Goal: Task Accomplishment & Management: Manage account settings

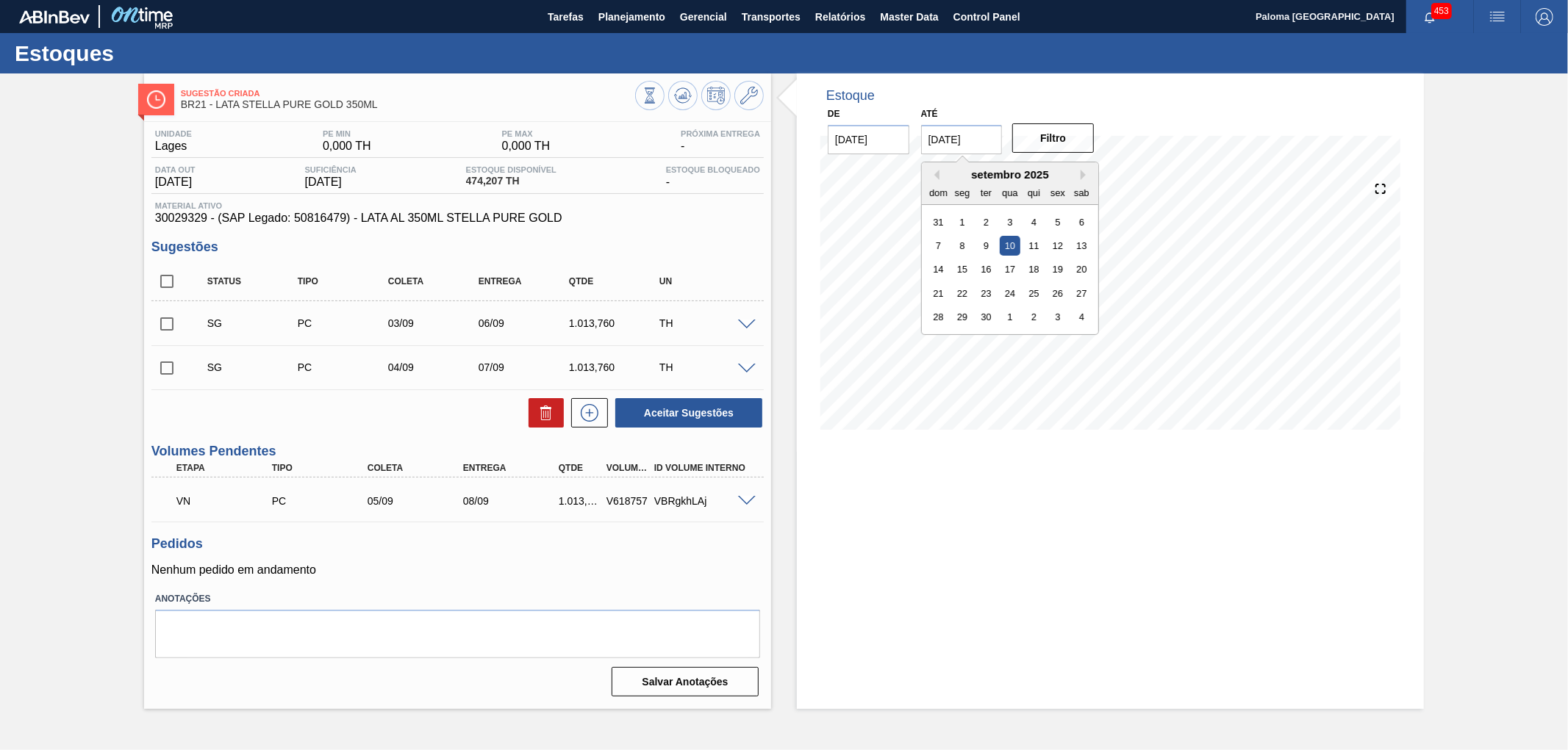
click at [976, 136] on input "10/09/2025" at bounding box center [962, 139] width 82 height 29
click at [991, 317] on div "30" at bounding box center [986, 317] width 19 height 19
type input "30/09/2025"
click at [1067, 147] on button "Filtro" at bounding box center [1053, 138] width 82 height 29
click at [746, 93] on icon at bounding box center [750, 96] width 18 height 18
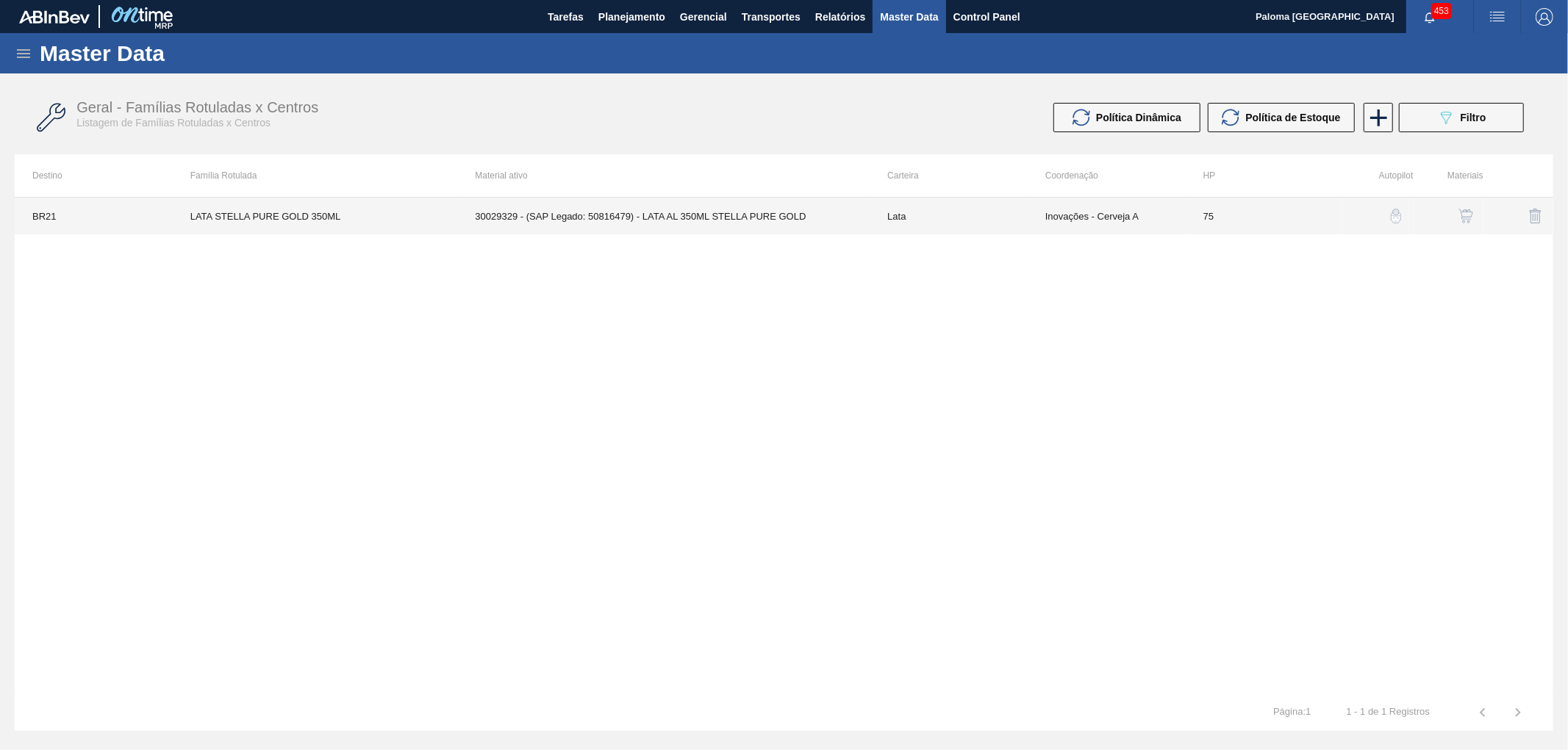
click at [867, 215] on td "30029329 - (SAP Legado: 50816479) - LATA AL 350ML STELLA PURE GOLD" at bounding box center [663, 215] width 412 height 36
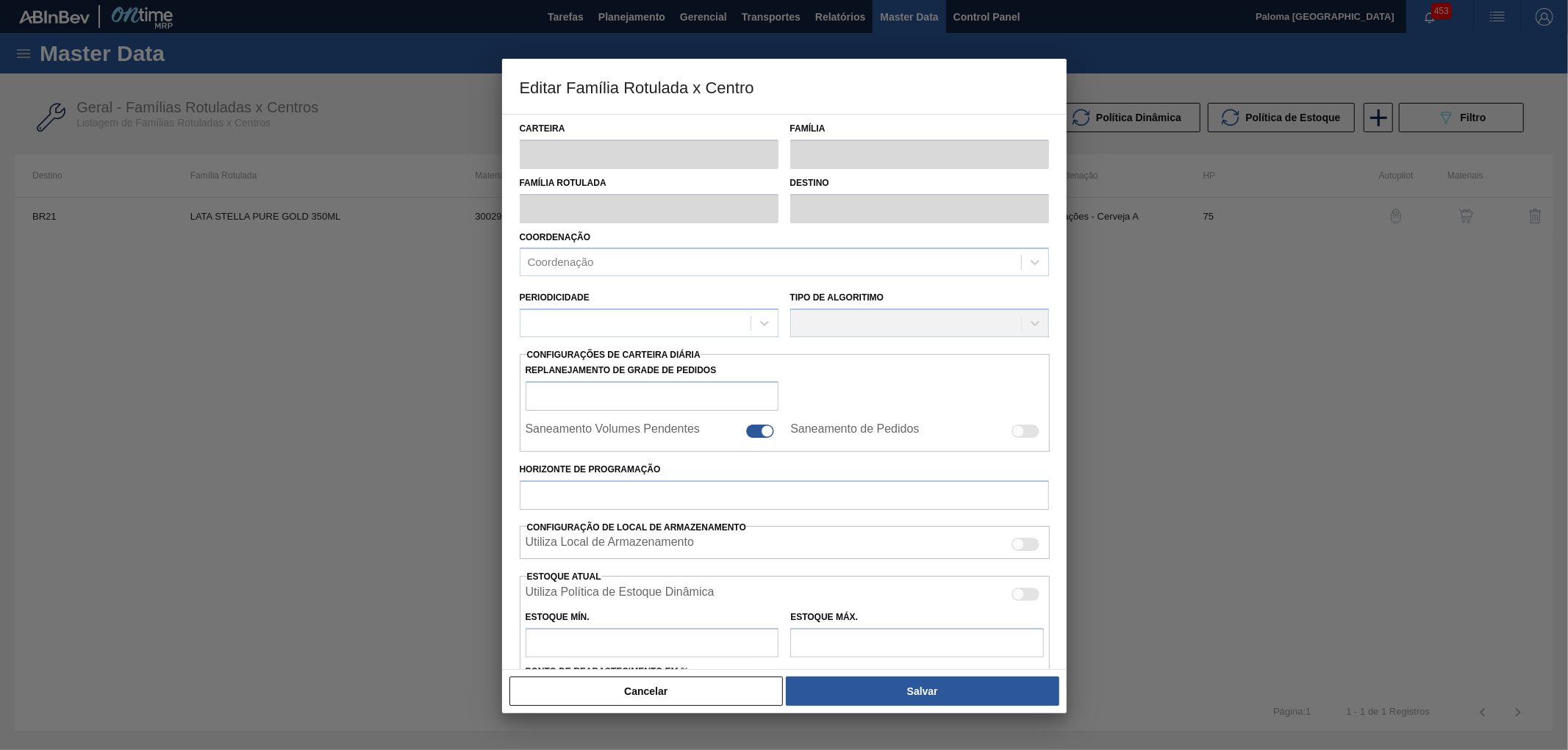
type input "Lata"
type input "LATA STELLA PURE GOLD 350ML"
type input "BR21 - Lages"
type input "0"
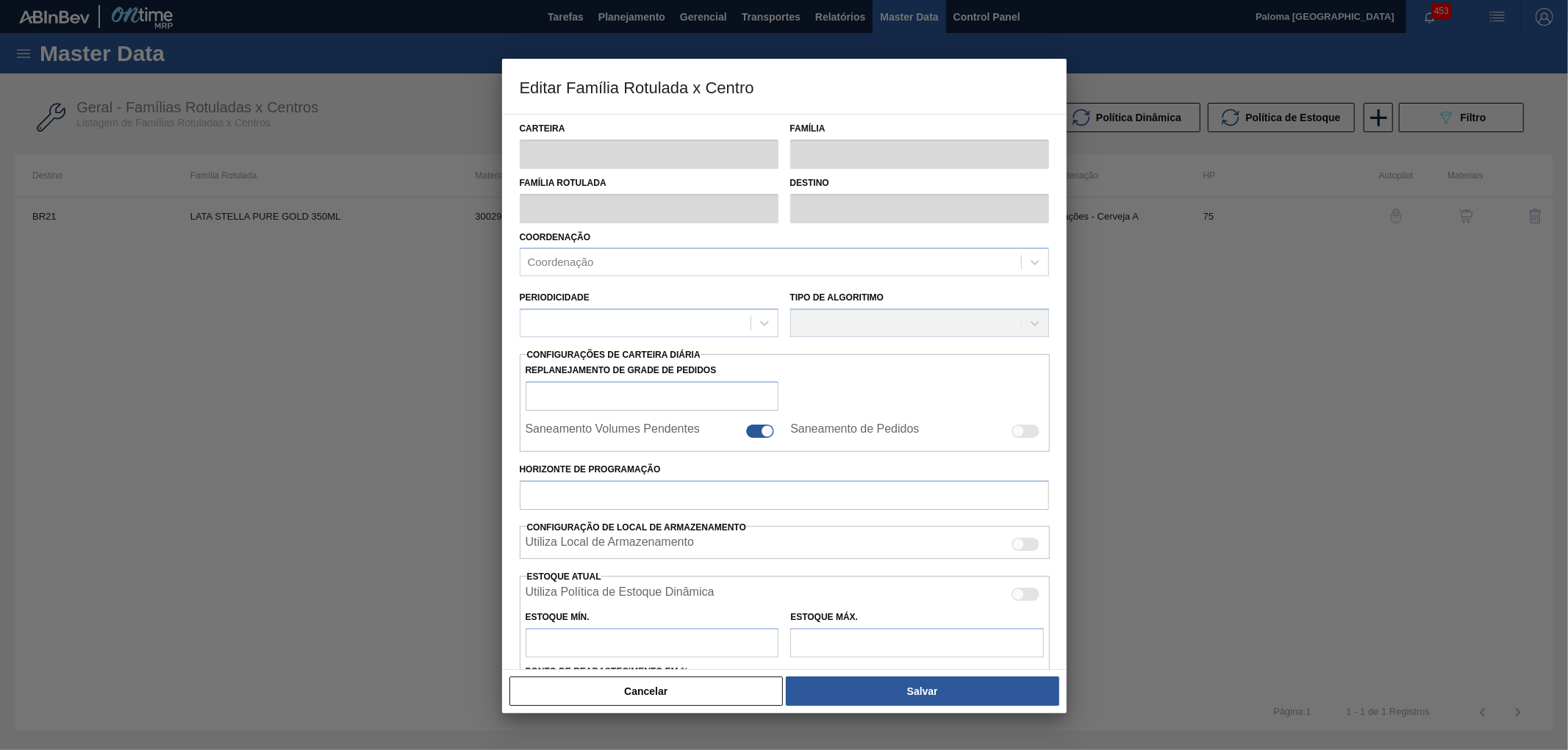
checkbox input "false"
type input "75"
checkbox input "true"
type input "0"
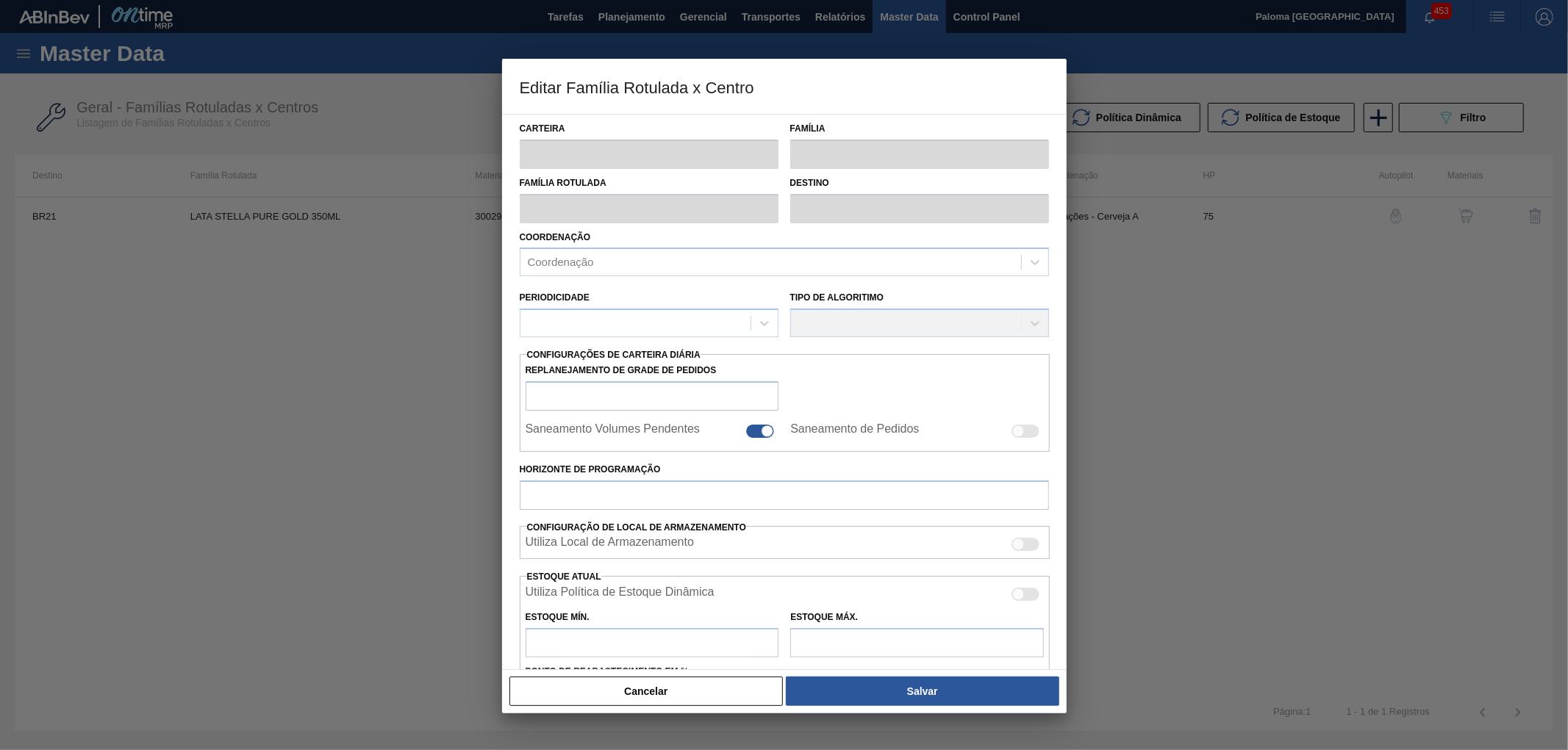
type input "100"
type input "0,000"
checkbox input "true"
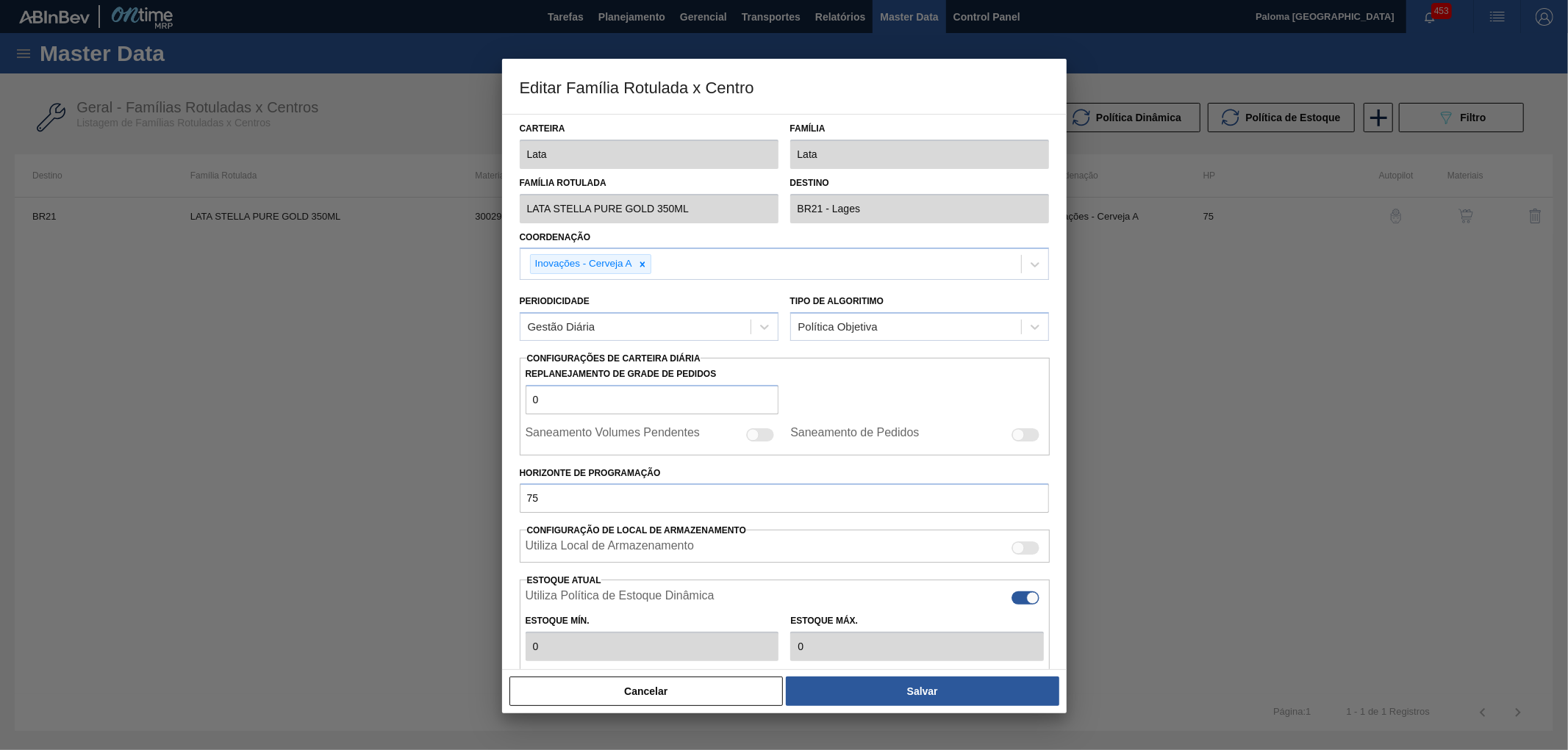
type input "0"
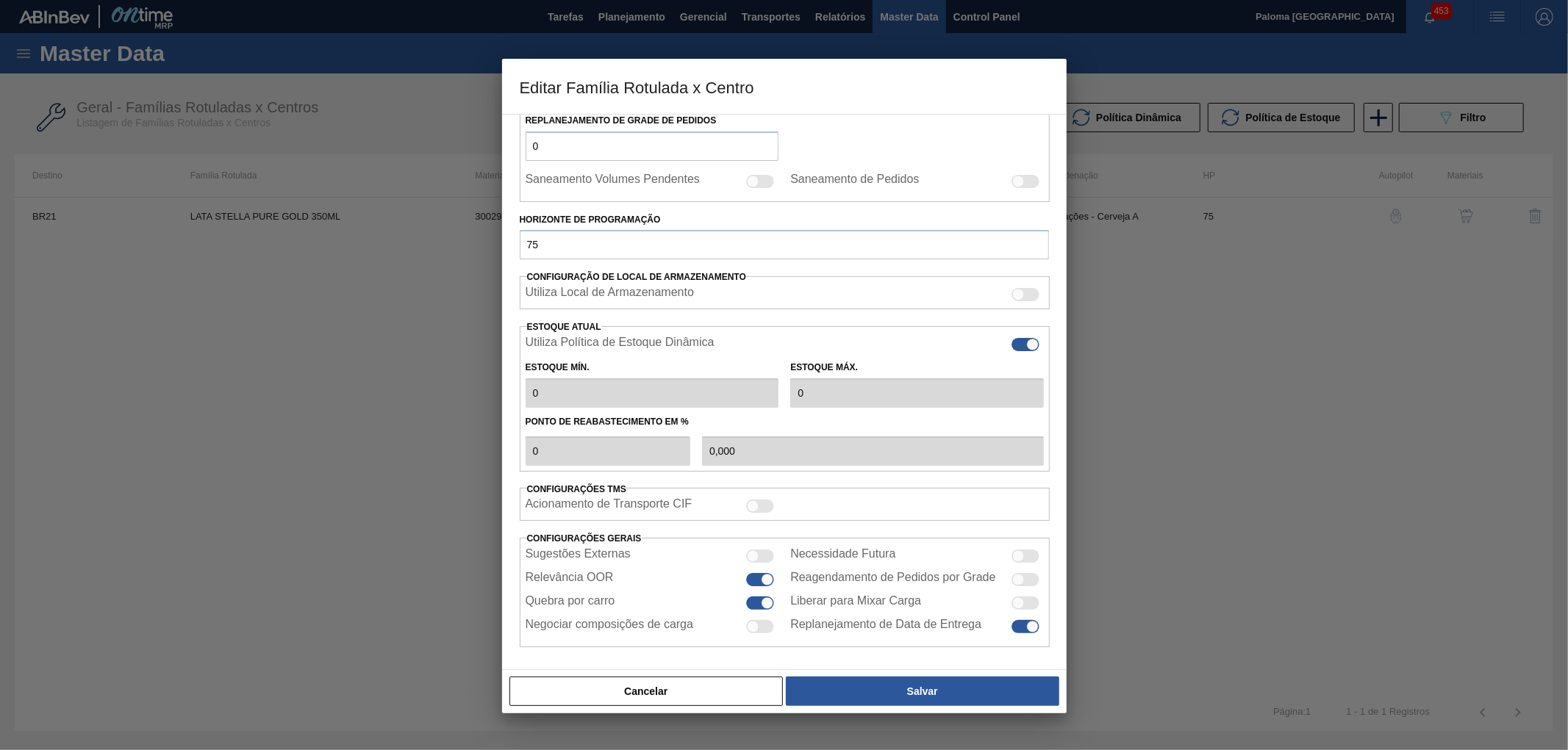
scroll to position [256, 0]
click at [732, 693] on button "Cancelar" at bounding box center [647, 692] width 274 height 29
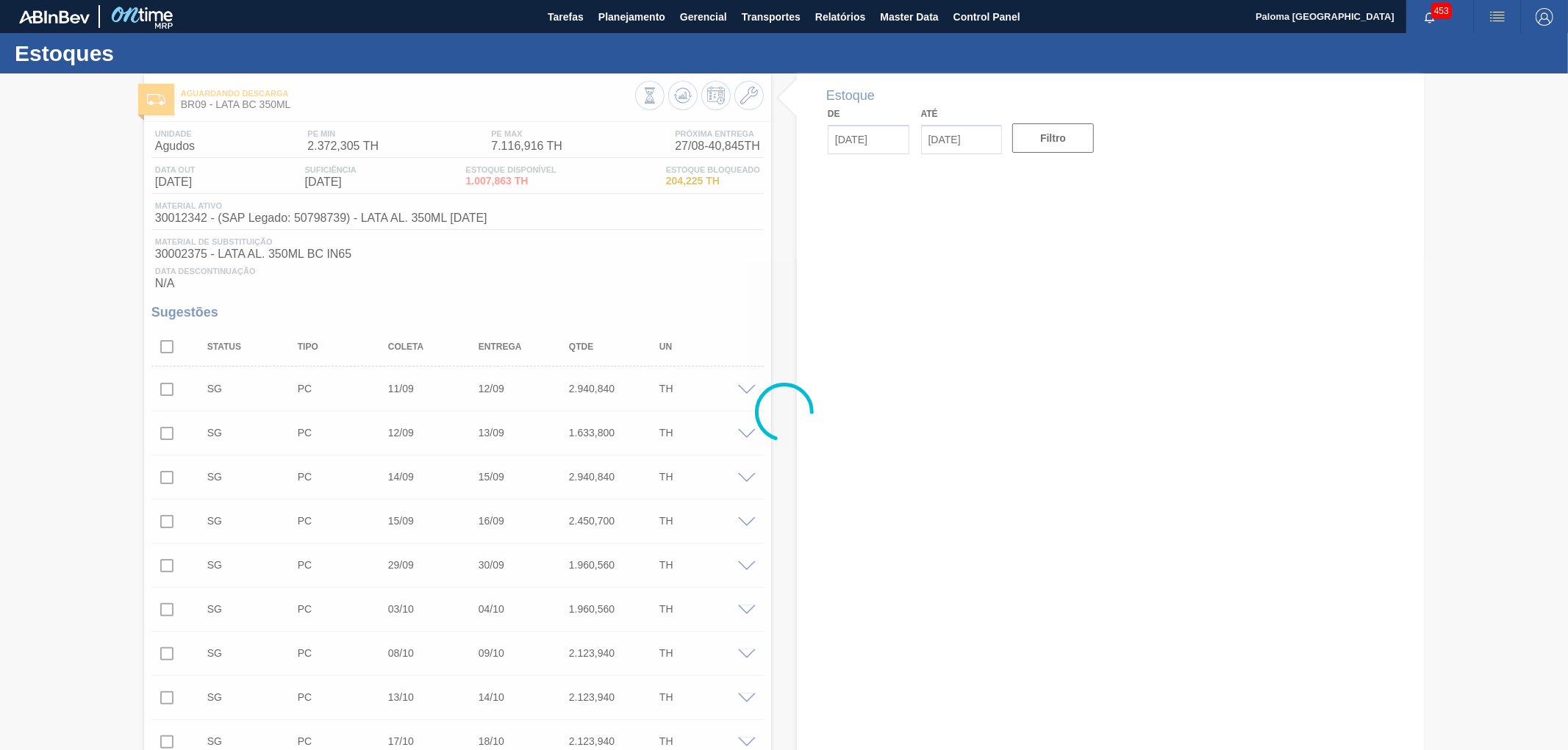
type input "[DATE]"
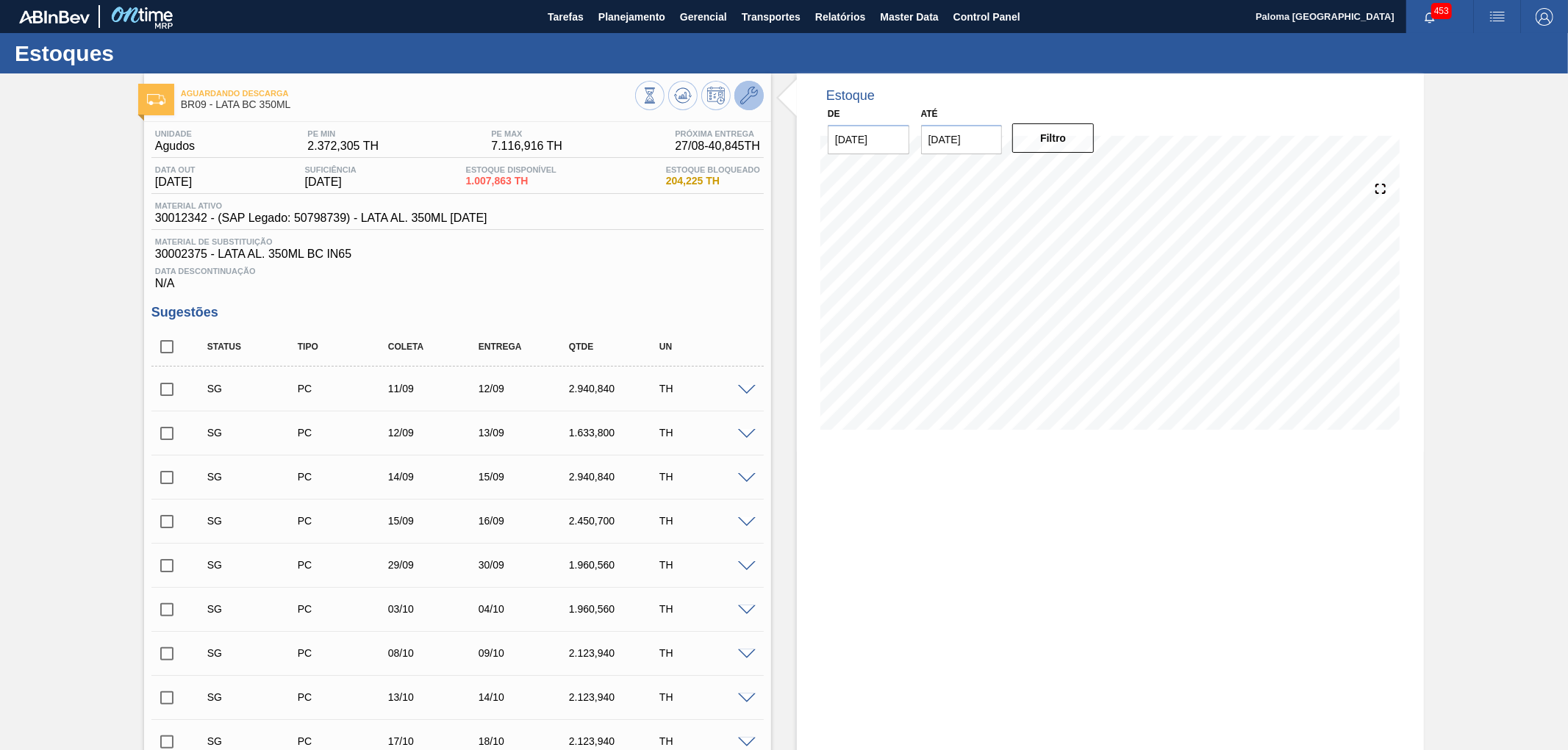
click at [747, 99] on icon at bounding box center [750, 96] width 18 height 18
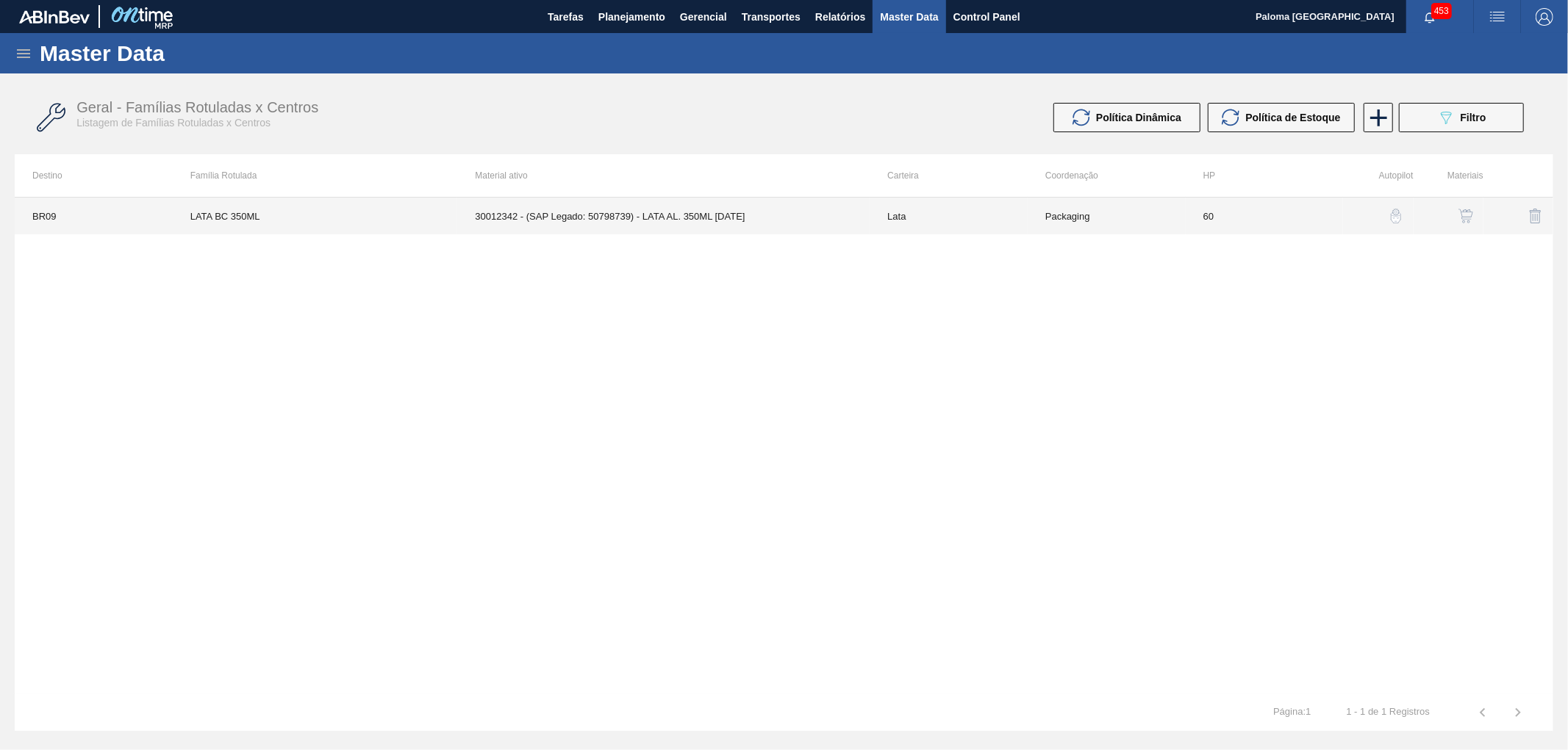
click at [670, 213] on td "30012342 - (SAP Legado: 50798739) - LATA AL. 350ML BC 429" at bounding box center [663, 215] width 412 height 36
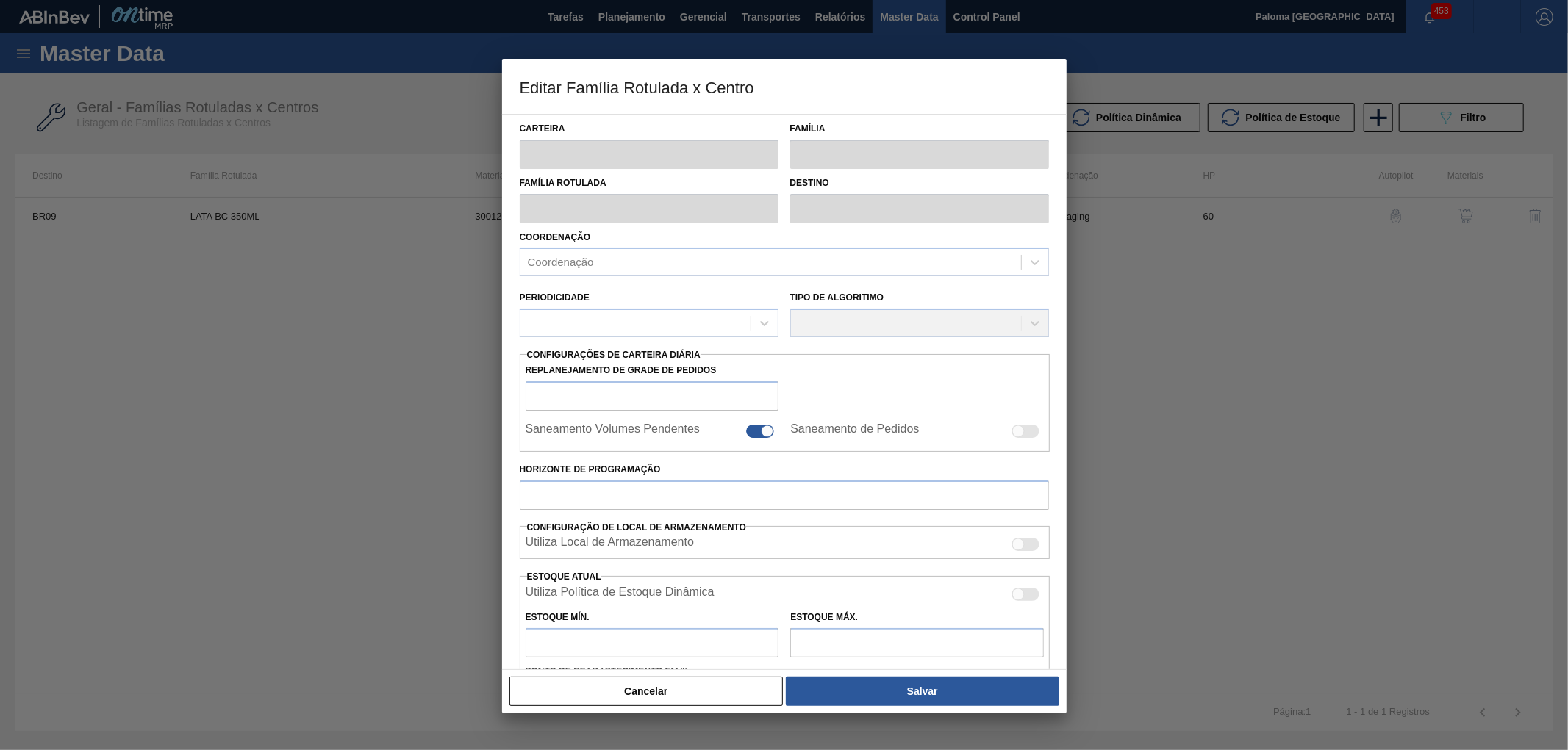
type input "Lata"
type input "LATA BC 350ML"
type input "BR09 - Agudos"
type input "0"
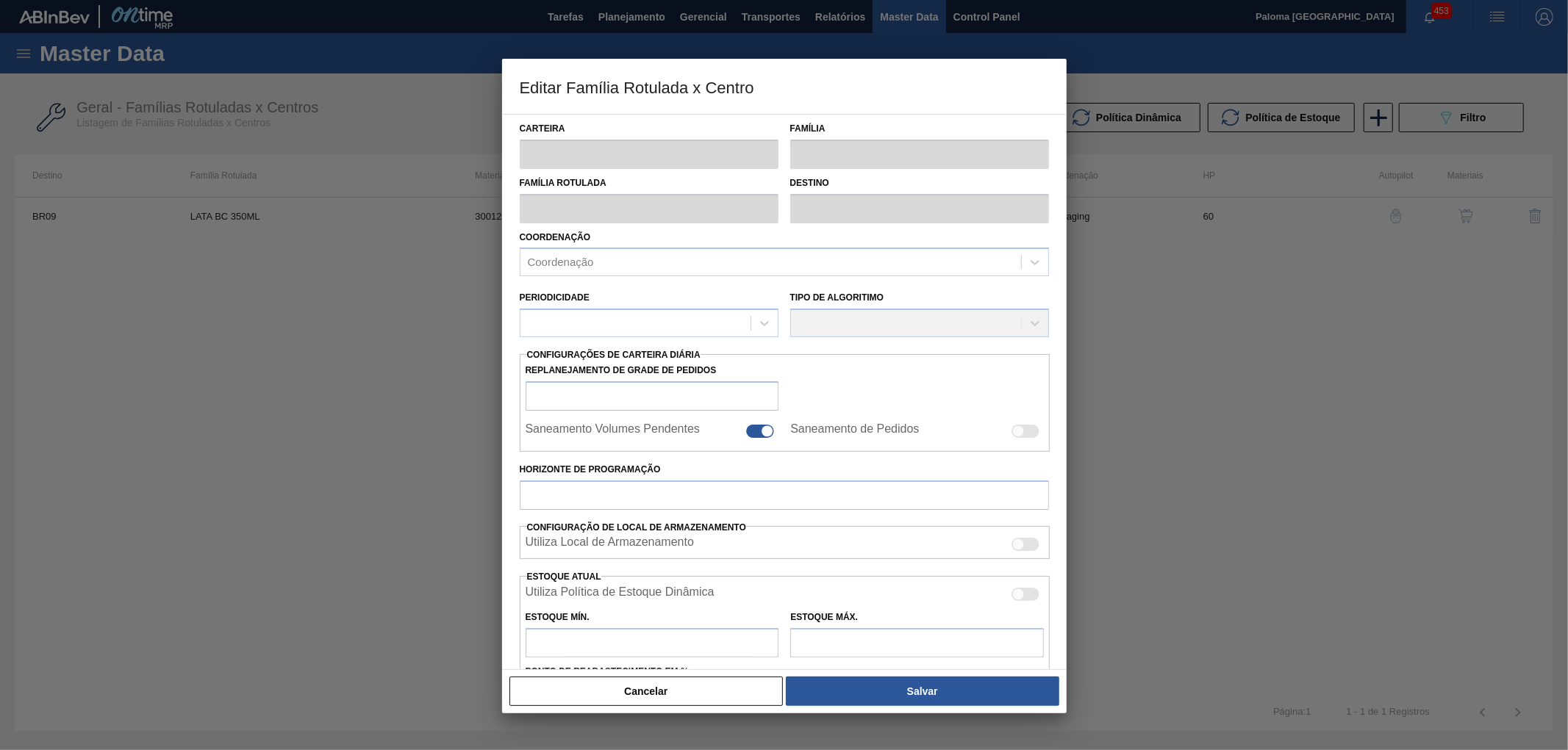
checkbox input "false"
type input "60"
type input "2.372,305"
type input "7.116,916"
type input "40"
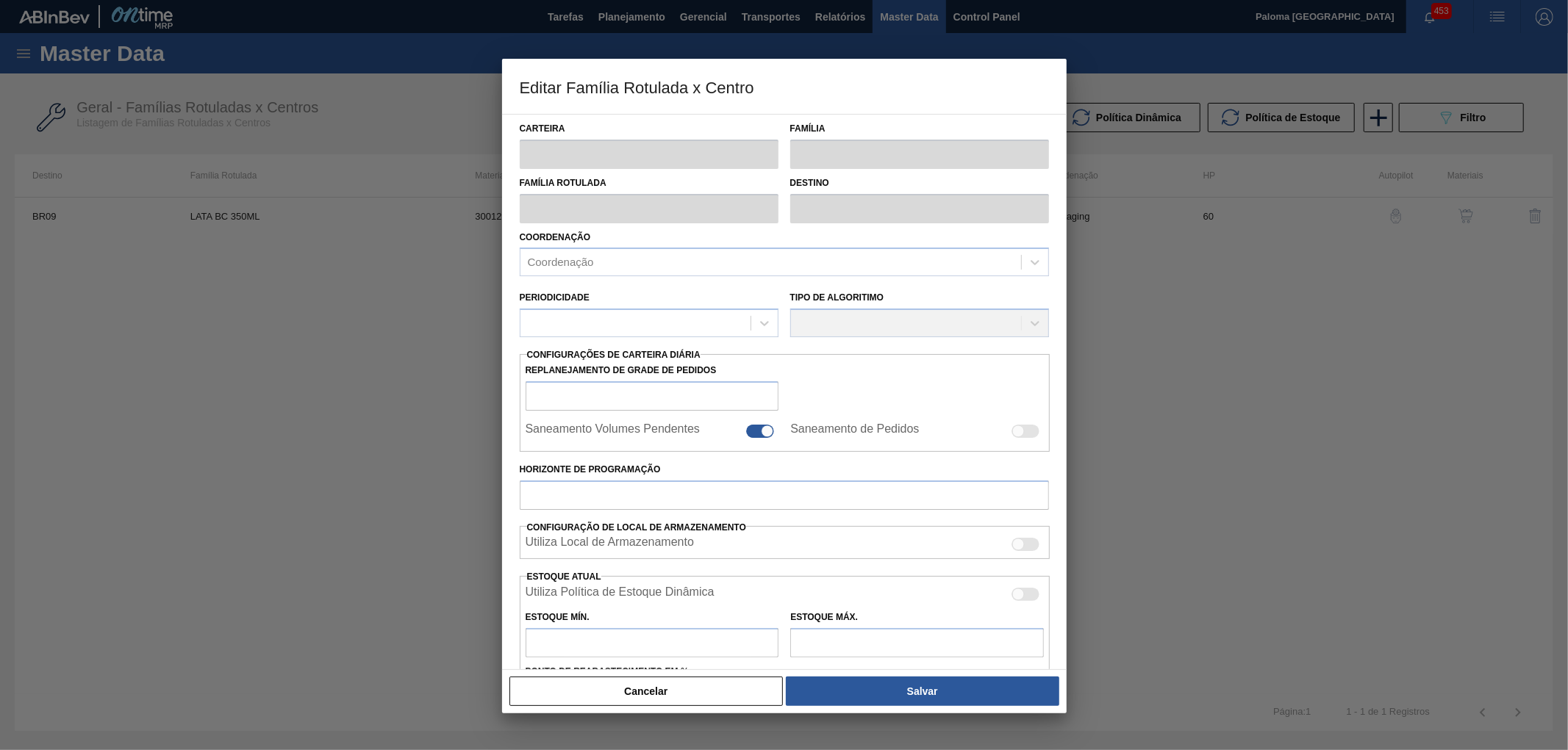
type input "4.270,149"
checkbox input "true"
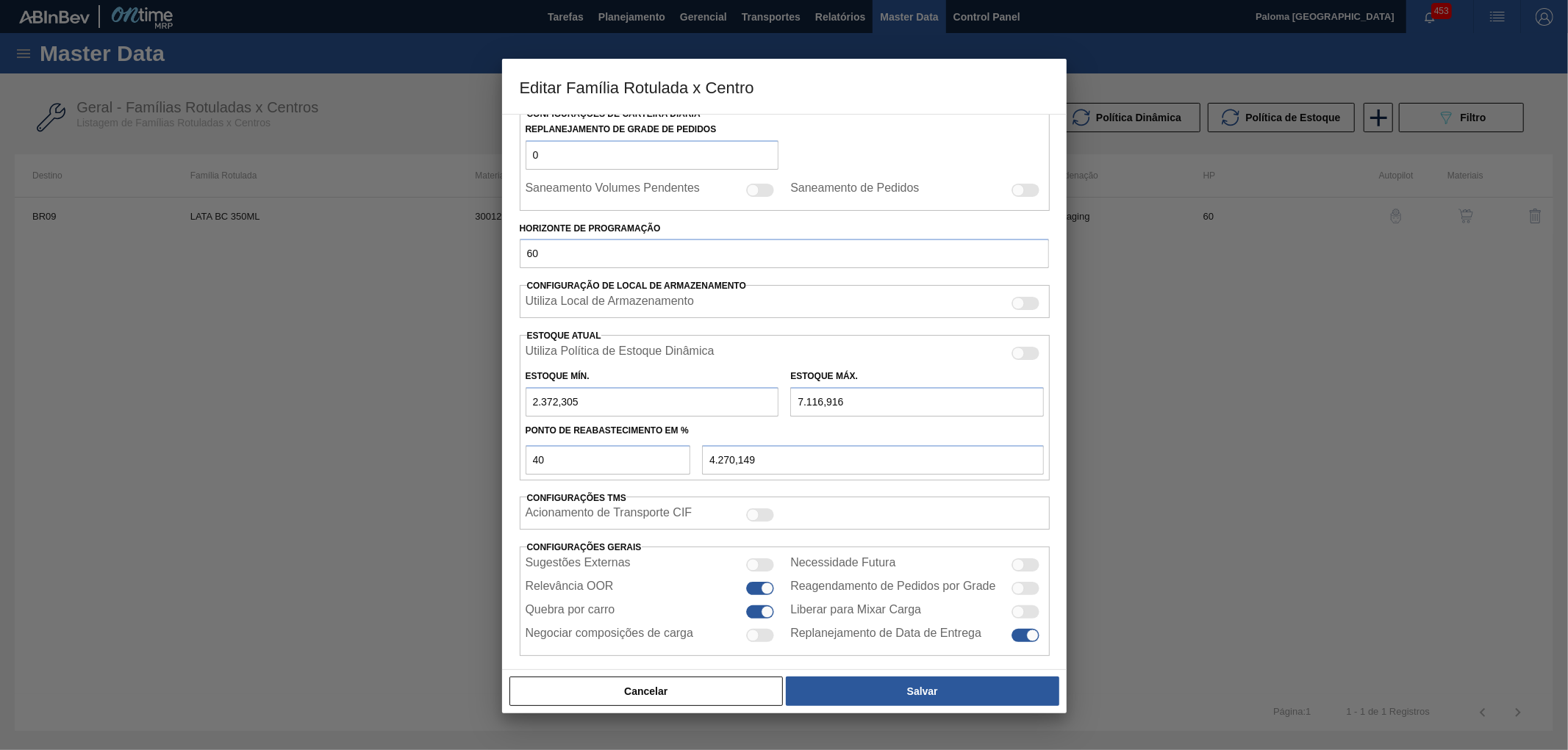
scroll to position [256, 0]
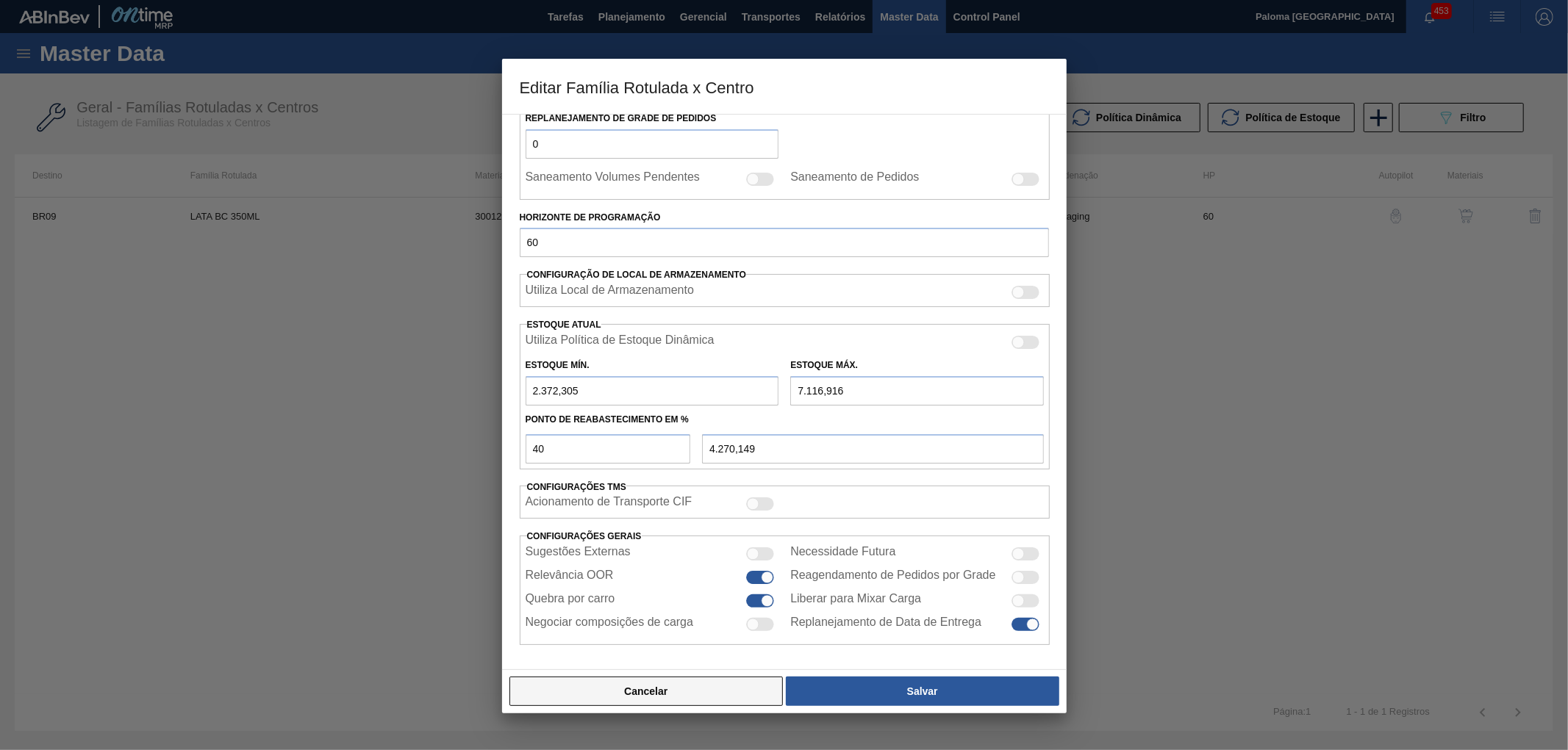
click at [707, 692] on button "Cancelar" at bounding box center [647, 692] width 274 height 29
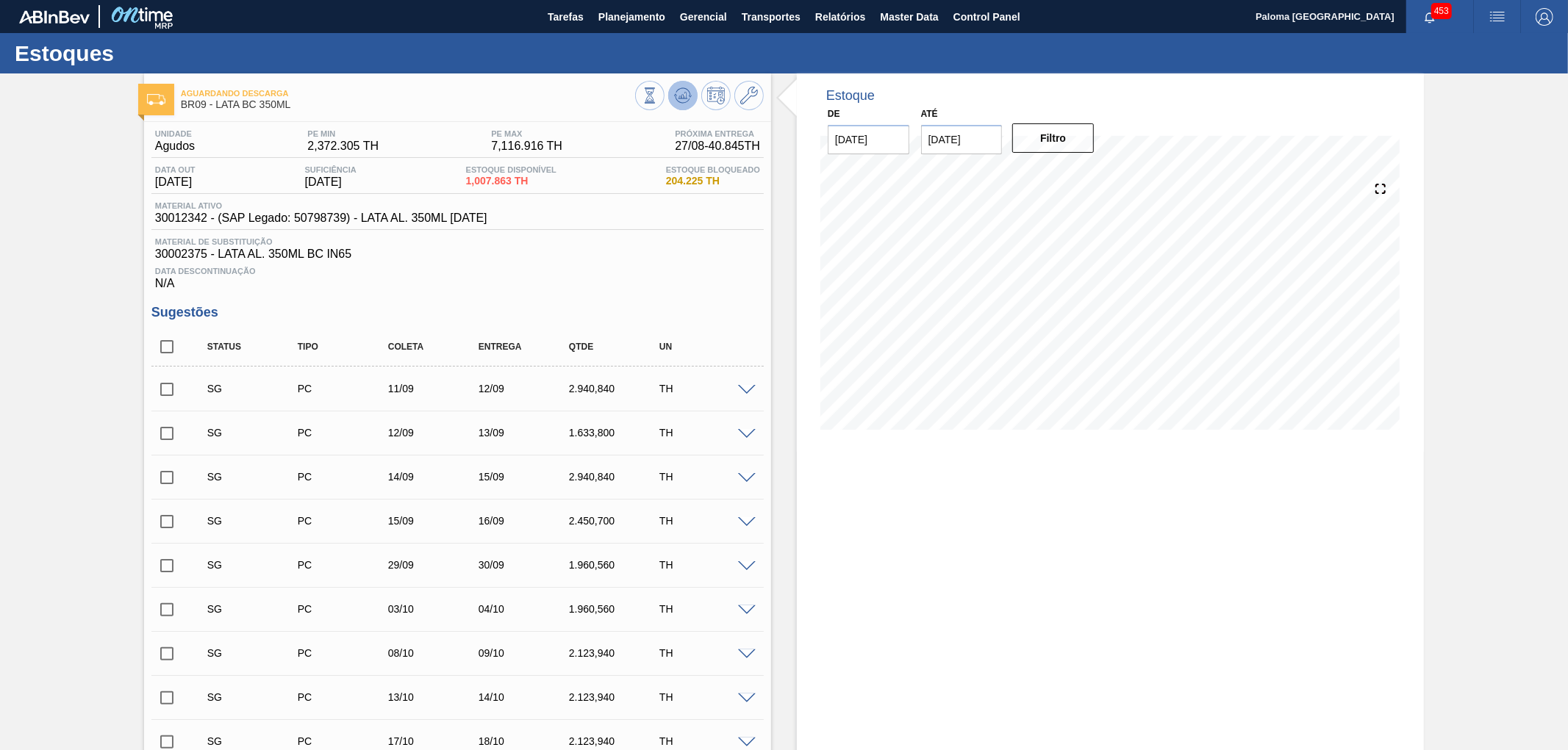
click at [679, 101] on icon at bounding box center [683, 96] width 18 height 18
click at [964, 138] on input "30/09/2025" at bounding box center [962, 139] width 82 height 29
click at [1081, 178] on button "Next Month" at bounding box center [1086, 175] width 11 height 11
click at [1030, 314] on div "30" at bounding box center [1034, 317] width 19 height 19
type input "30/10/2025"
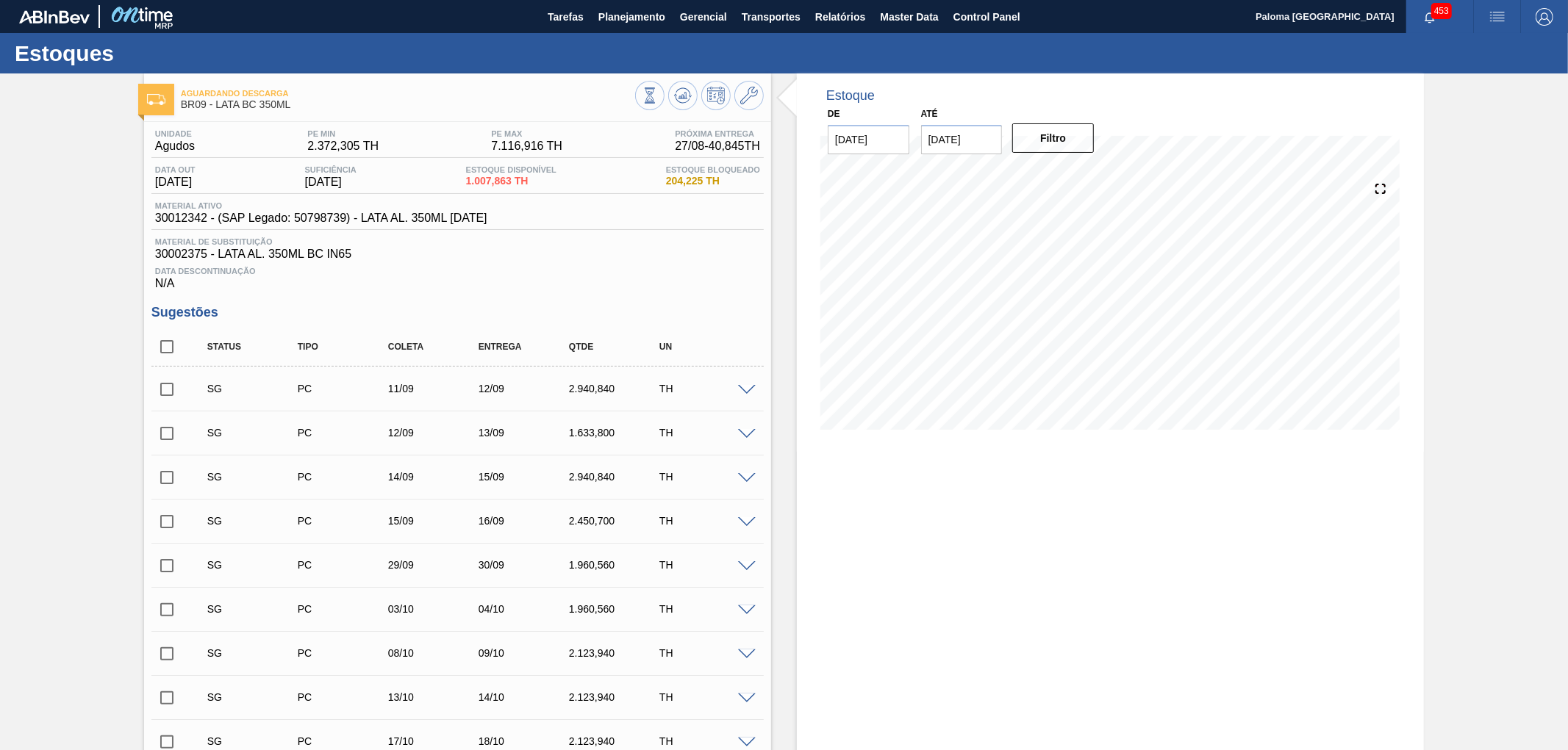
click at [1037, 153] on div "Filtro" at bounding box center [1054, 138] width 93 height 32
click at [1038, 145] on button "Filtro" at bounding box center [1053, 138] width 82 height 29
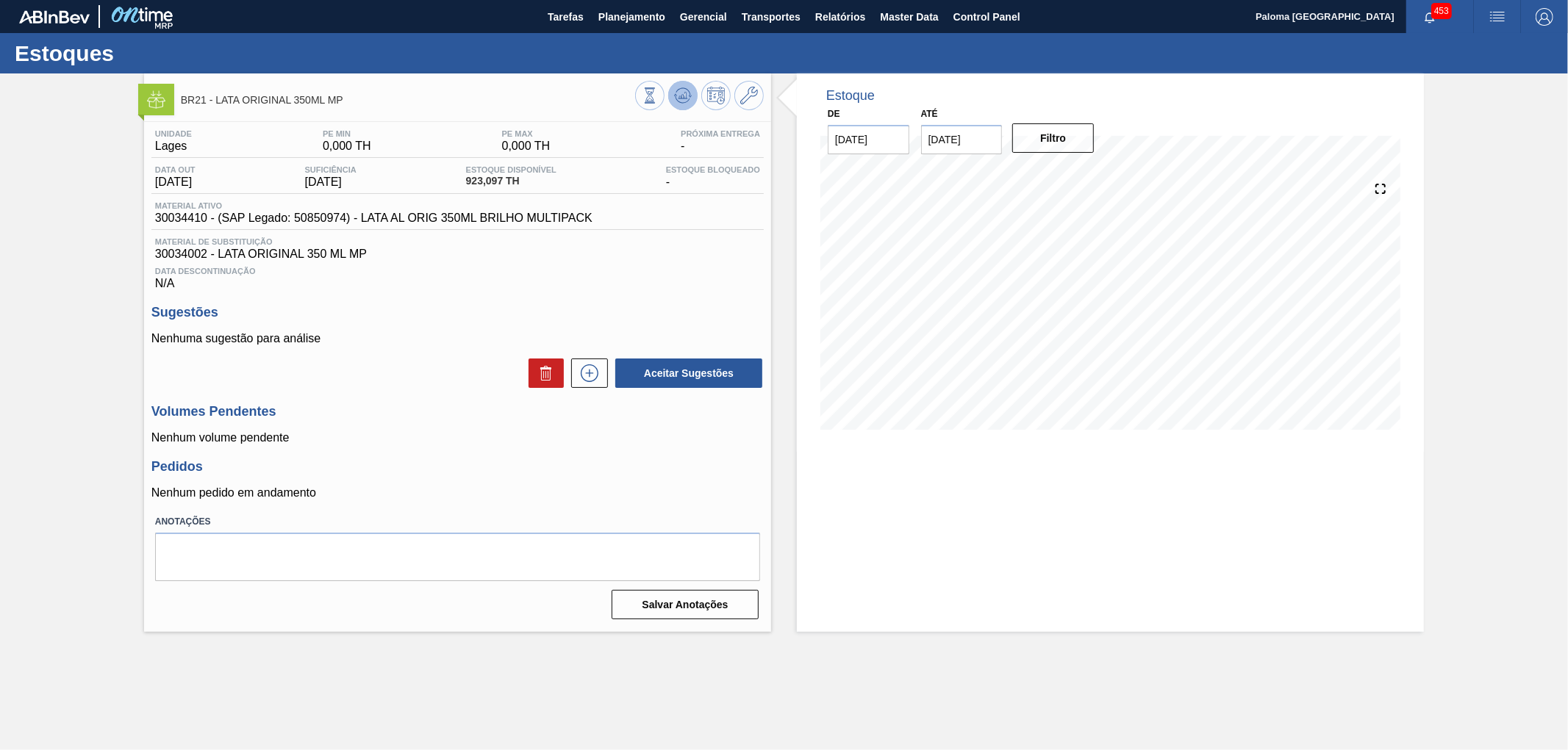
click at [688, 96] on icon at bounding box center [683, 96] width 18 height 18
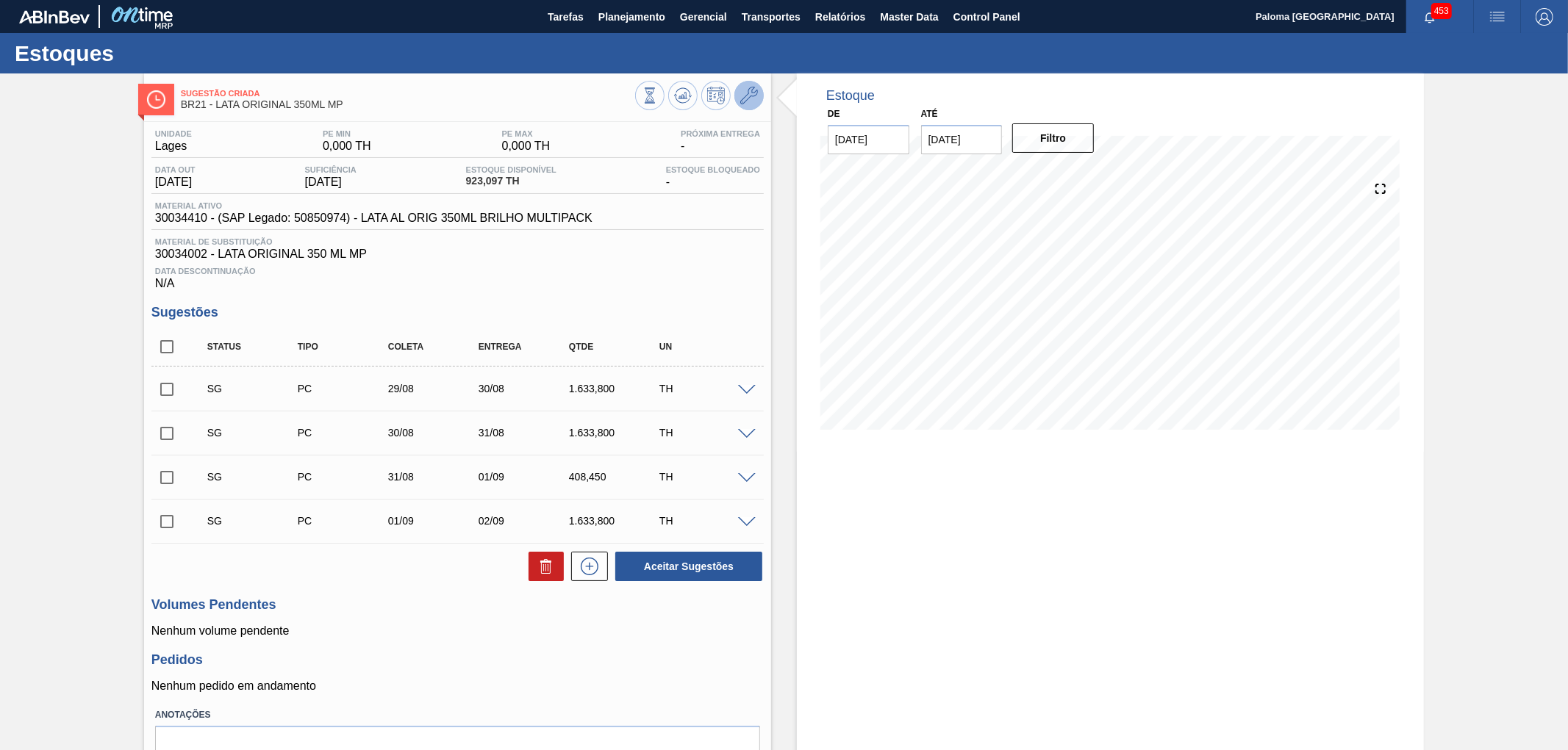
click at [748, 94] on icon at bounding box center [750, 96] width 18 height 18
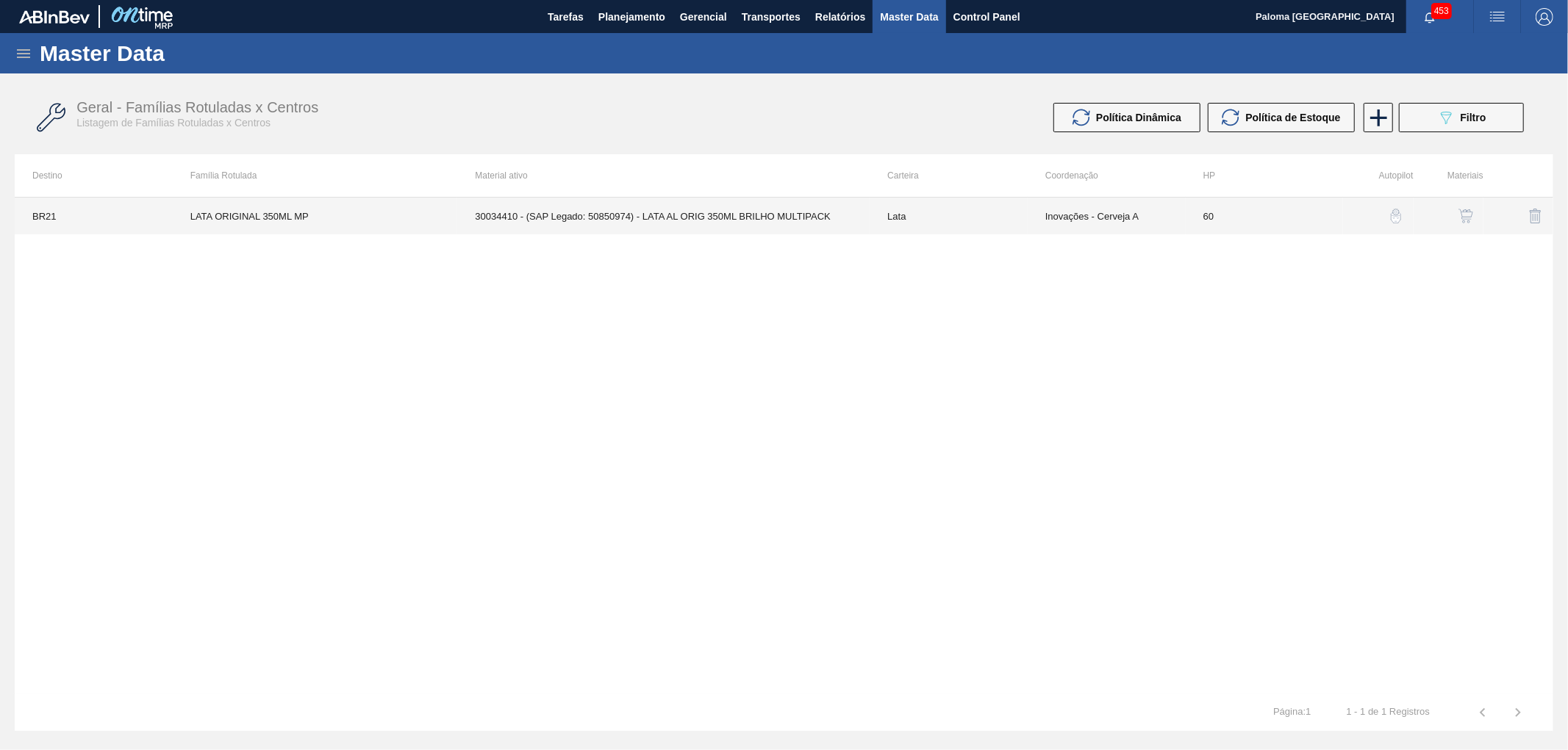
click at [841, 221] on td "30034410 - (SAP Legado: 50850974) - LATA AL ORIG 350ML BRILHO MULTIPACK" at bounding box center [663, 215] width 412 height 36
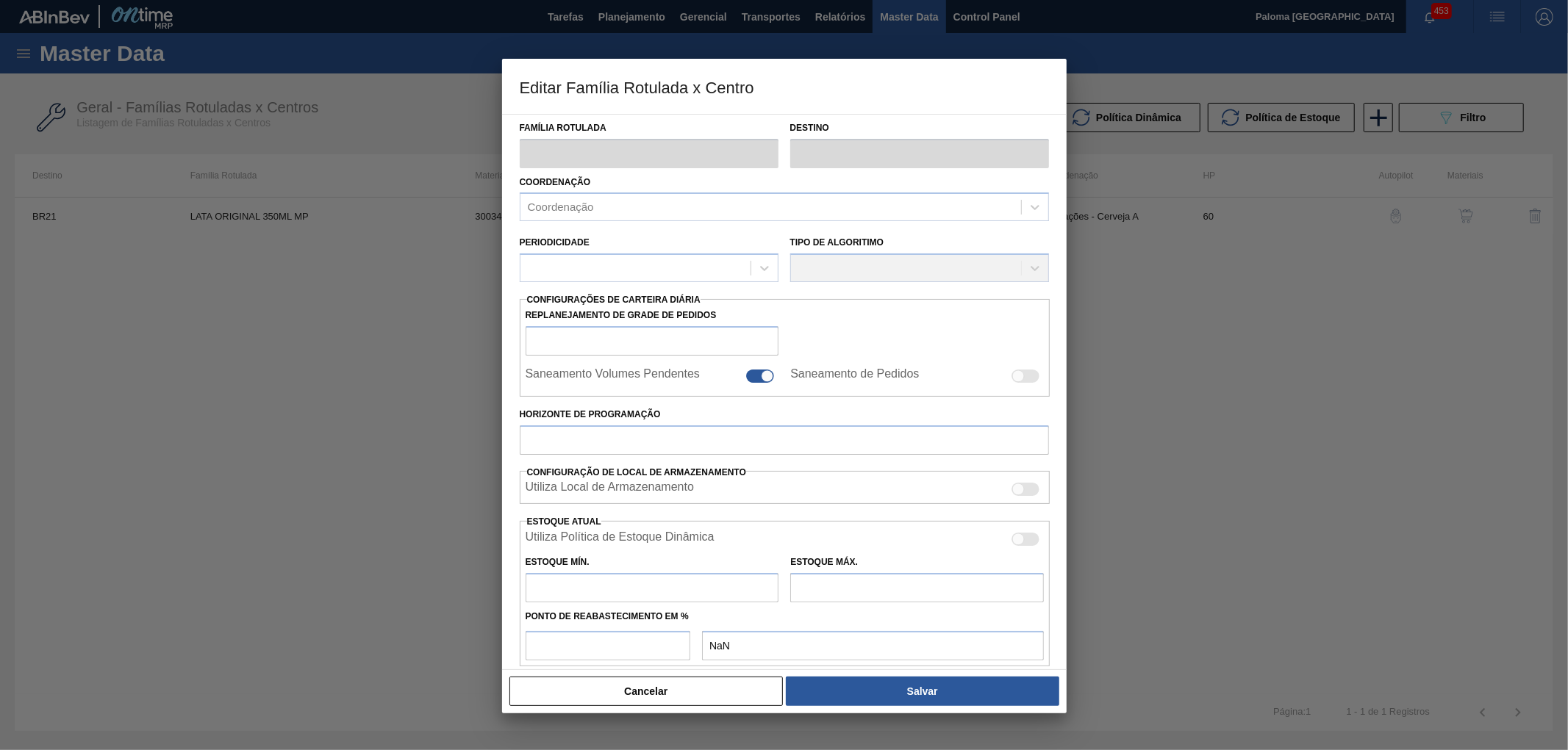
type input "Lata"
type input "LATA ORIGINAL 350ML MP"
type input "BR21 - Lages"
type input "0"
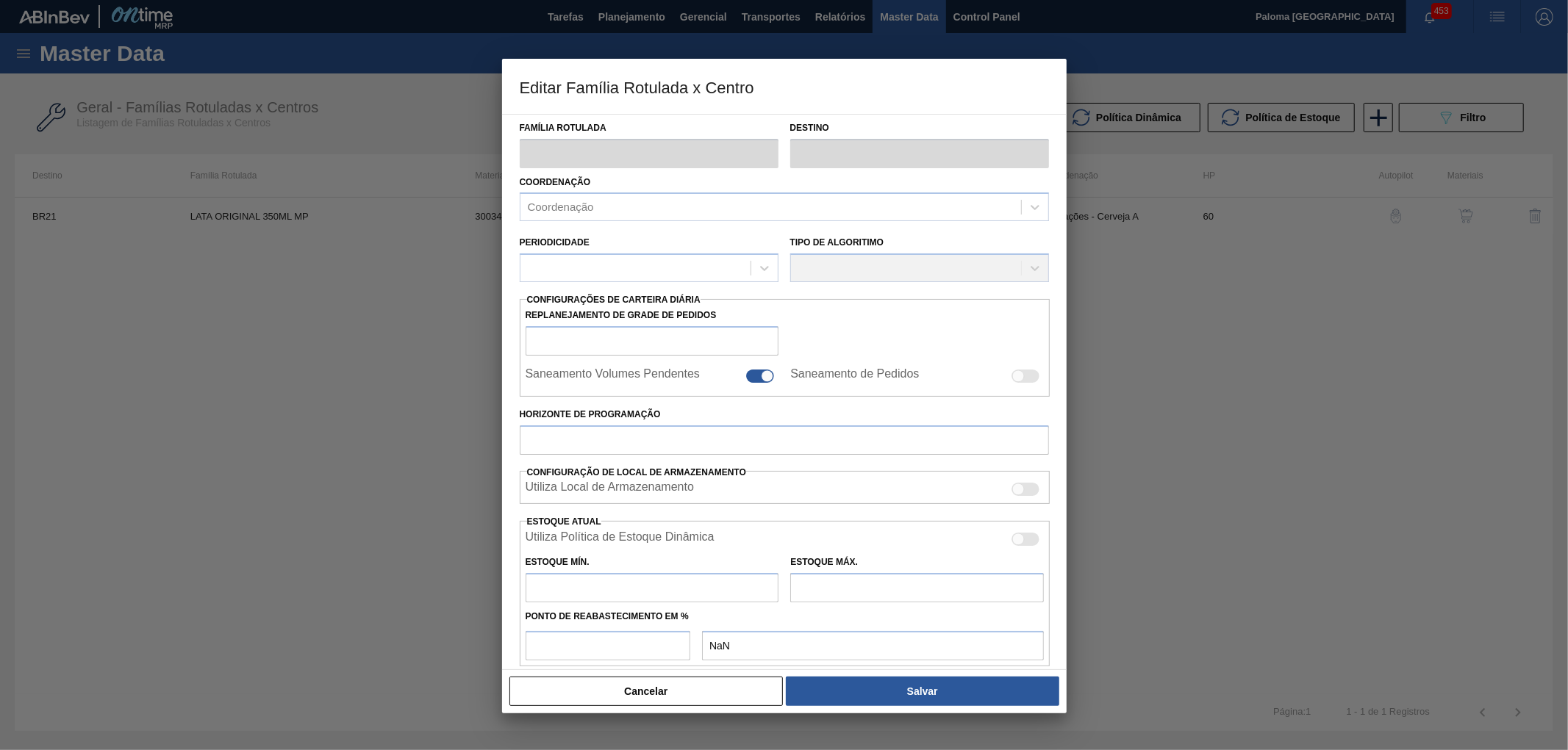
checkbox input "false"
type input "60"
checkbox input "true"
type input "0"
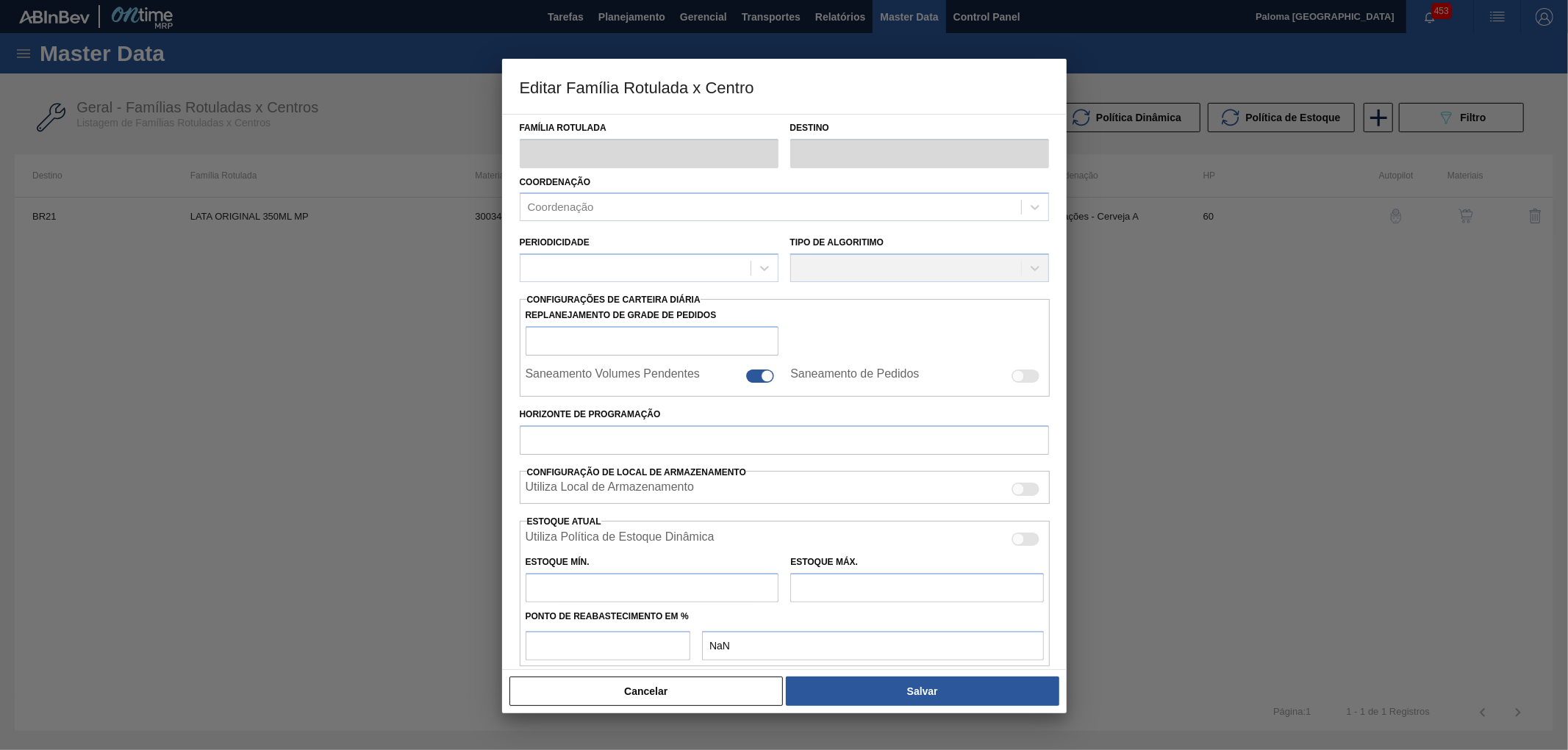
type input "100"
type input "0,000"
checkbox input "true"
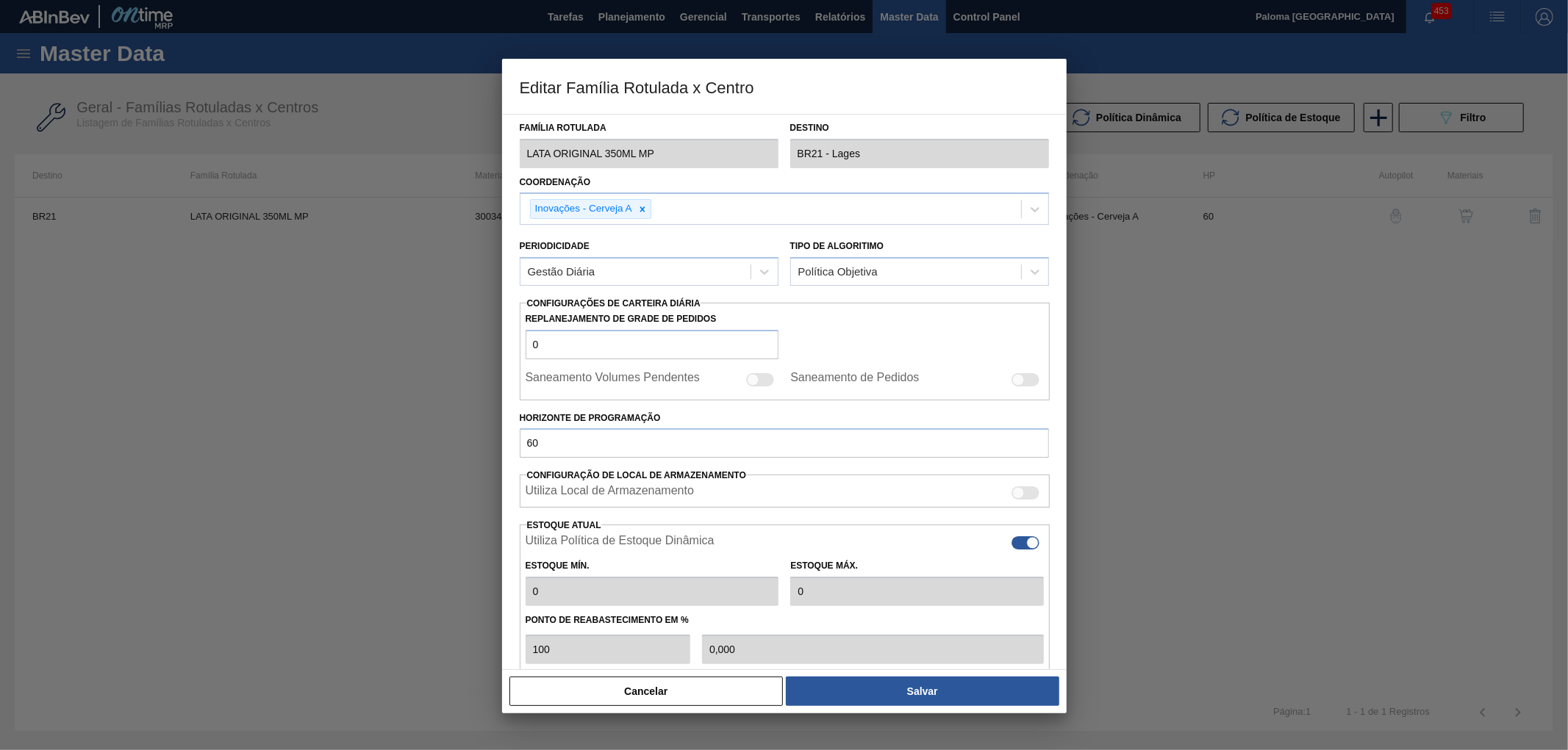
scroll to position [82, 0]
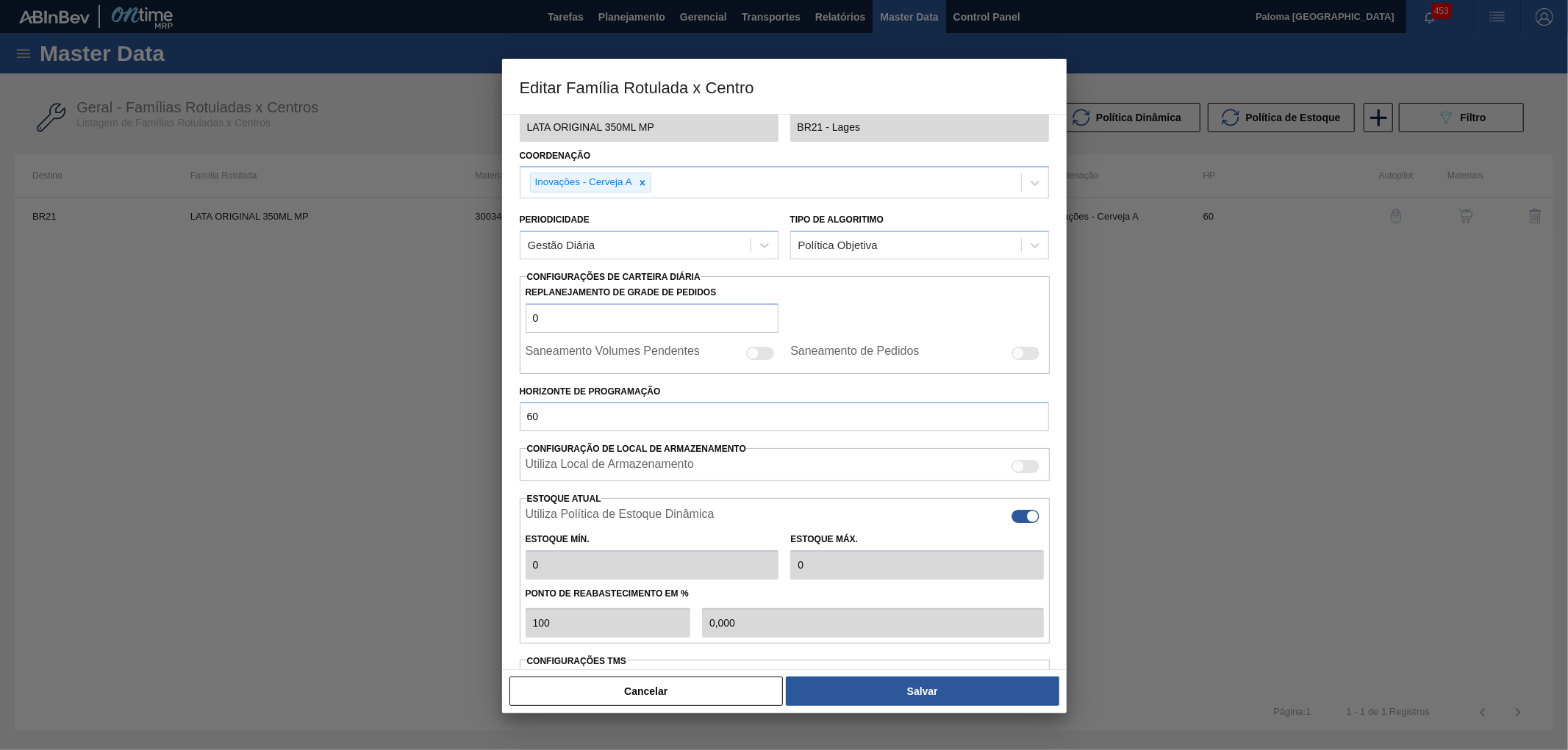
type input "0"
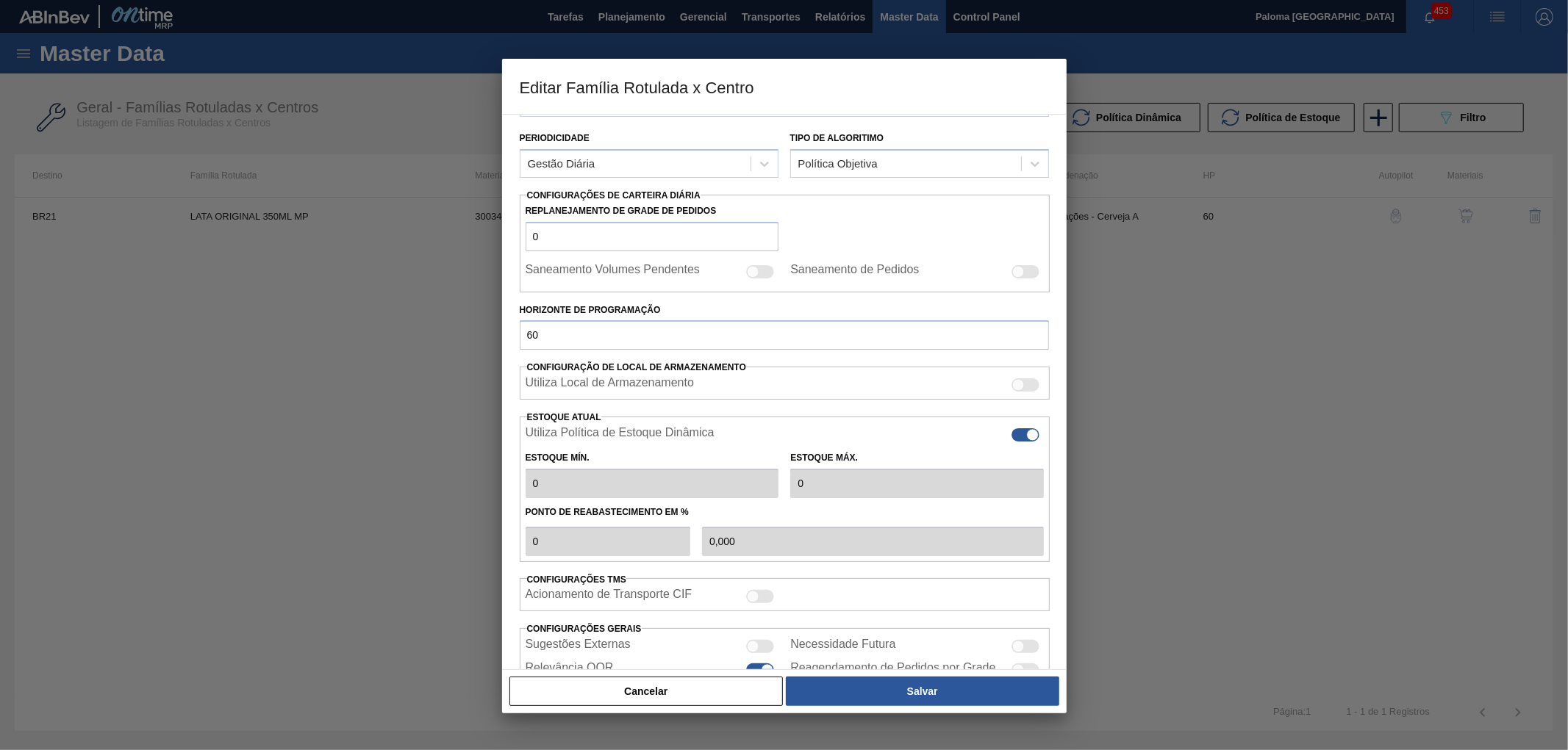
scroll to position [245, 0]
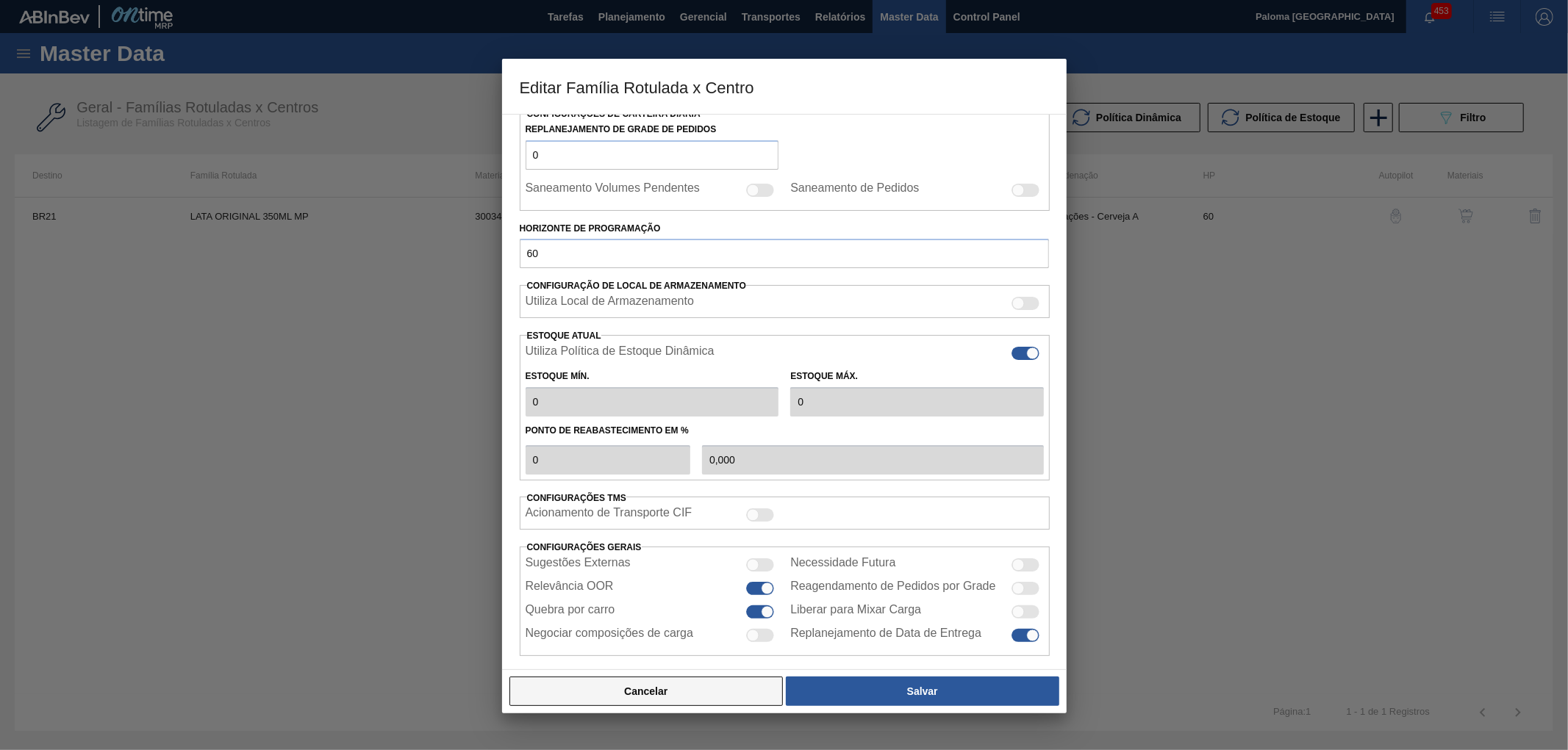
click at [744, 694] on button "Cancelar" at bounding box center [647, 692] width 274 height 29
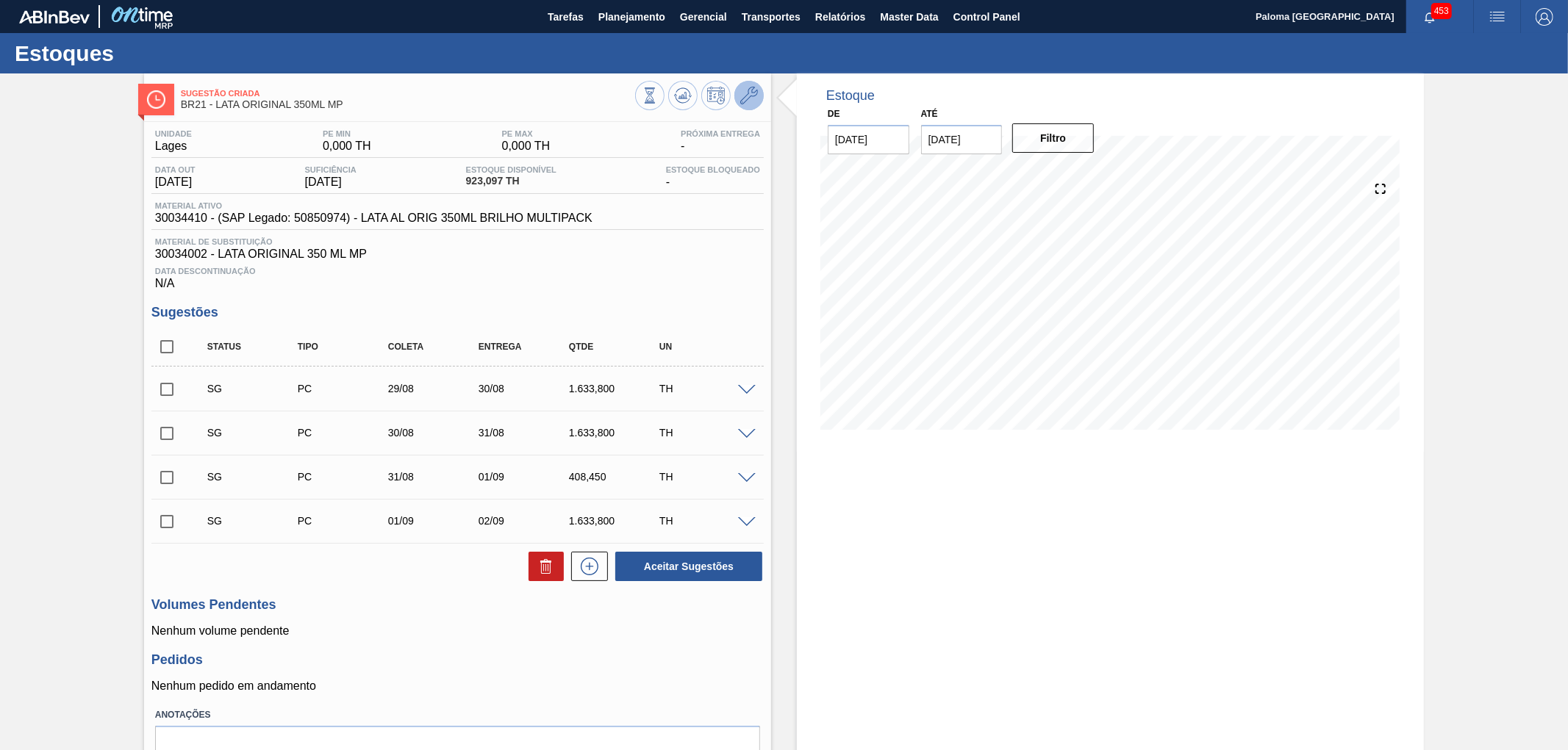
click at [760, 96] on button at bounding box center [749, 96] width 29 height 29
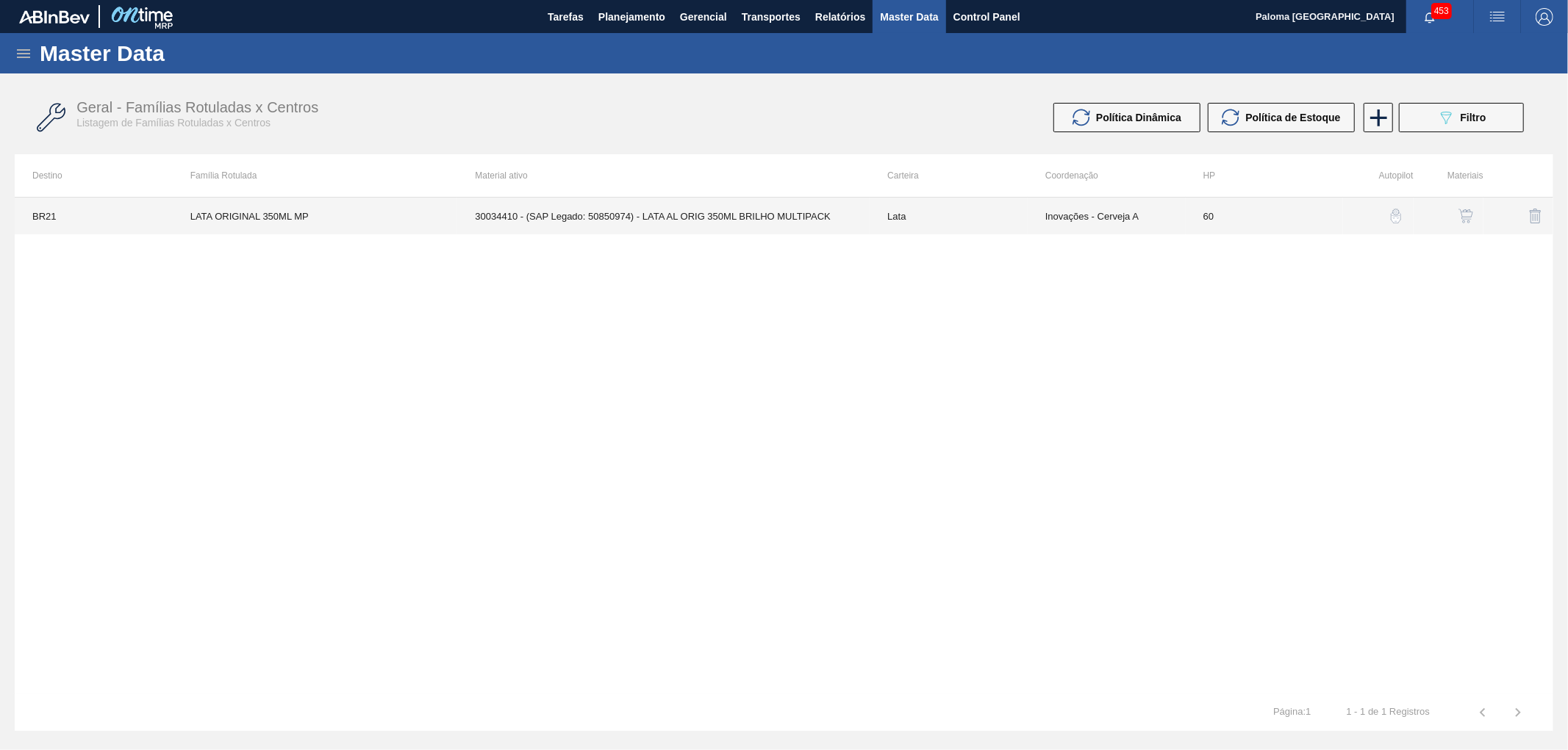
click at [849, 215] on td "30034410 - (SAP Legado: 50850974) - LATA AL ORIG 350ML BRILHO MULTIPACK" at bounding box center [663, 215] width 412 height 36
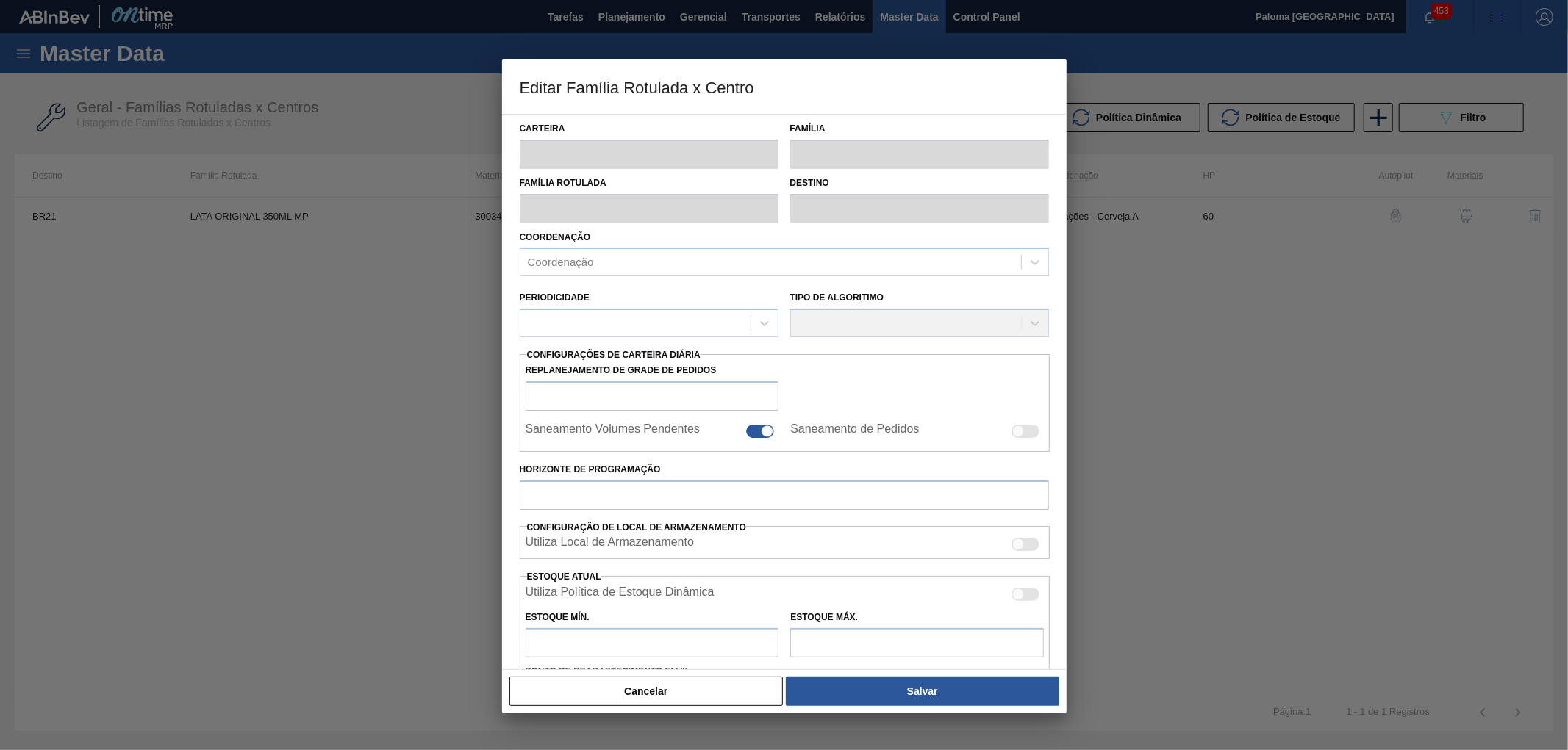
type input "Lata"
type input "LATA ORIGINAL 350ML MP"
type input "BR21 - Lages"
type input "0"
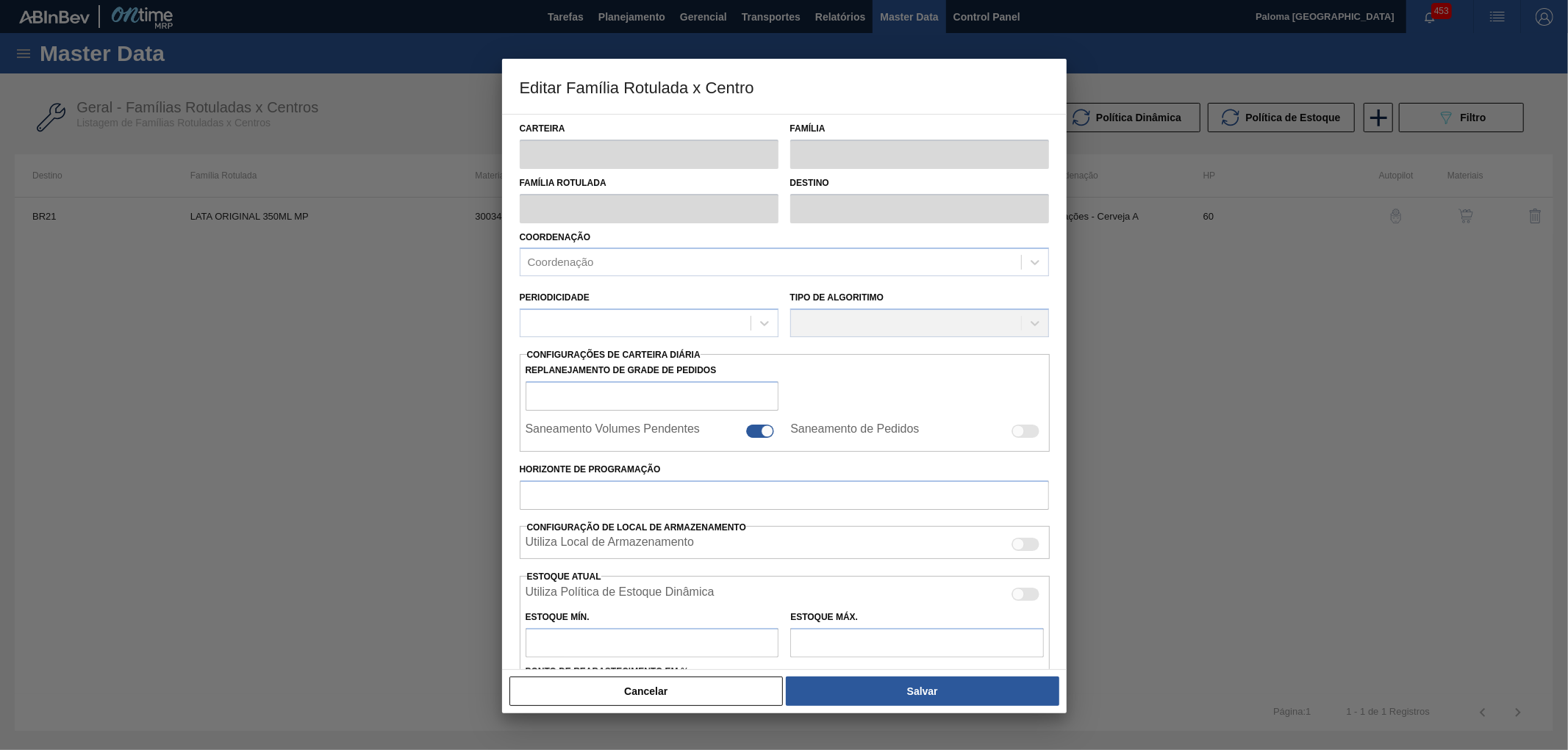
checkbox input "false"
type input "60"
checkbox input "true"
type input "0"
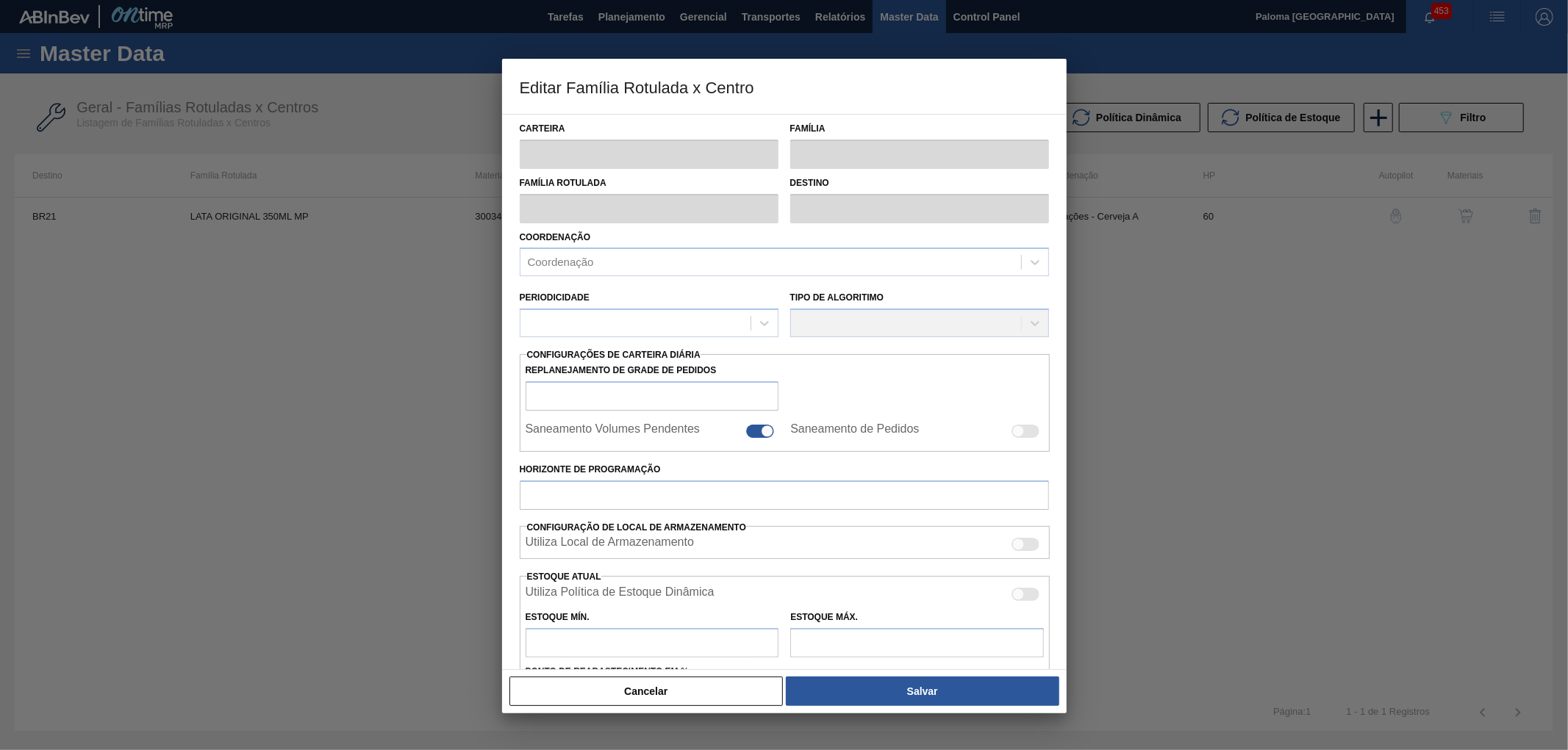
type input "100"
type input "0,000"
checkbox input "true"
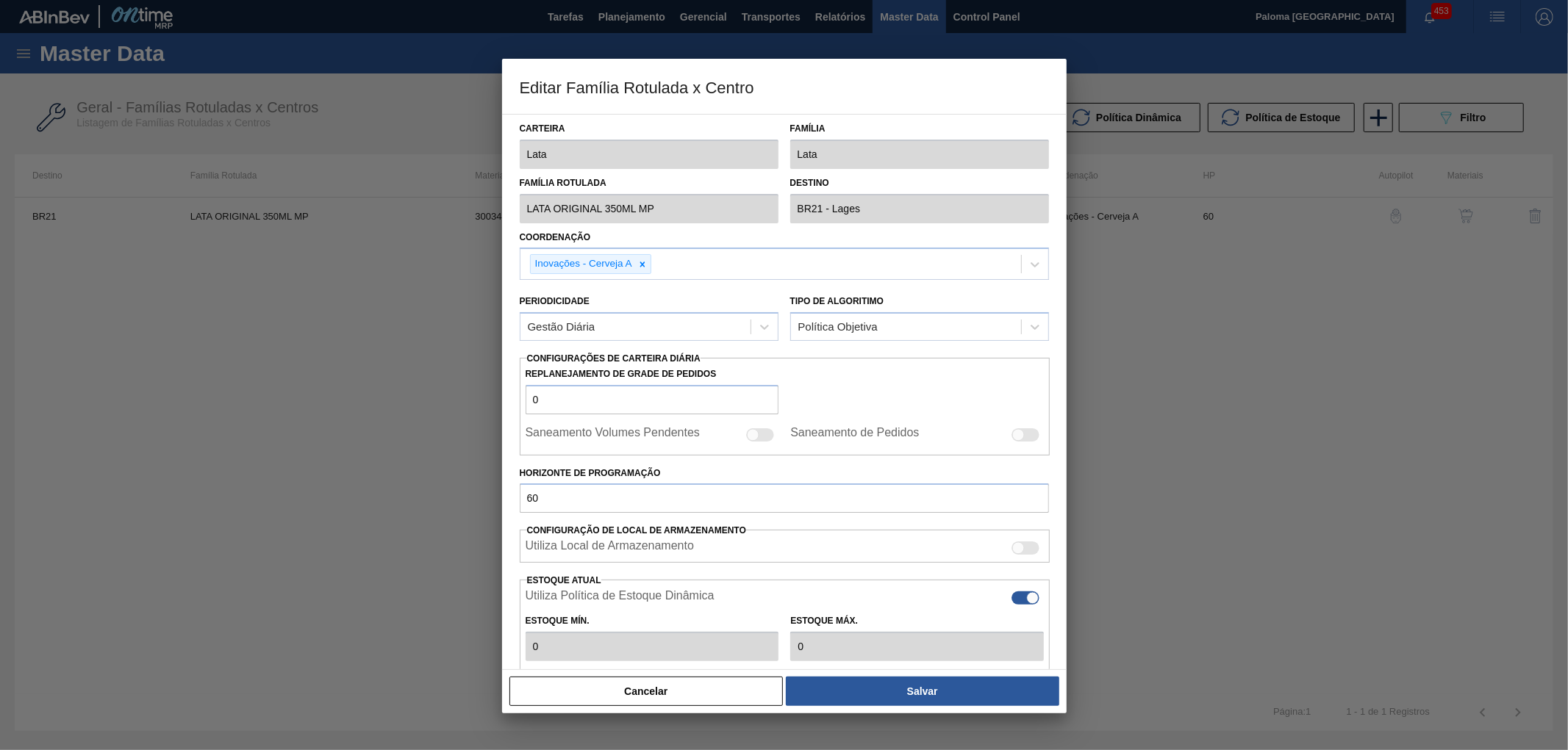
type input "0"
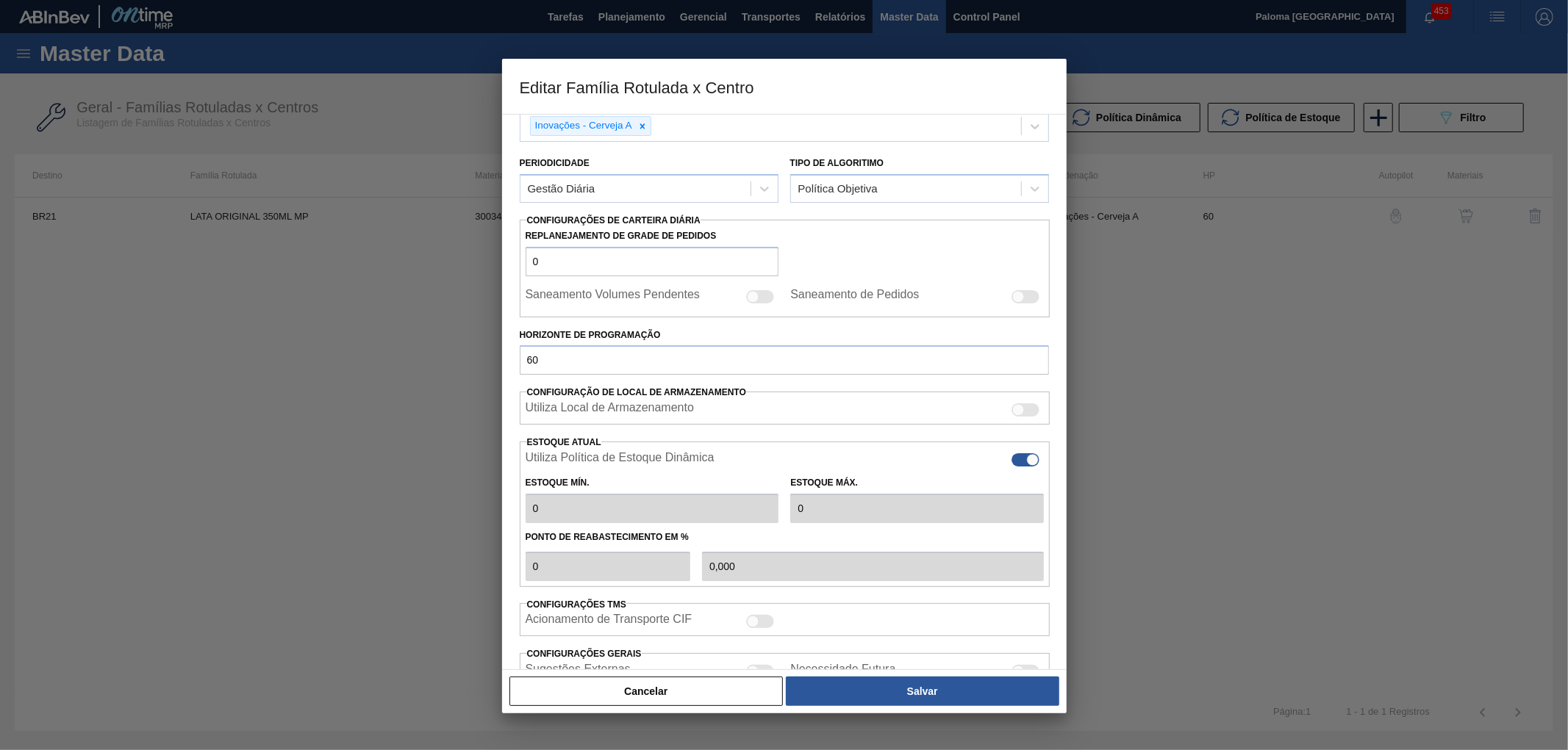
scroll to position [256, 0]
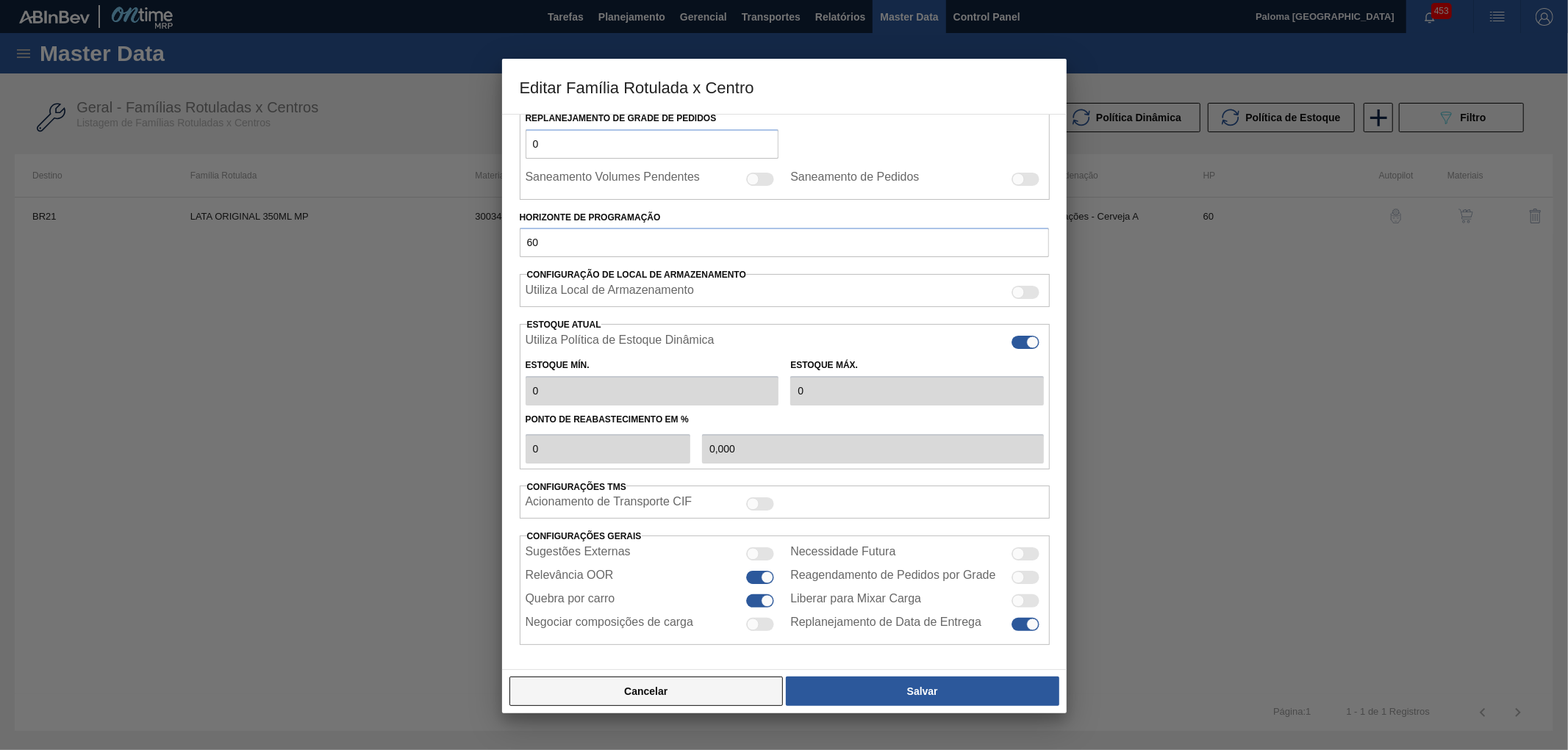
click at [776, 688] on button "Cancelar" at bounding box center [647, 692] width 274 height 29
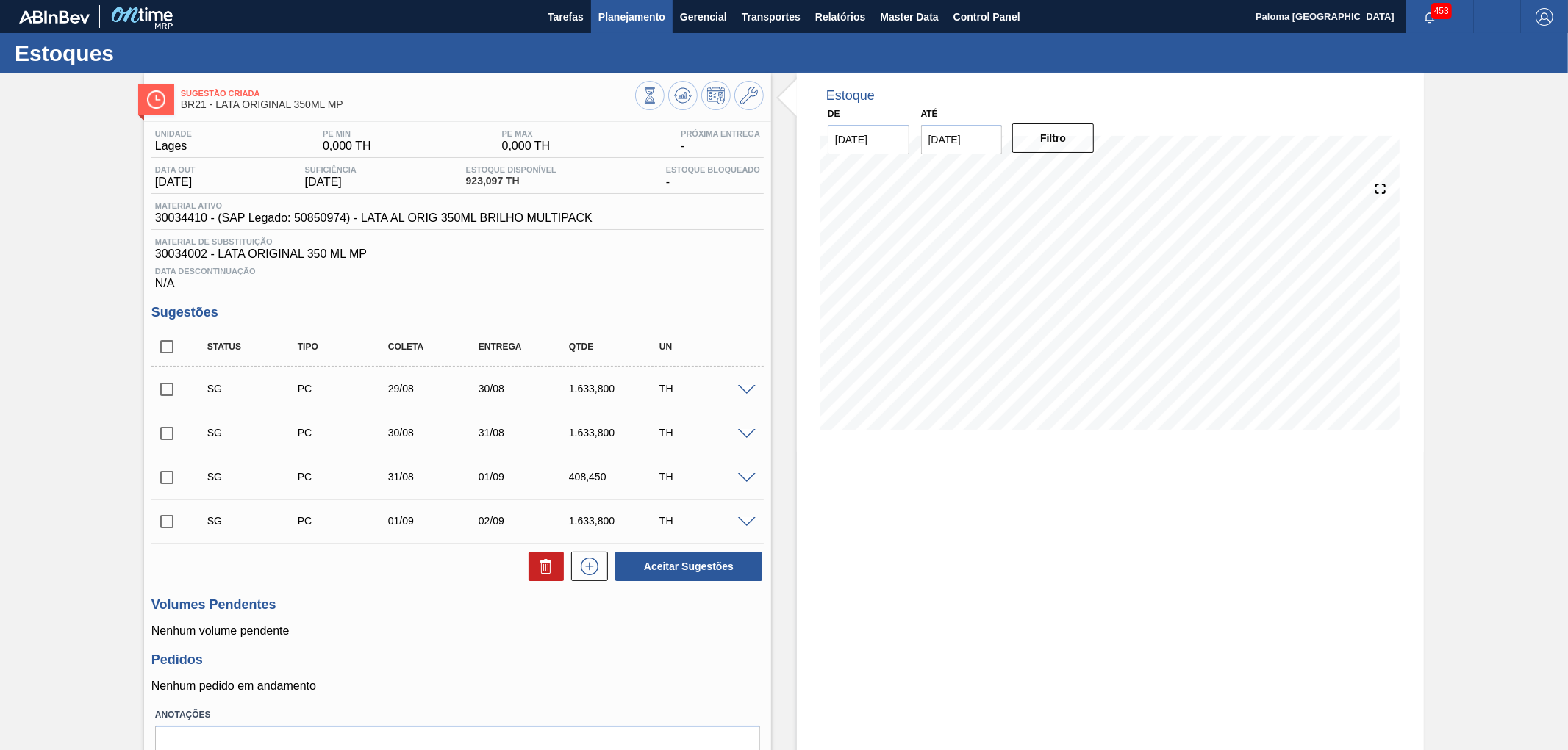
click at [655, 19] on span "Planejamento" at bounding box center [631, 17] width 67 height 18
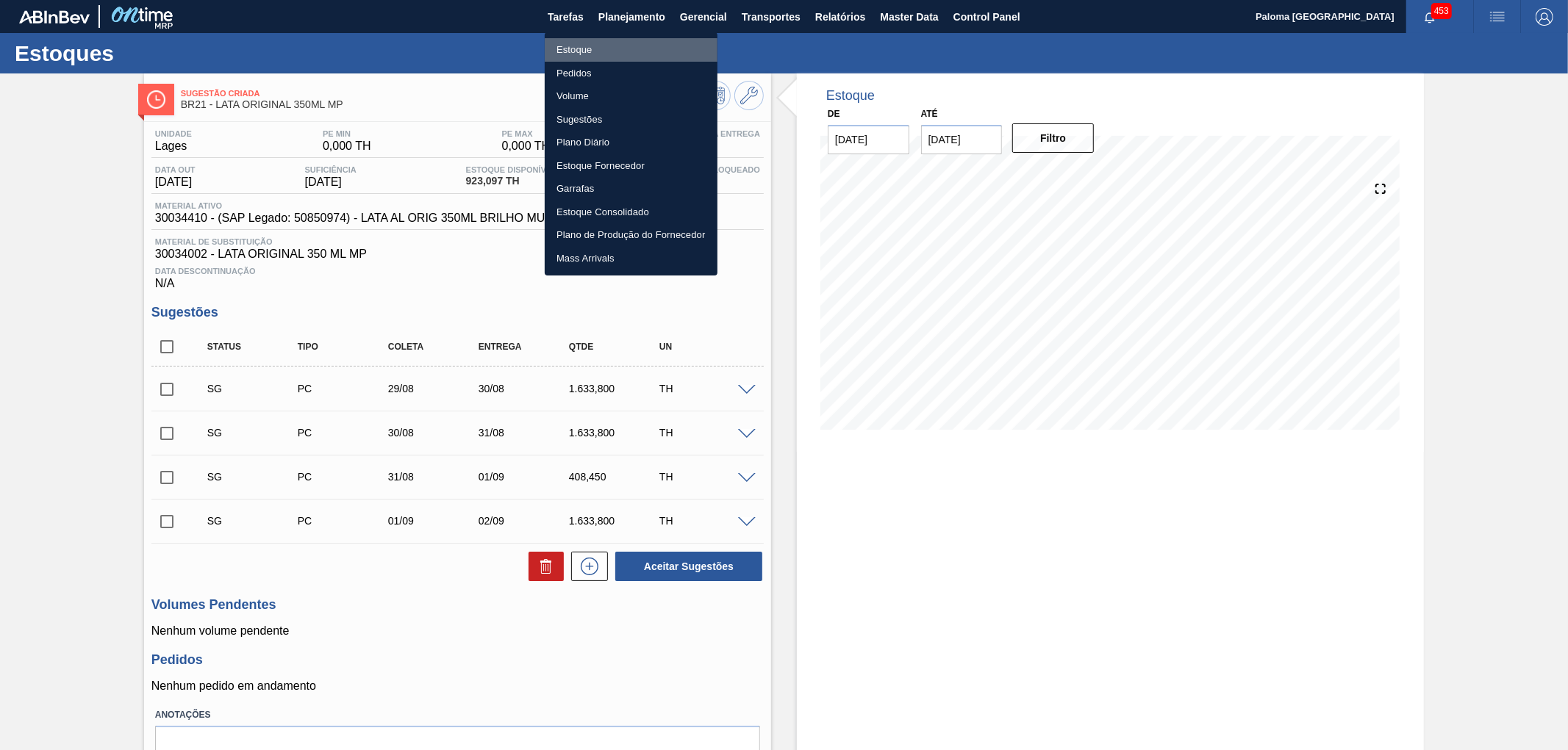
click at [591, 47] on li "Estoque" at bounding box center [630, 49] width 173 height 23
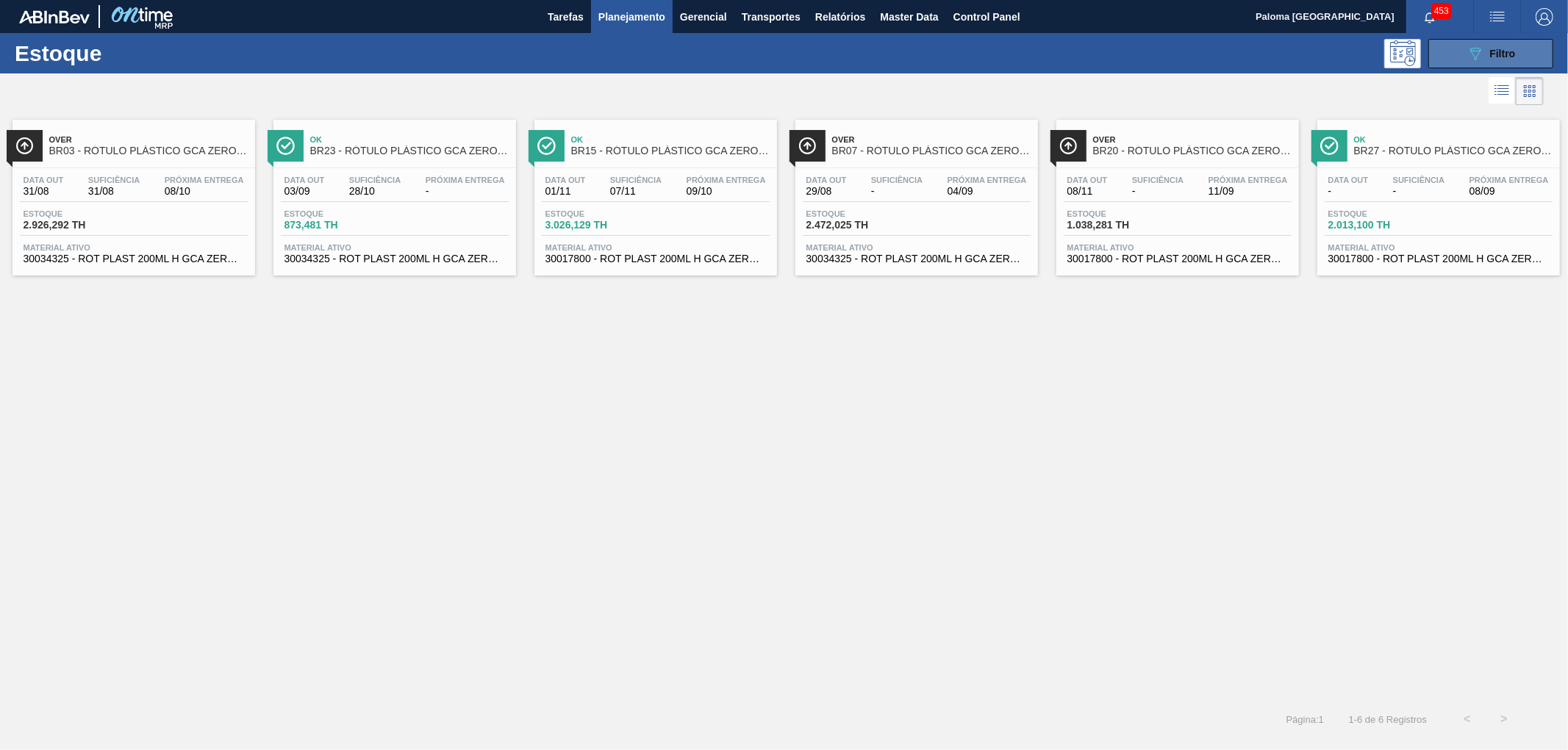
click at [1438, 59] on button "089F7B8B-B2A5-4AFE-B5C0-19BA573D28AC Filtro" at bounding box center [1491, 53] width 125 height 29
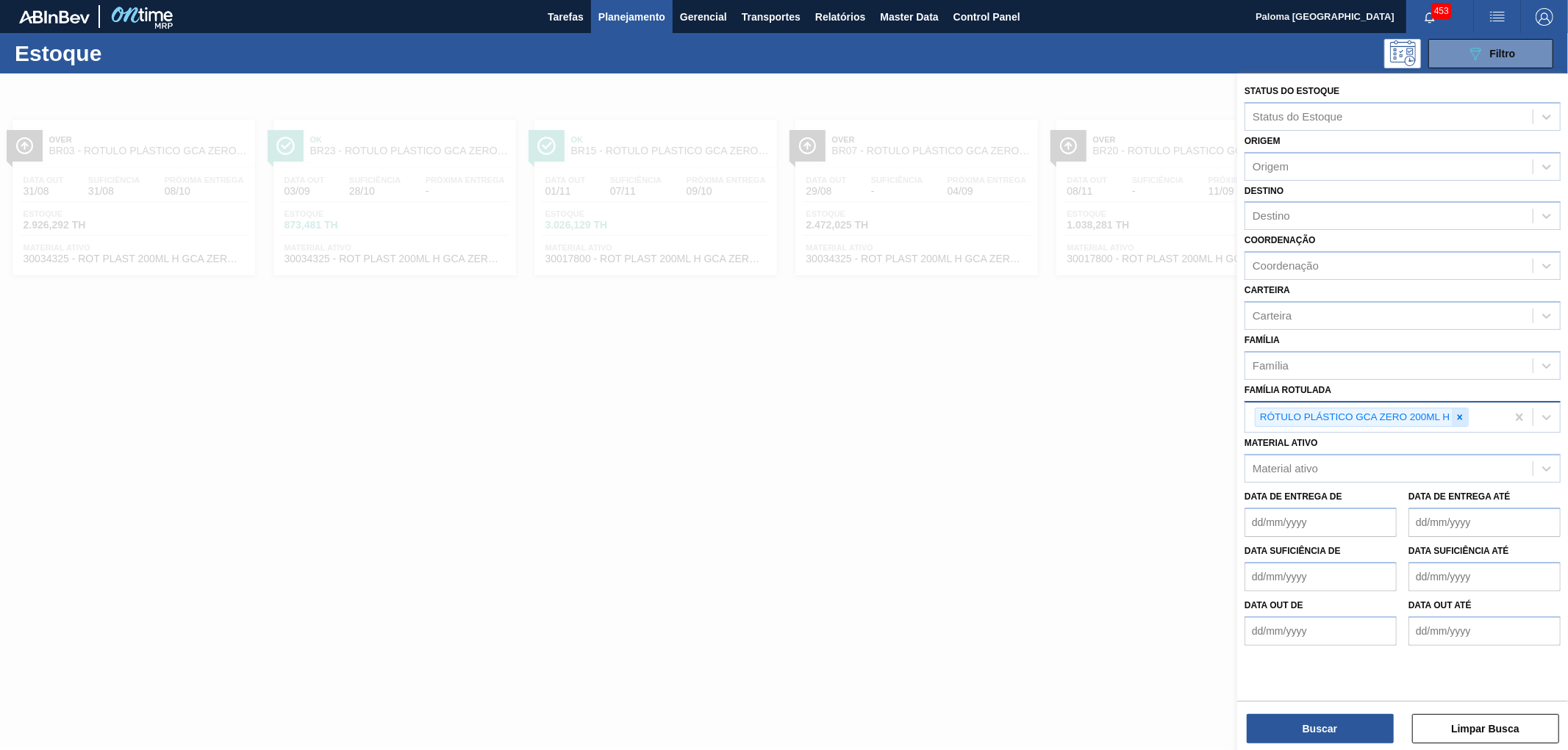
click at [1456, 413] on icon at bounding box center [1459, 417] width 11 height 11
click at [1399, 444] on div "Material ativo Material ativo" at bounding box center [1403, 455] width 316 height 50
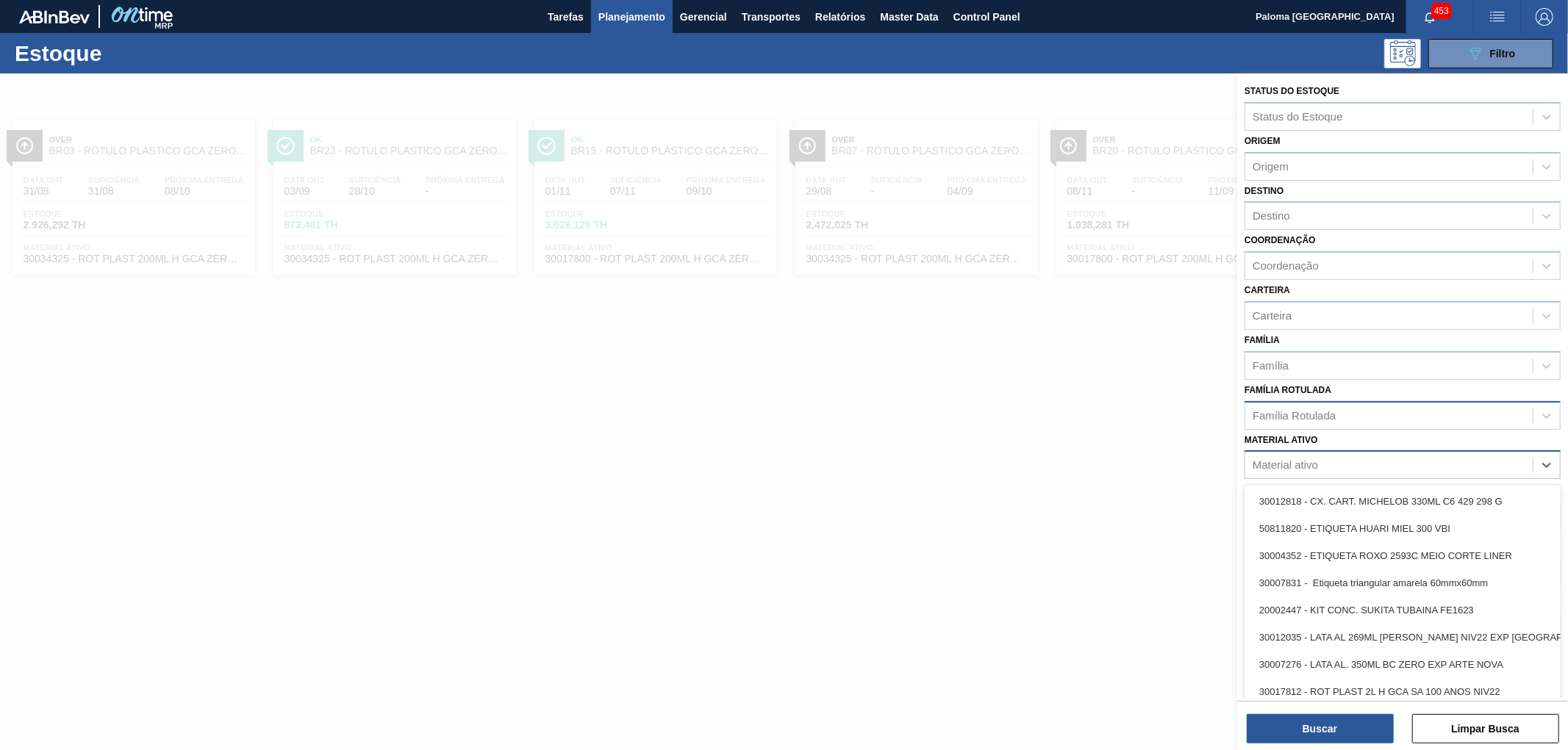
click at [1392, 458] on div "Material ativo" at bounding box center [1389, 466] width 288 height 21
type ativo "30003188"
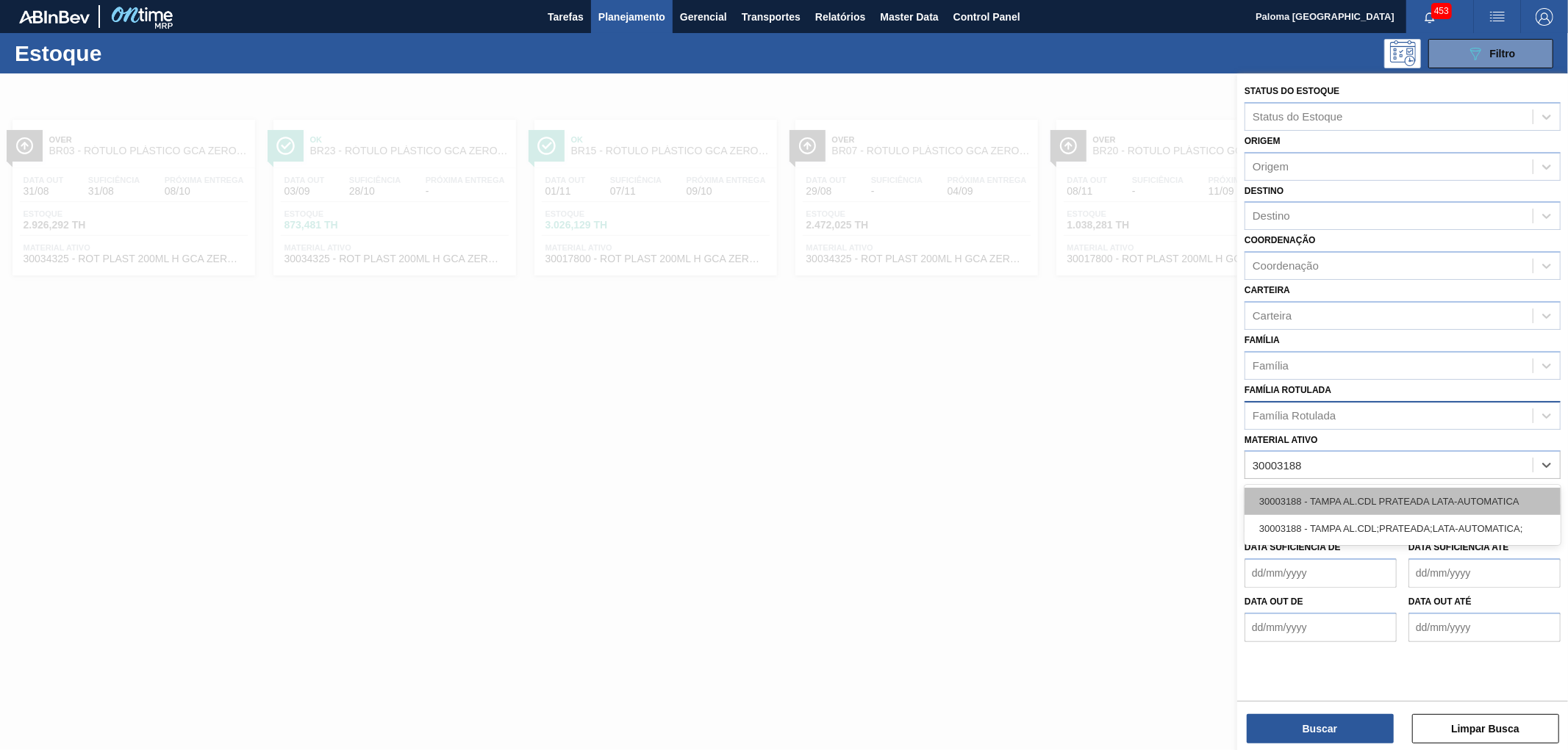
click at [1391, 488] on div "30003188 - TAMPA AL.CDL PRATEADA LATA-AUTOMATICA" at bounding box center [1403, 501] width 316 height 28
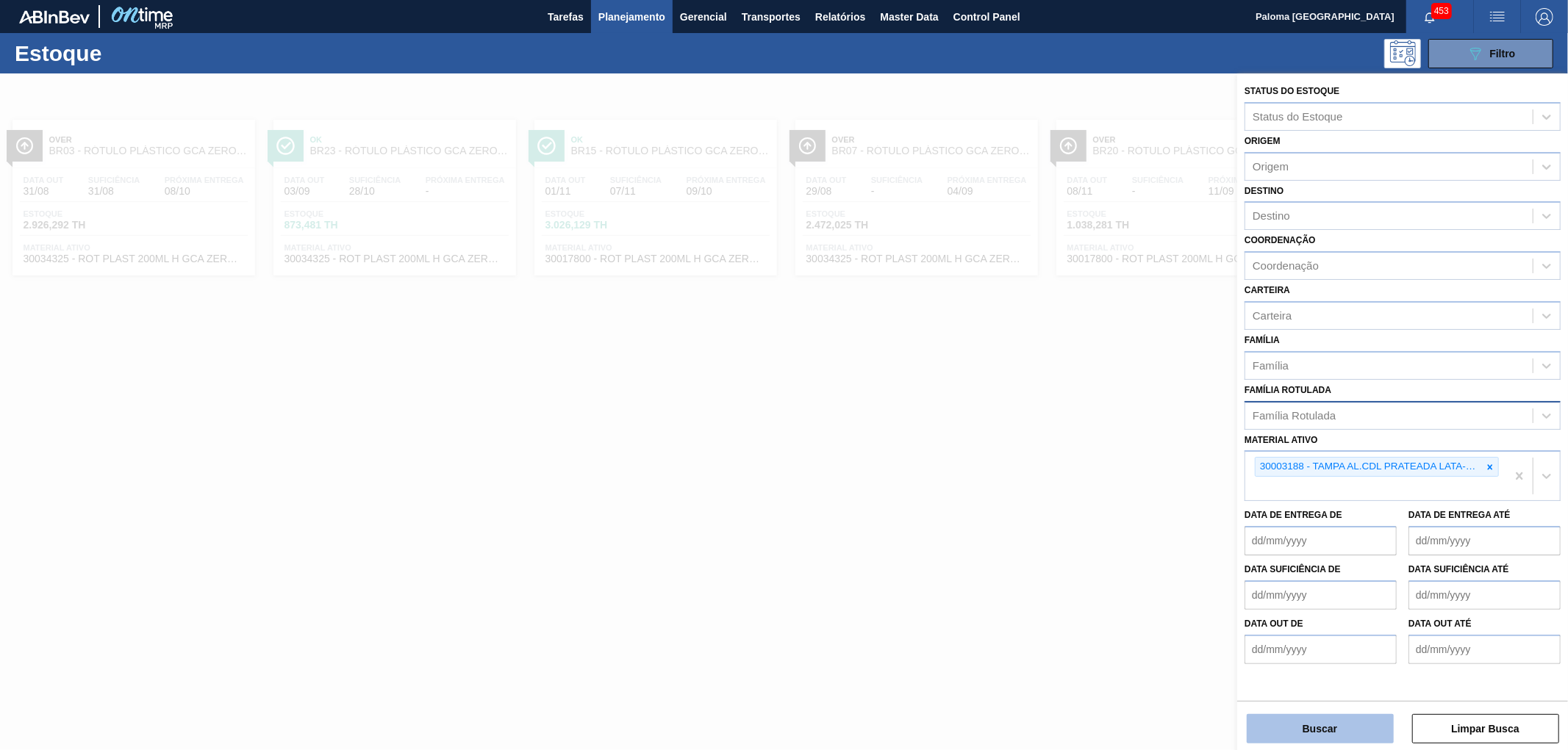
click at [1341, 738] on button "Buscar" at bounding box center [1320, 729] width 147 height 29
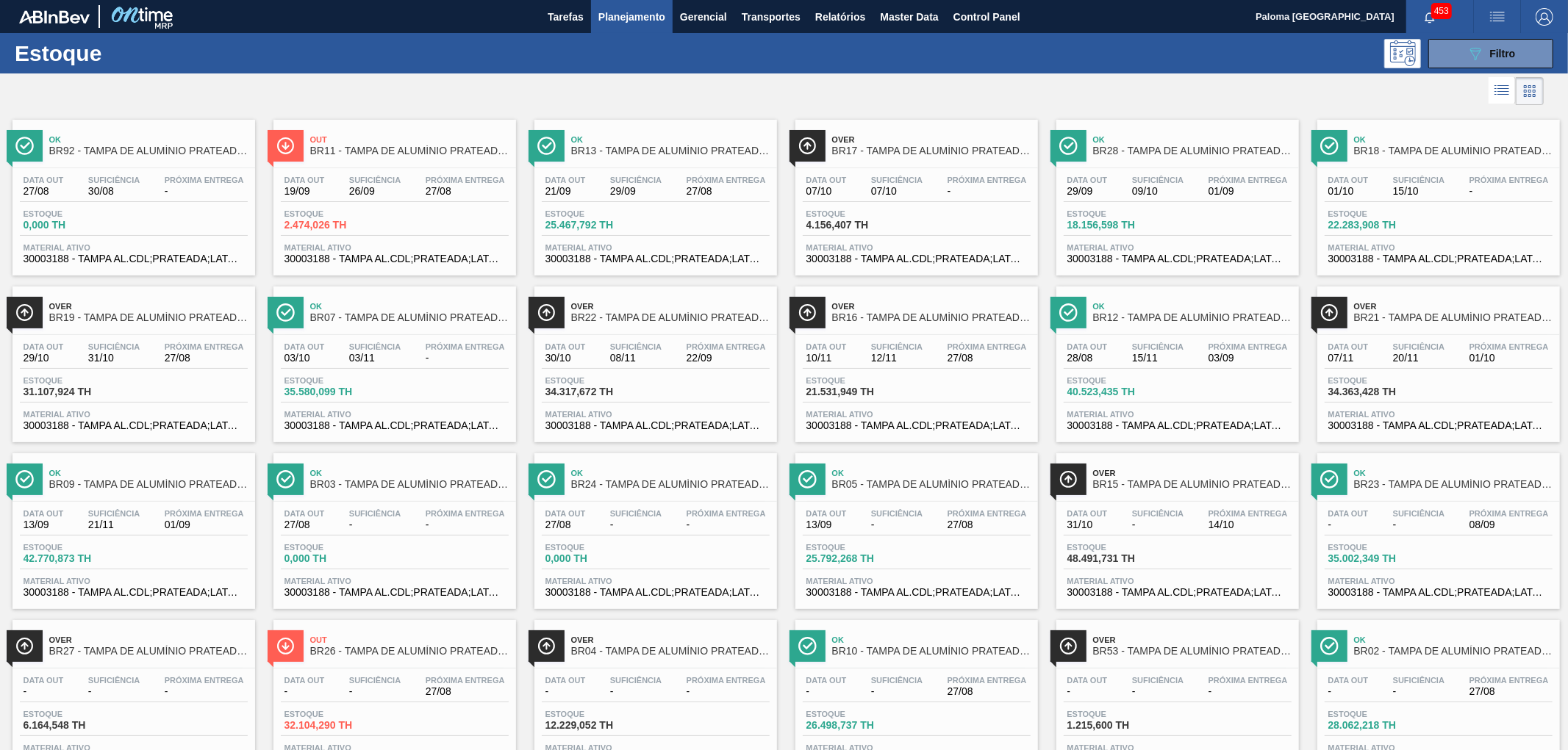
click at [67, 567] on div "Estoque 42.770,873 TH" at bounding box center [133, 556] width 228 height 27
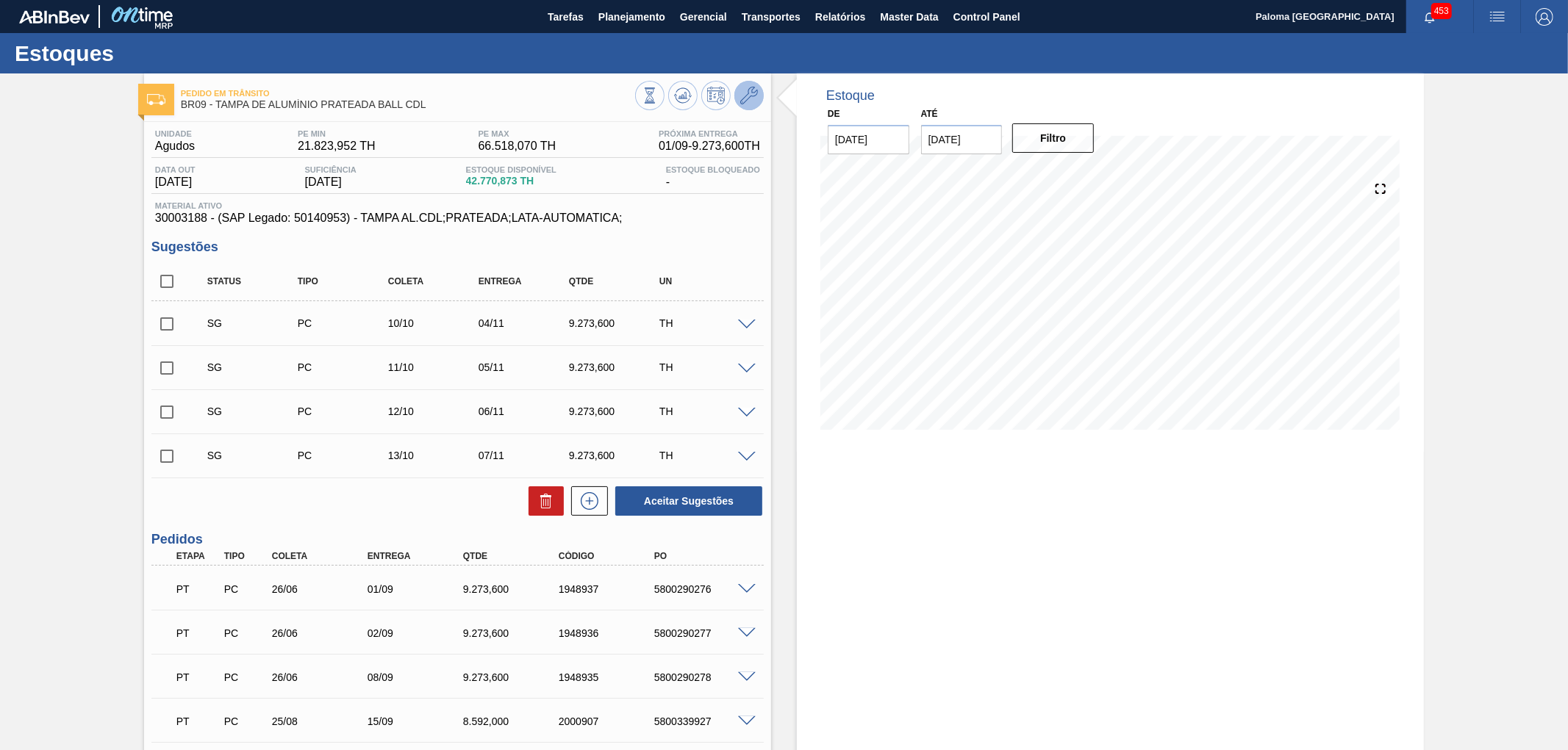
click at [748, 98] on icon at bounding box center [750, 96] width 18 height 18
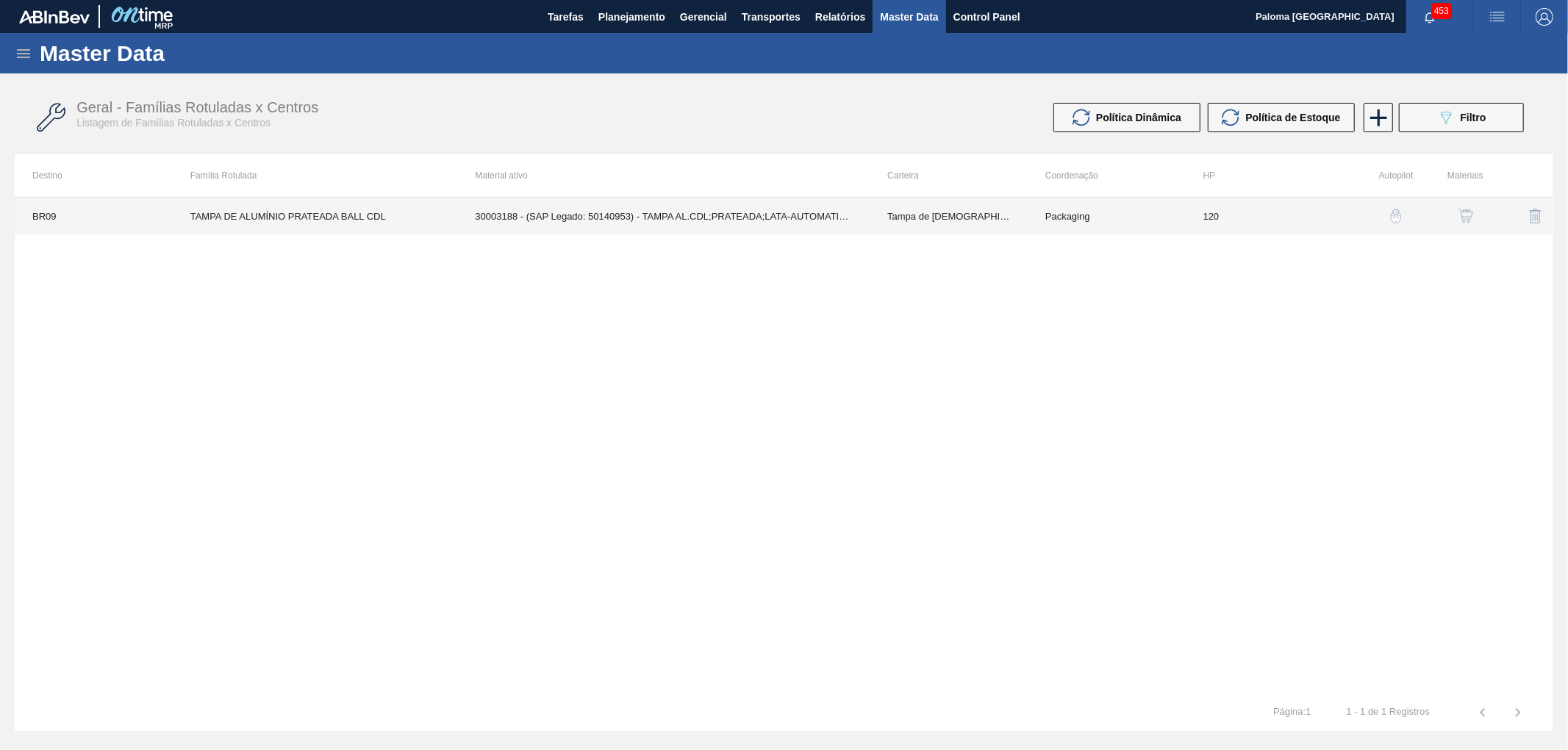
click at [1207, 225] on td "120" at bounding box center [1264, 215] width 158 height 36
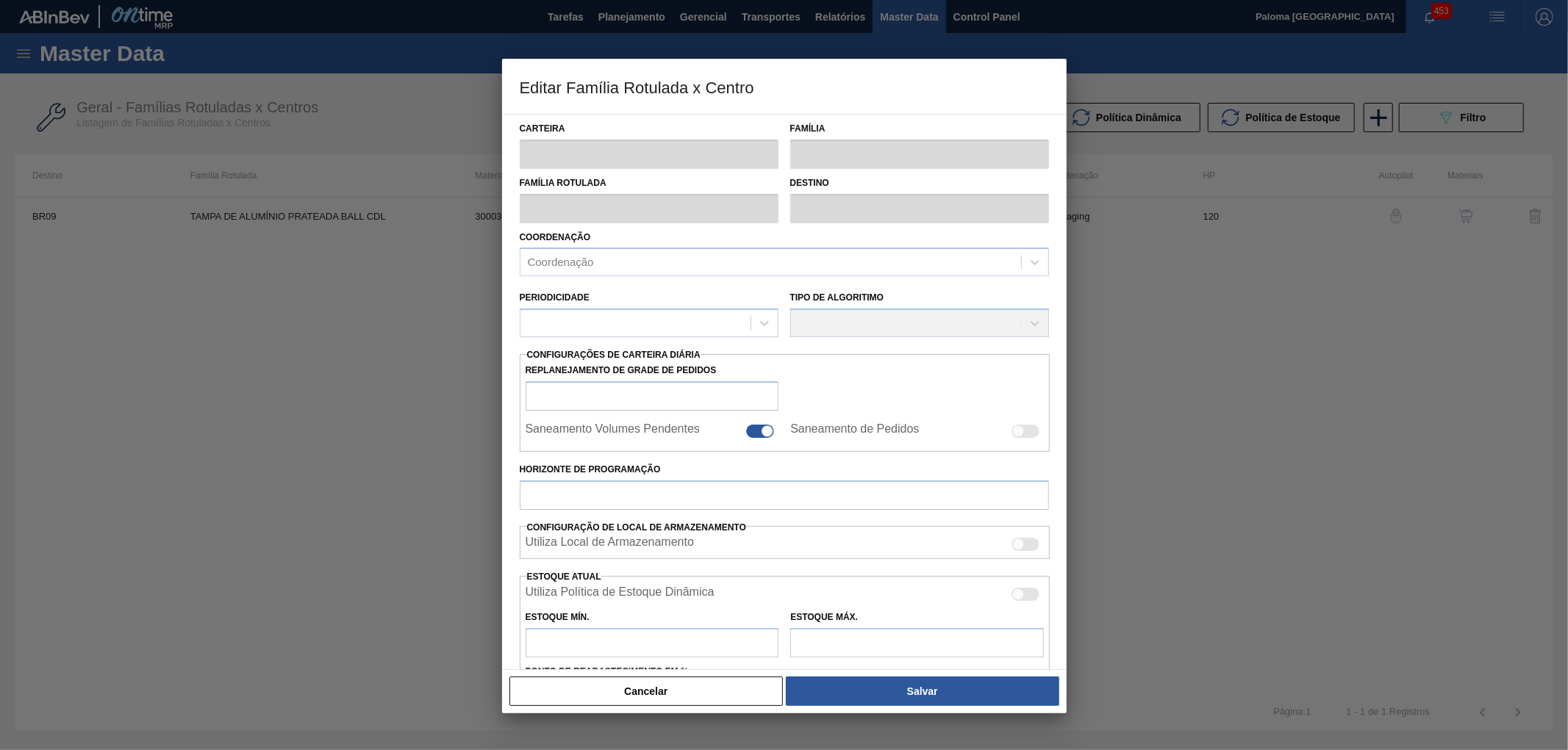
type input "Tampa de Lata"
type input "Tampa de Alumínio"
type input "TAMPA DE ALUMÍNIO PRATEADA BALL CDL"
type input "BR09 - Agudos"
type input "120"
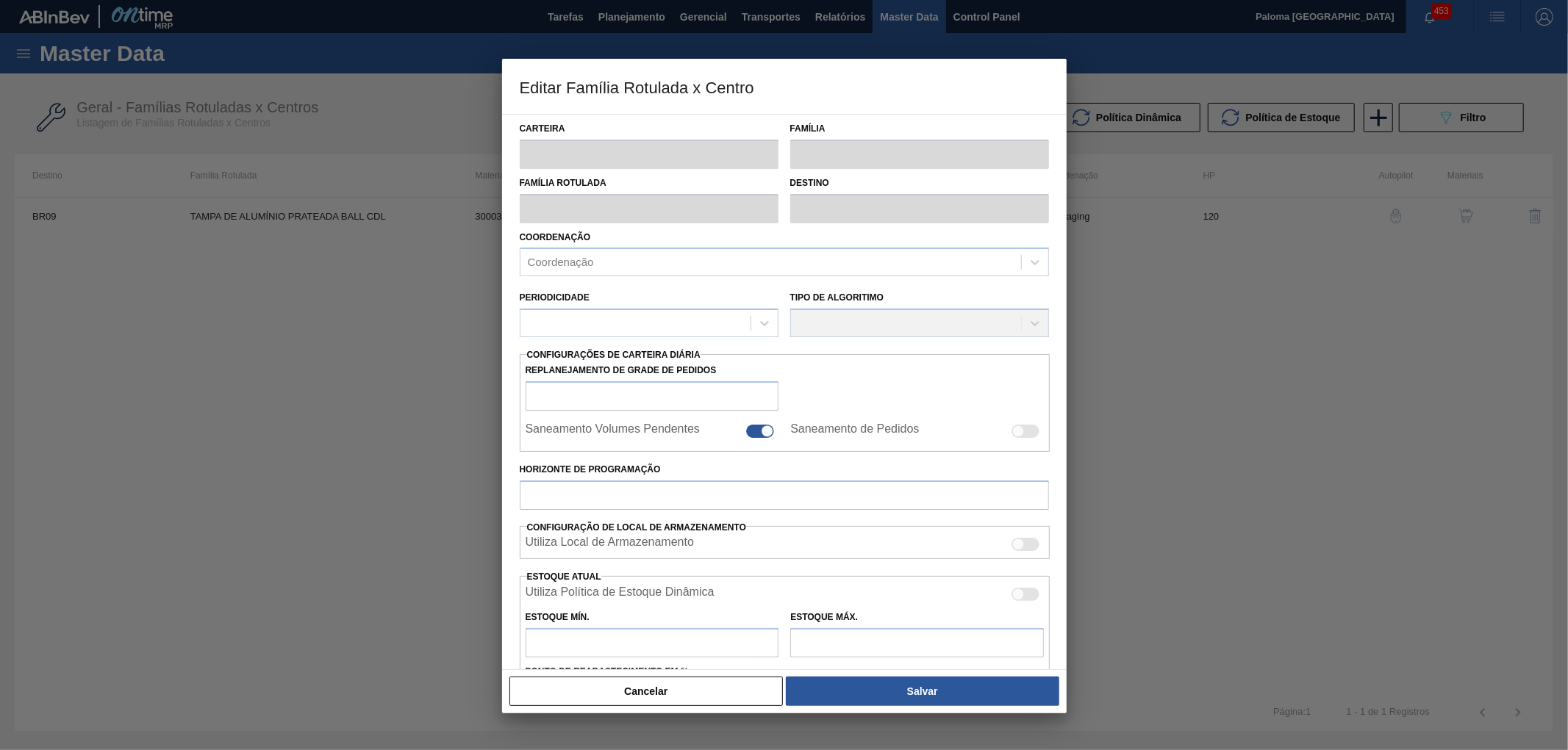
type input "21.823,952"
type input "66.518,07"
type input "70"
type input "52.895,303"
checkbox input "true"
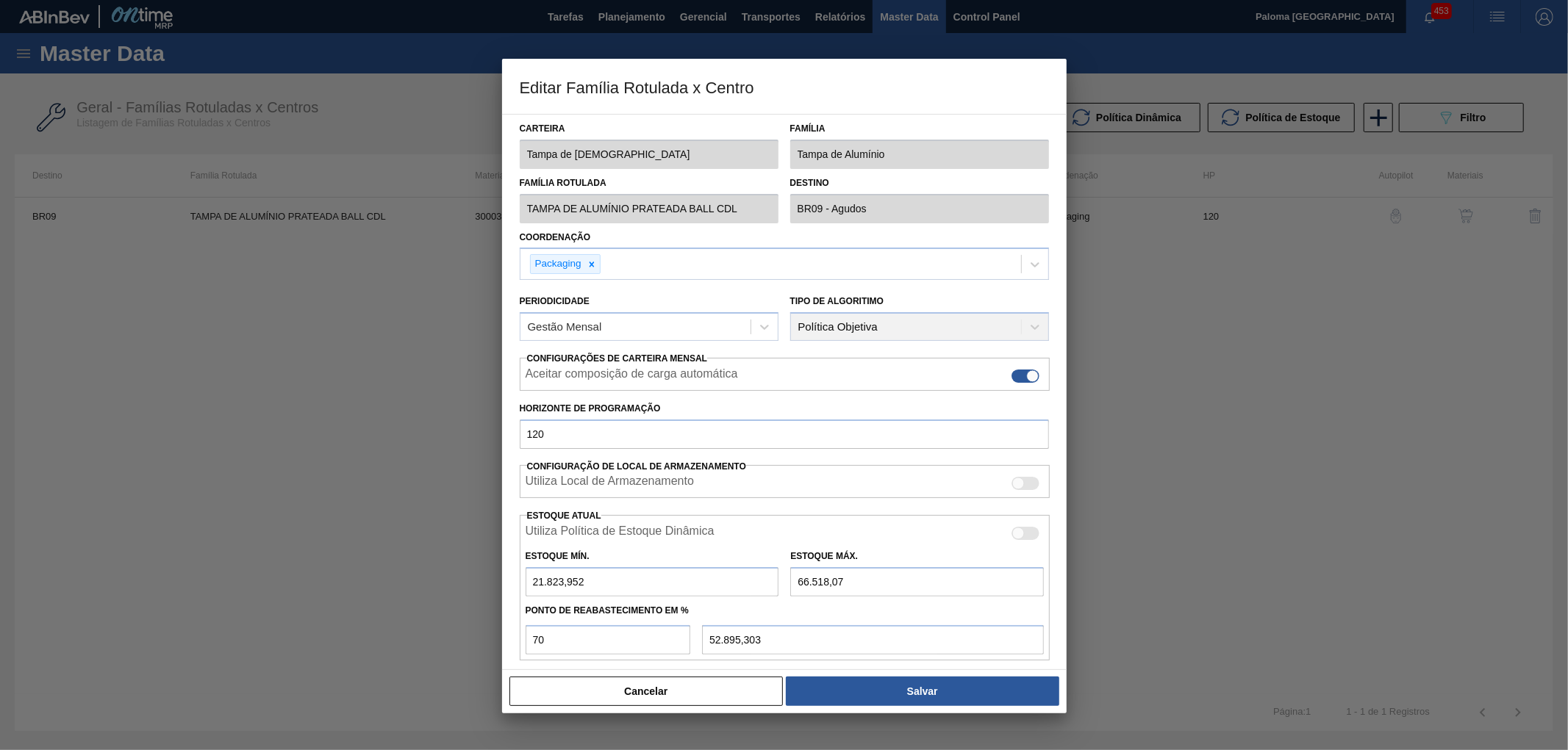
click at [681, 695] on button "Cancelar" at bounding box center [647, 692] width 274 height 29
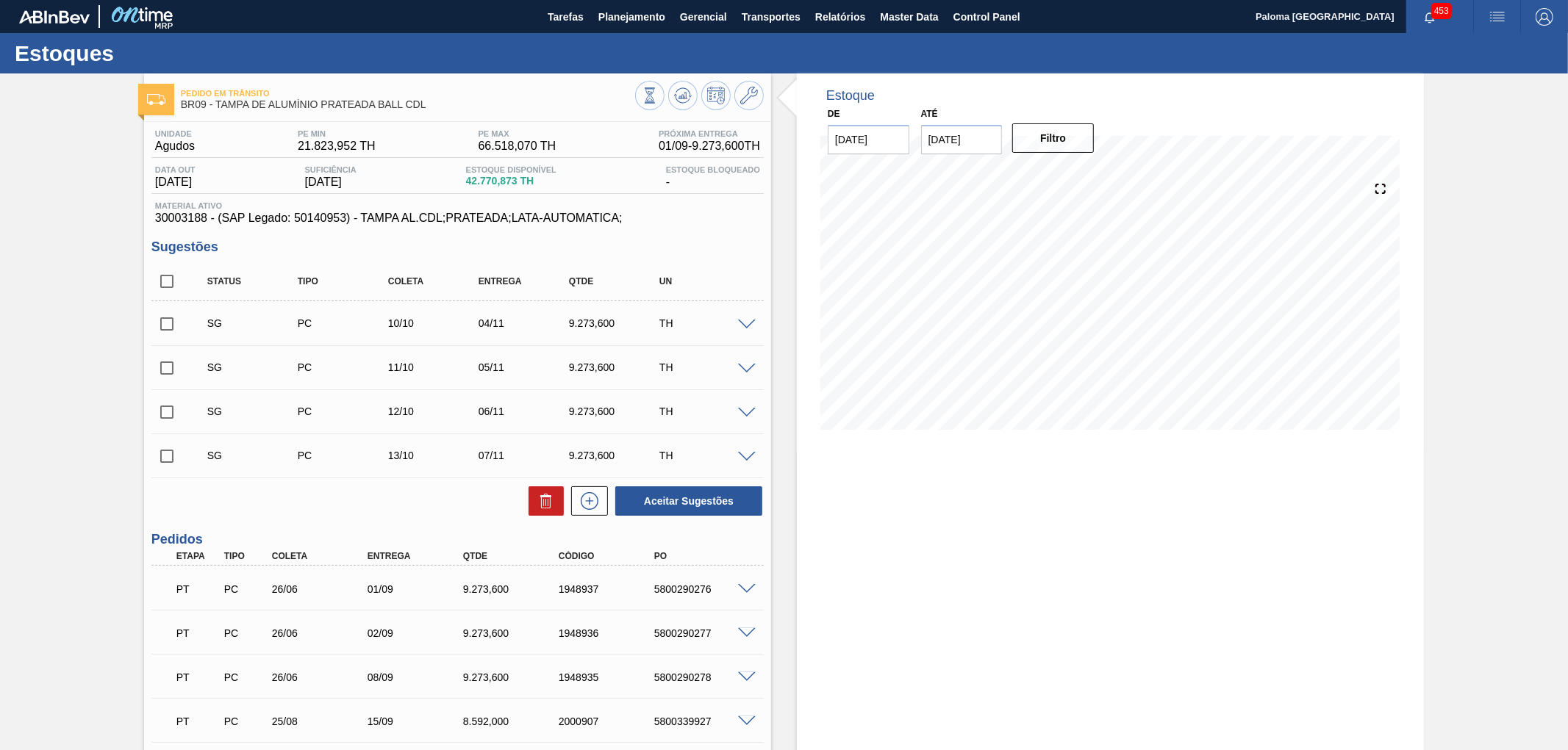
click at [179, 213] on span "30003188 - (SAP Legado: 50140953) - TAMPA AL.CDL;PRATEADA;LATA-AUTOMATICA;" at bounding box center [457, 218] width 605 height 13
click at [179, 214] on span "30003188 - (SAP Legado: 50140953) - TAMPA AL.CDL;PRATEADA;LATA-AUTOMATICA;" at bounding box center [457, 218] width 605 height 13
copy span "30003188"
click at [955, 136] on input "30/10/2025" at bounding box center [962, 139] width 82 height 29
click at [1082, 174] on button "Next Month" at bounding box center [1086, 175] width 11 height 11
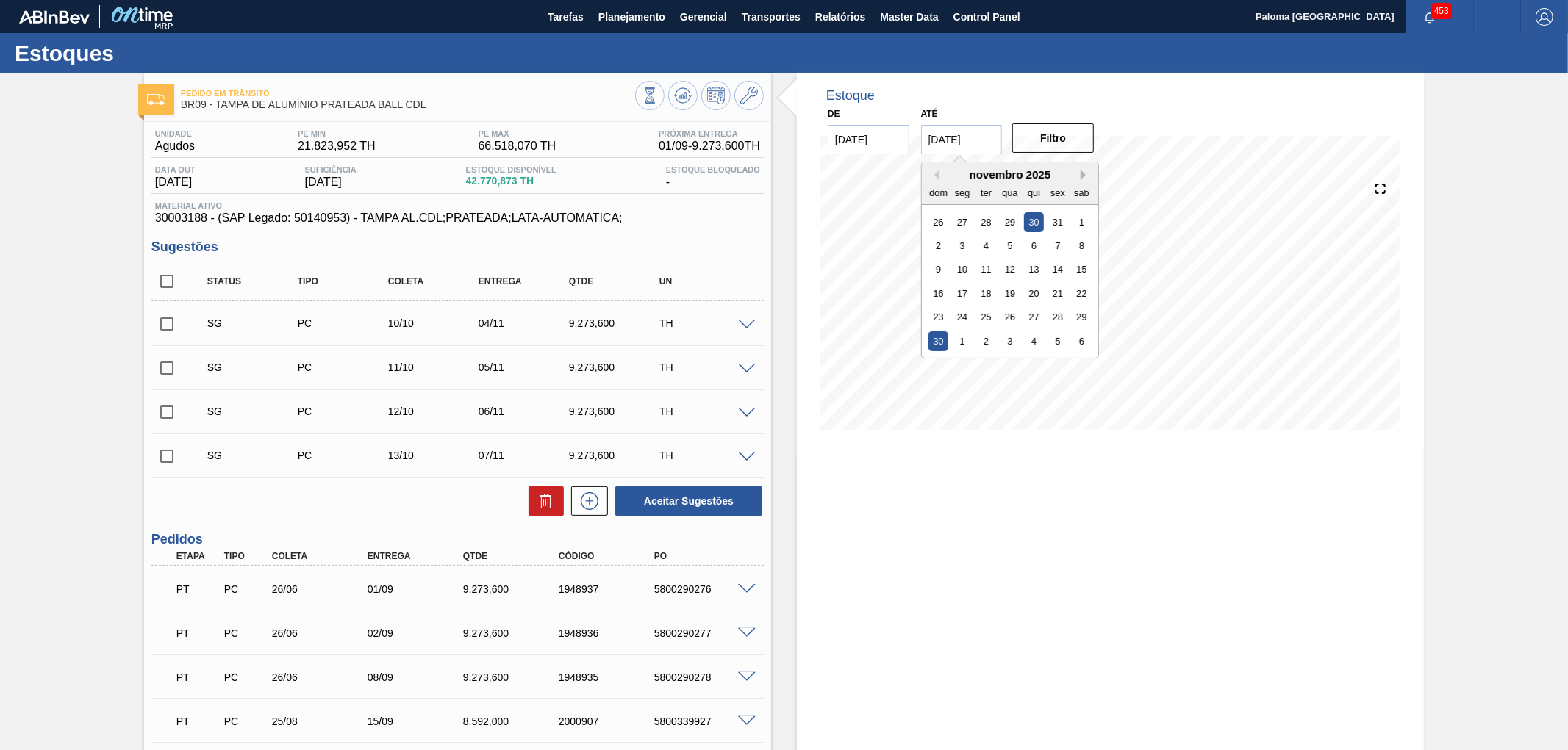
click at [1082, 174] on button "Next Month" at bounding box center [1086, 175] width 11 height 11
click at [989, 305] on div "28 29 30 31 1 2 3" at bounding box center [1010, 317] width 167 height 23
click at [991, 314] on div "30" at bounding box center [986, 317] width 19 height 19
type input "[DATE]"
click at [1067, 147] on button "Filtro" at bounding box center [1053, 138] width 82 height 29
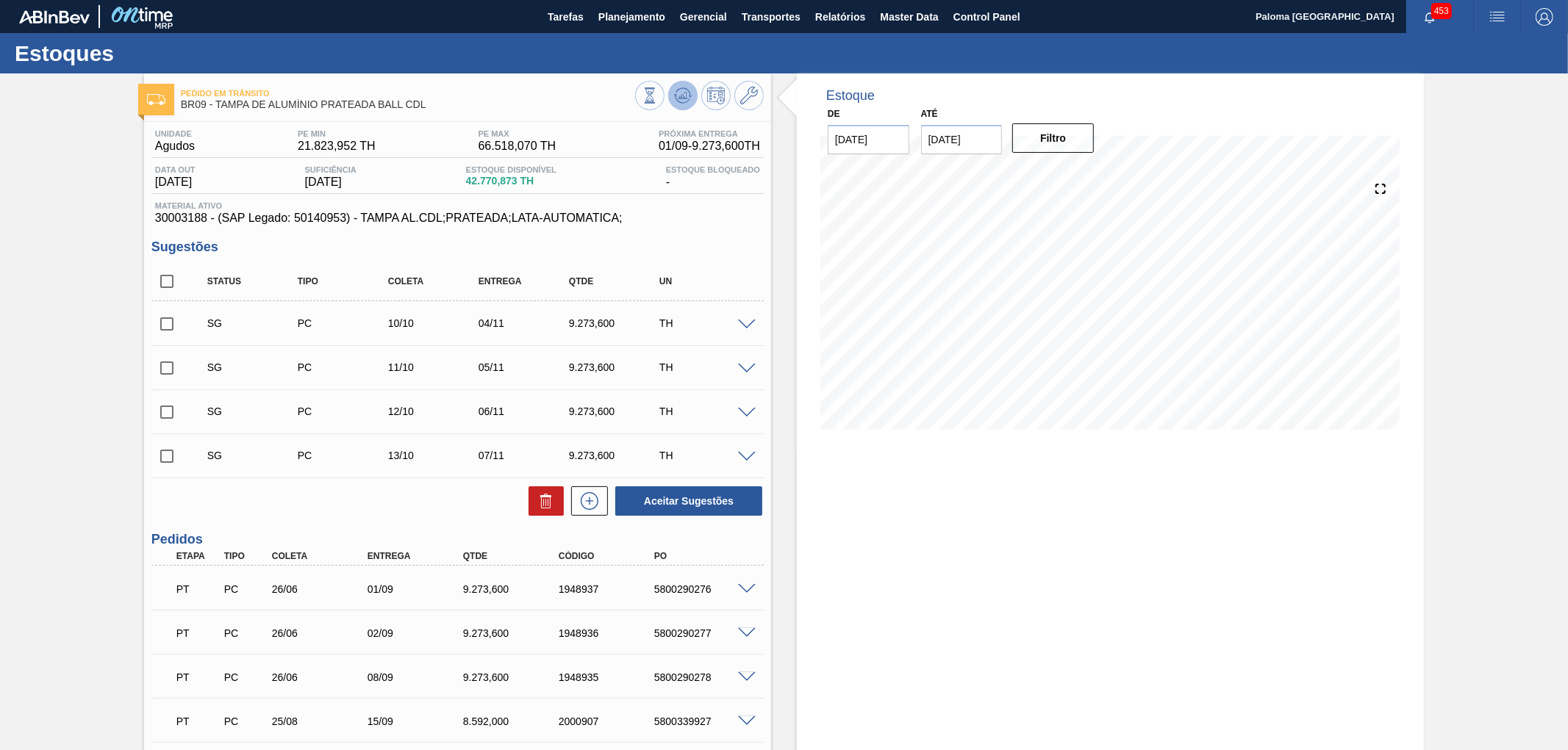
click at [684, 105] on button at bounding box center [683, 96] width 29 height 29
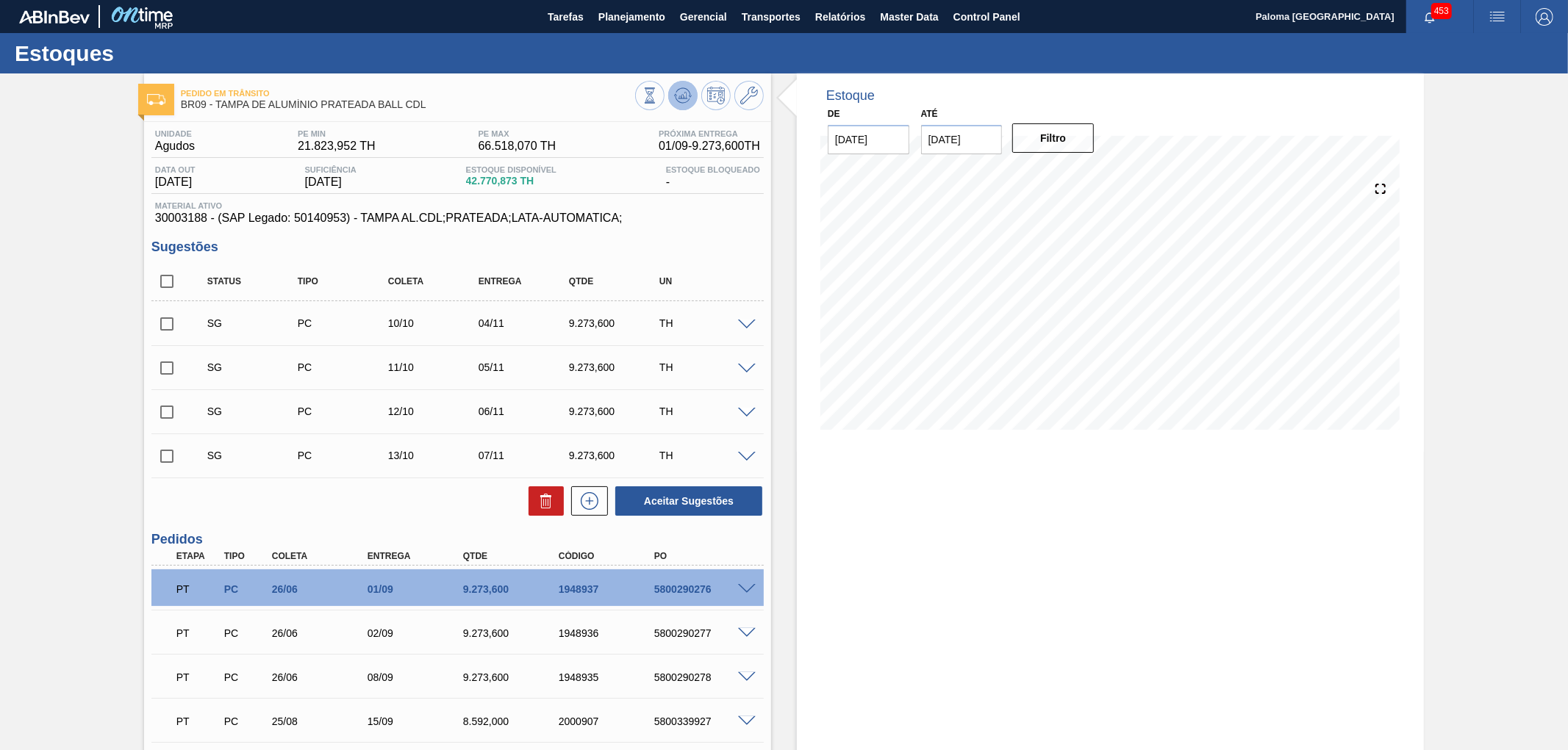
click at [677, 92] on icon at bounding box center [684, 92] width 15 height 8
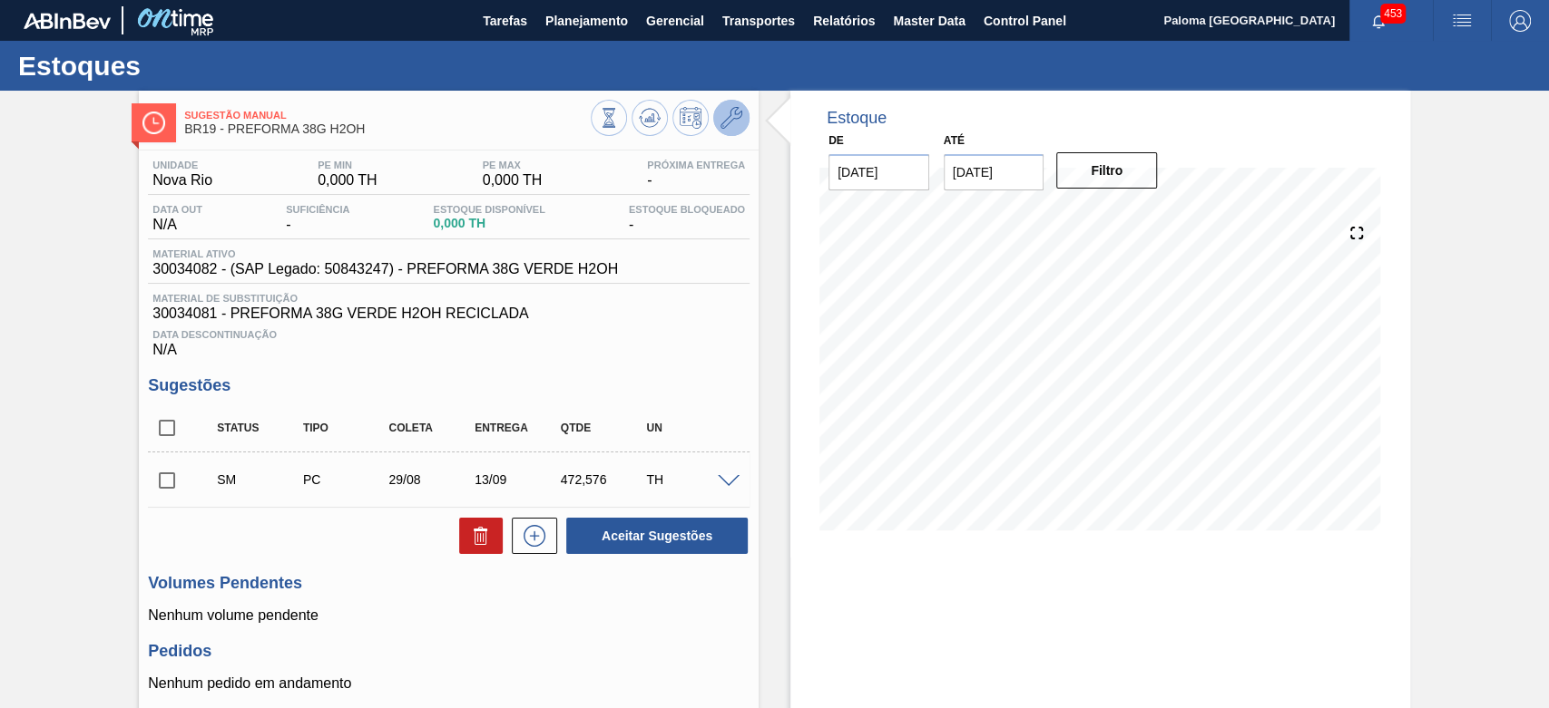
click at [737, 123] on icon at bounding box center [731, 118] width 22 height 22
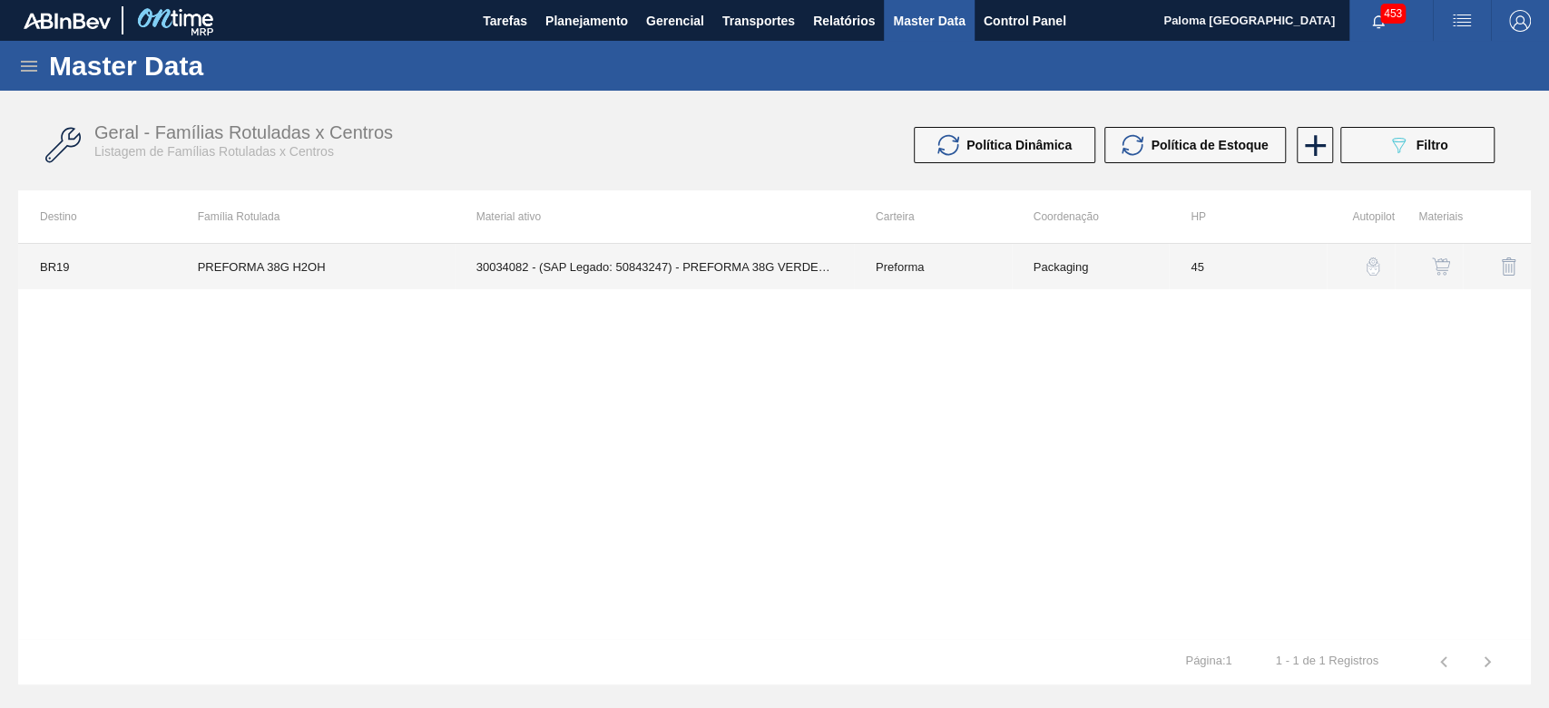
click at [789, 274] on td "30034082 - (SAP Legado: 50843247) - PREFORMA 38G VERDE H2OH" at bounding box center [653, 266] width 399 height 45
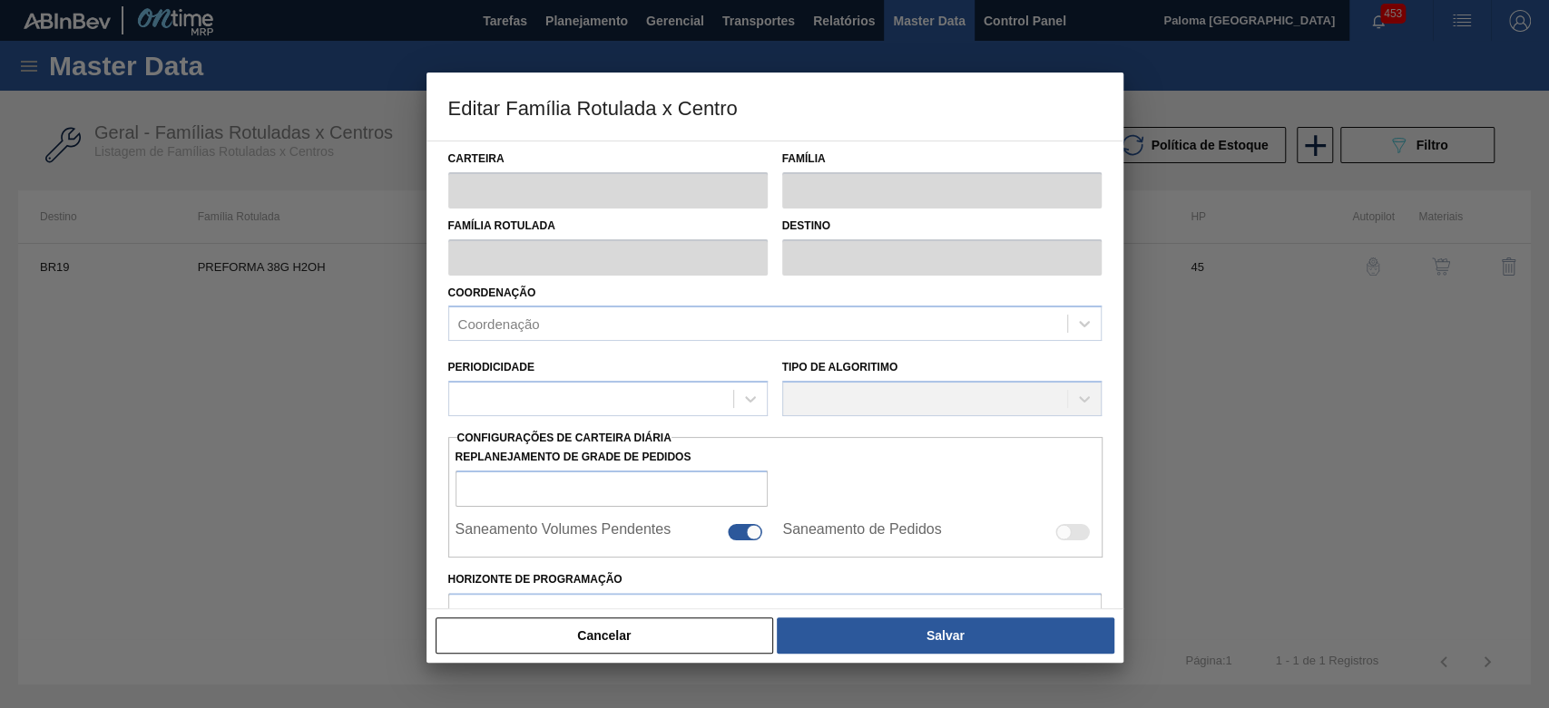
type input "Preforma"
type input "PREFORMA 38G H2OH"
type input "BR19 - [GEOGRAPHIC_DATA]"
type input "0"
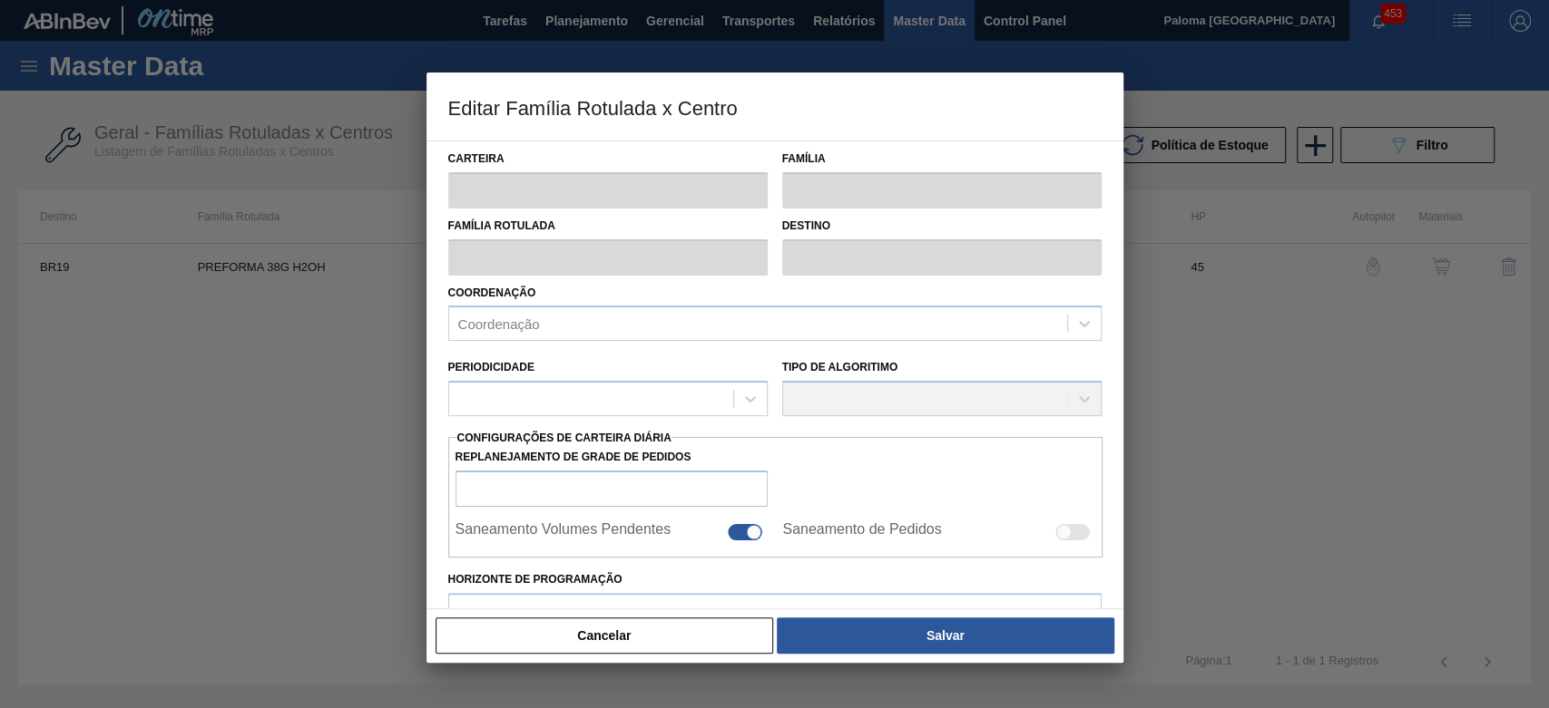
checkbox input "false"
type input "45"
type input "0"
type input "100"
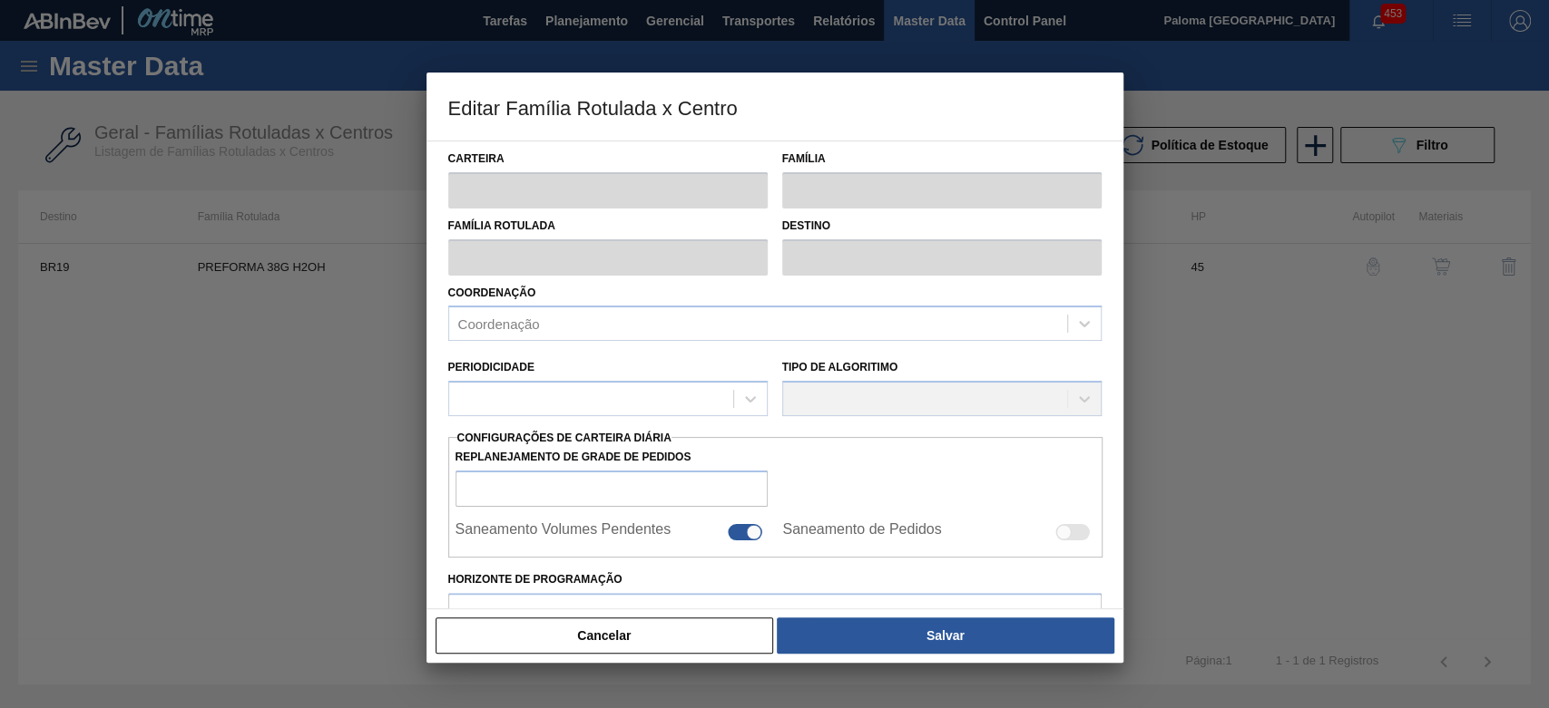
type input "0,000"
checkbox input "true"
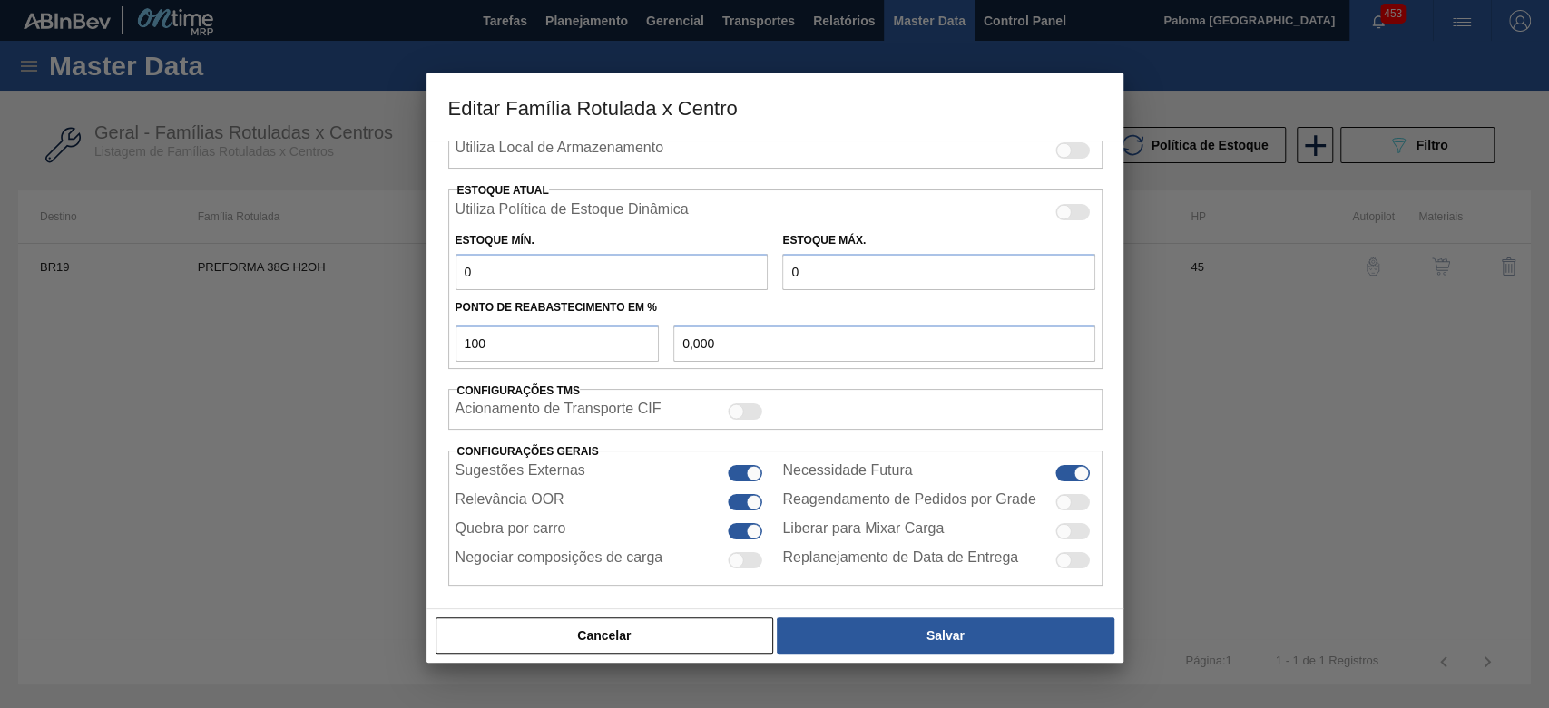
scroll to position [532, 0]
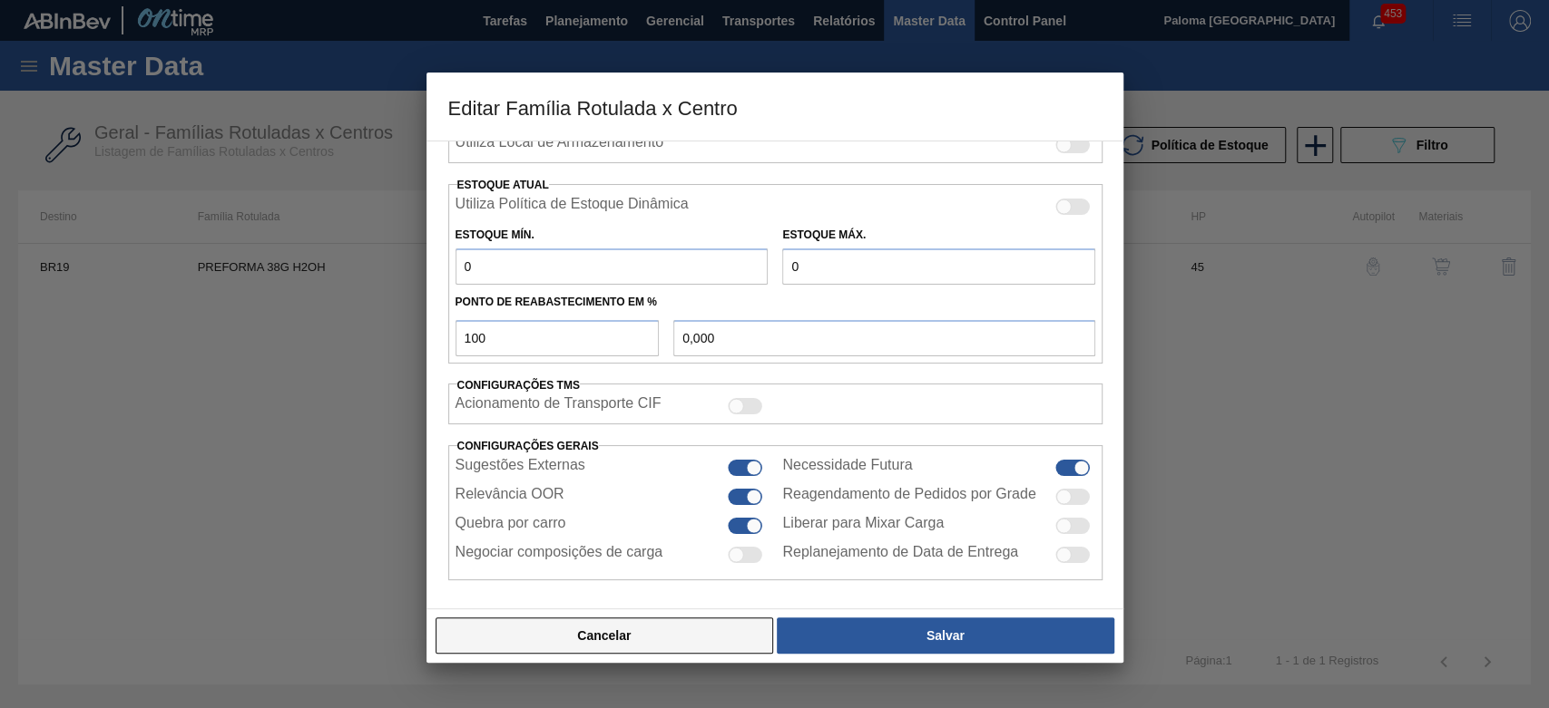
click at [729, 632] on button "Cancelar" at bounding box center [604, 636] width 338 height 36
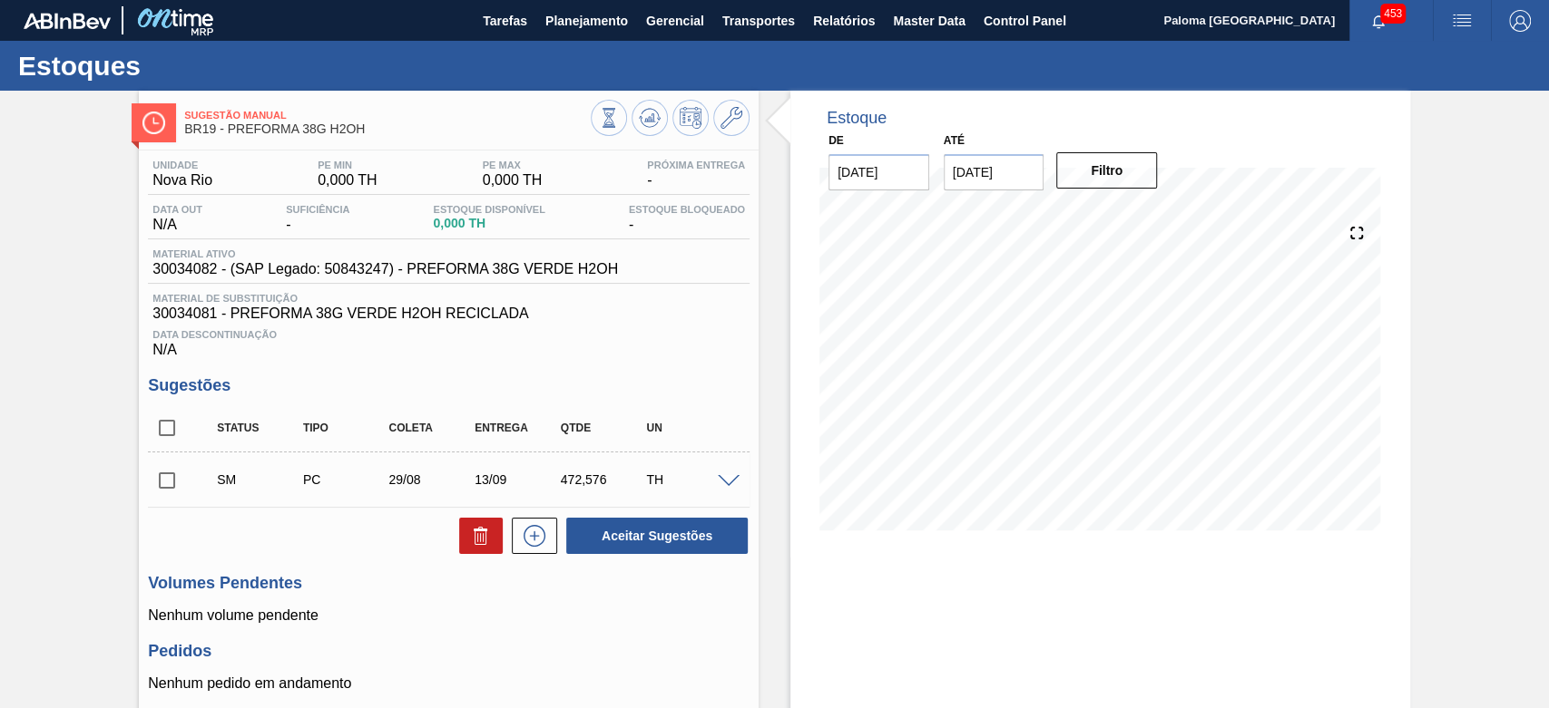
click at [721, 488] on span at bounding box center [729, 482] width 22 height 14
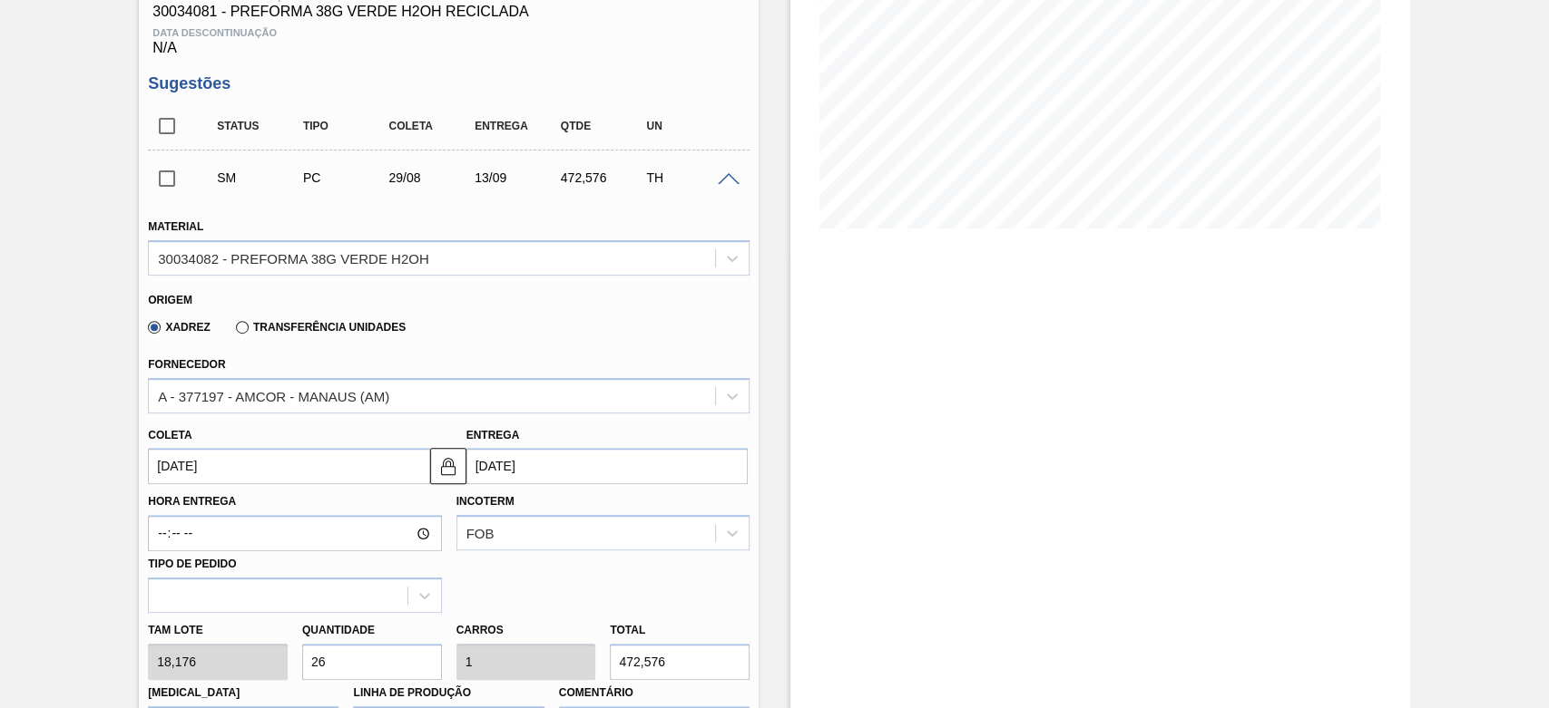
scroll to position [403, 0]
